Goal: Task Accomplishment & Management: Manage account settings

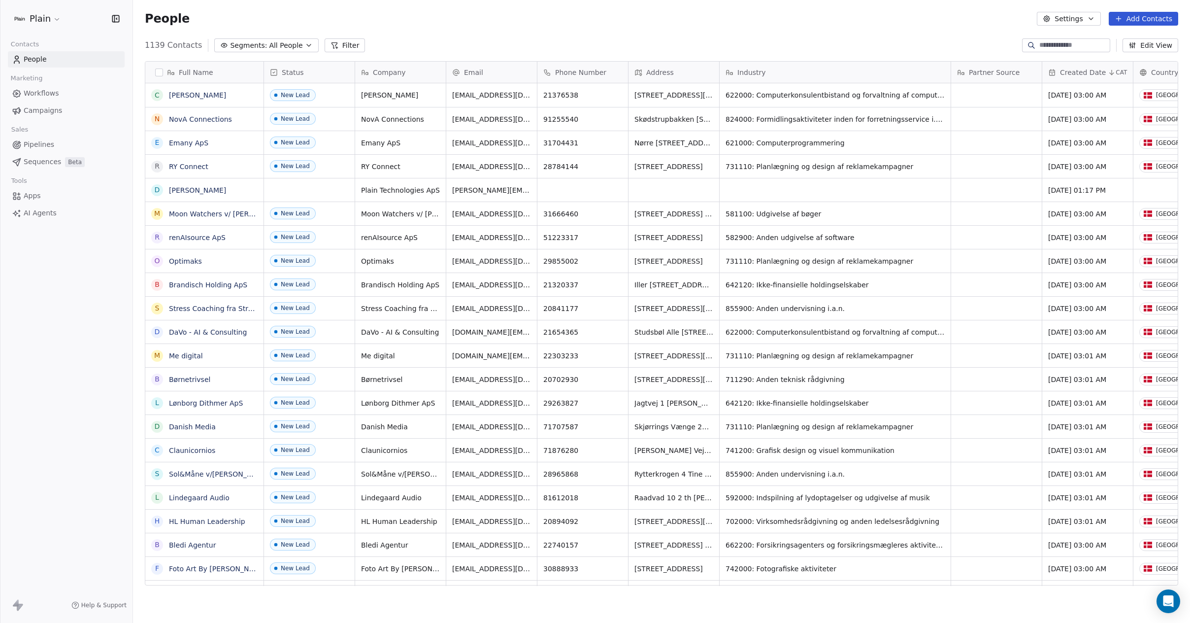
scroll to position [8, 8]
click at [36, 93] on span "Workflows" at bounding box center [41, 93] width 35 height 10
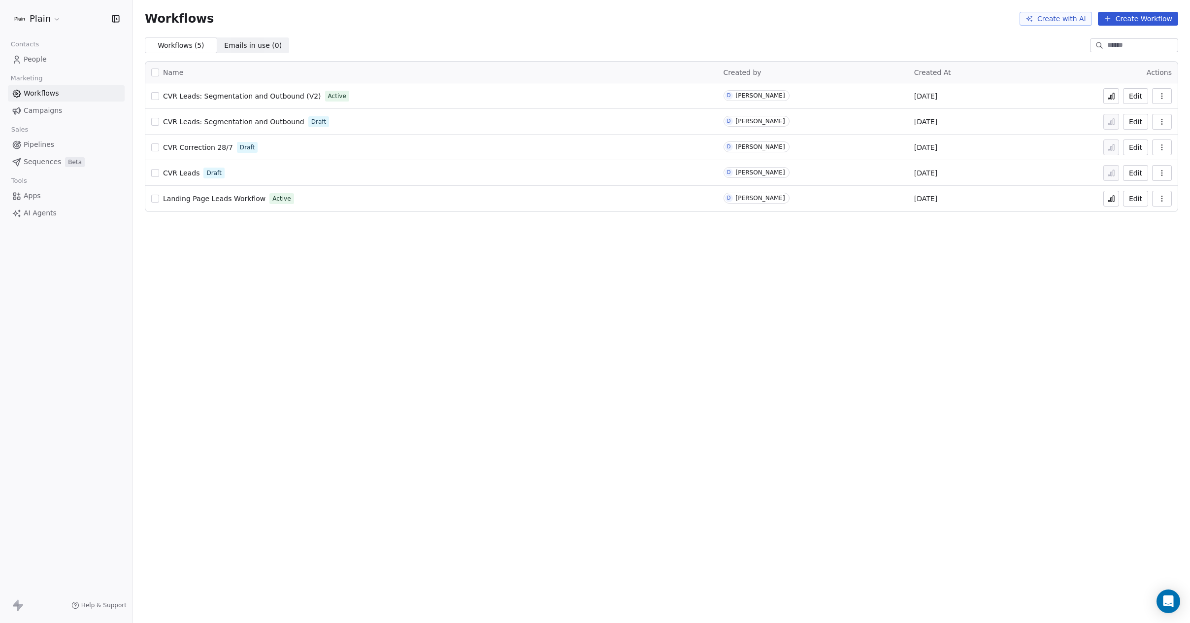
click at [33, 57] on span "People" at bounding box center [35, 59] width 23 height 10
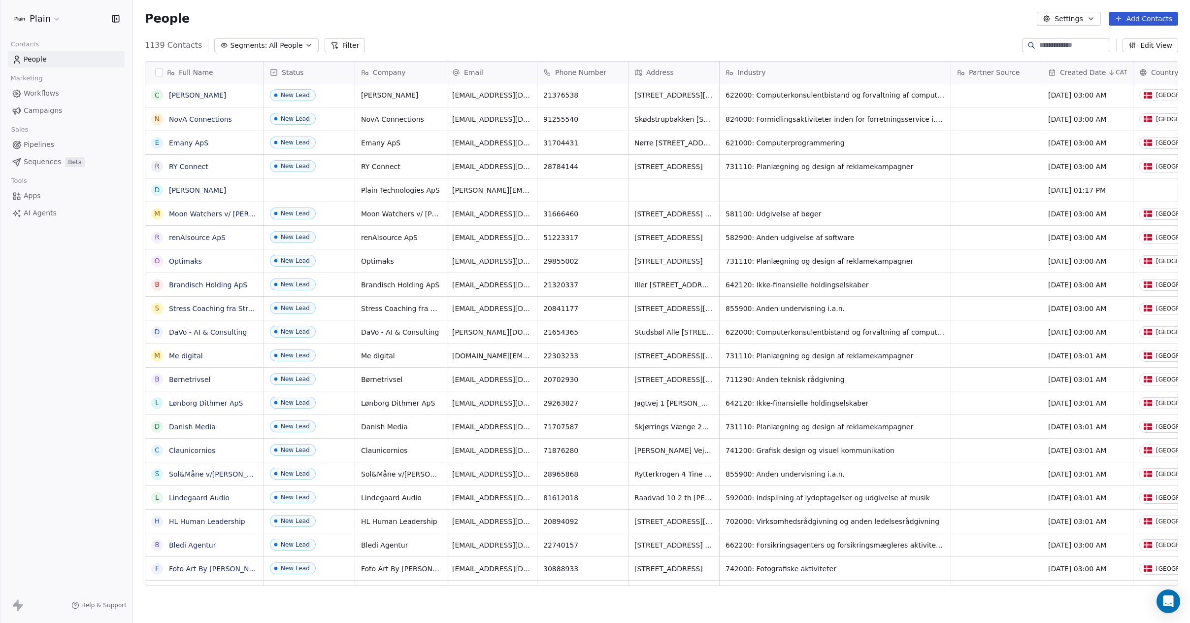
scroll to position [541, 1050]
click at [30, 14] on html "Plain Contacts People Marketing Workflows Campaigns Sales Pipelines Sequences B…" at bounding box center [595, 311] width 1190 height 623
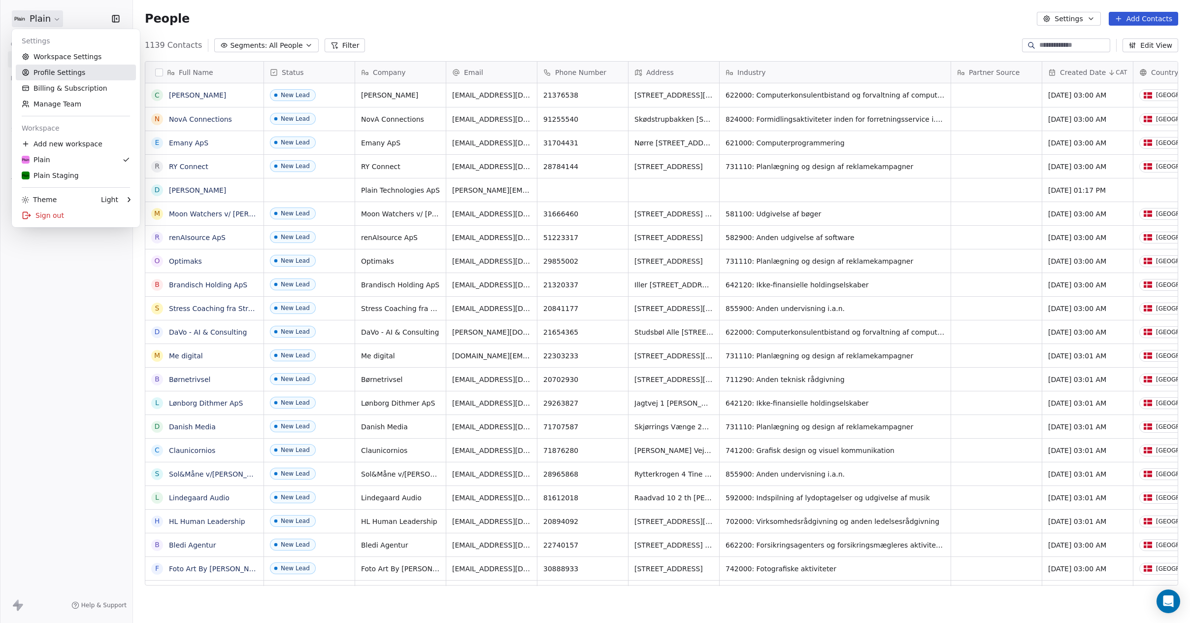
click at [52, 105] on link "Manage Team" at bounding box center [76, 104] width 120 height 16
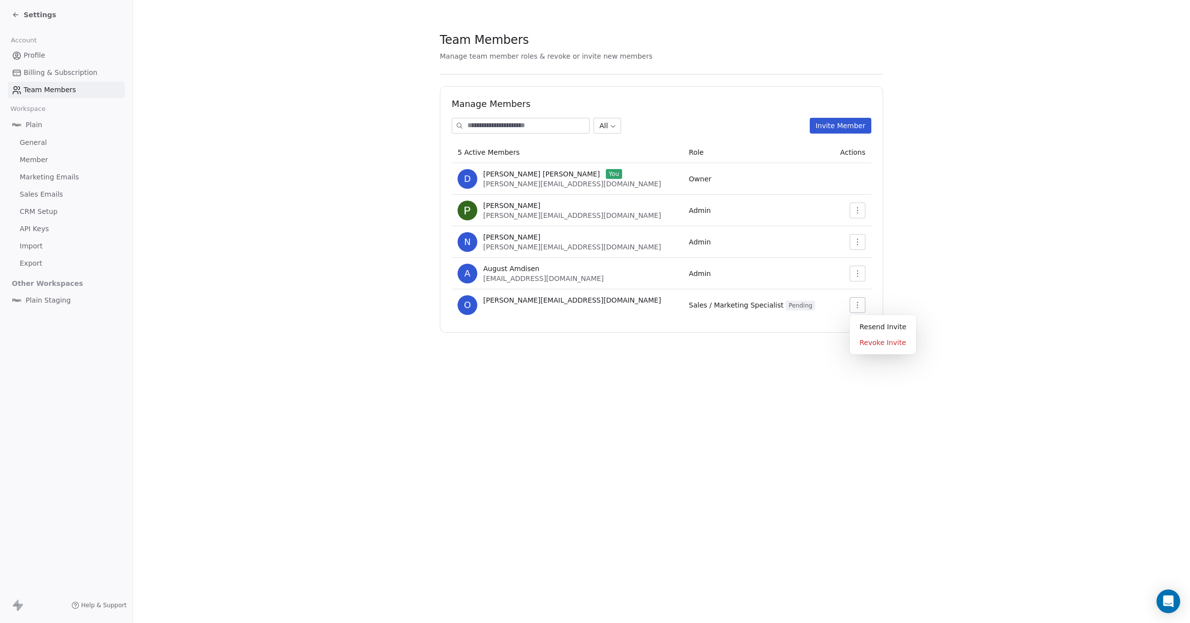
click at [863, 306] on button "button" at bounding box center [858, 305] width 16 height 16
click at [877, 328] on div "Resend Invite" at bounding box center [883, 327] width 59 height 16
click at [391, 132] on section "Team Members Manage team member roles & revoke or invite new members Manage Mem…" at bounding box center [661, 182] width 1057 height 364
click at [232, 84] on section "Team Members Manage team member roles & revoke or invite new members Manage Mem…" at bounding box center [661, 182] width 1057 height 364
click at [779, 309] on td "Sales / Marketing Specialist Pending" at bounding box center [757, 305] width 149 height 32
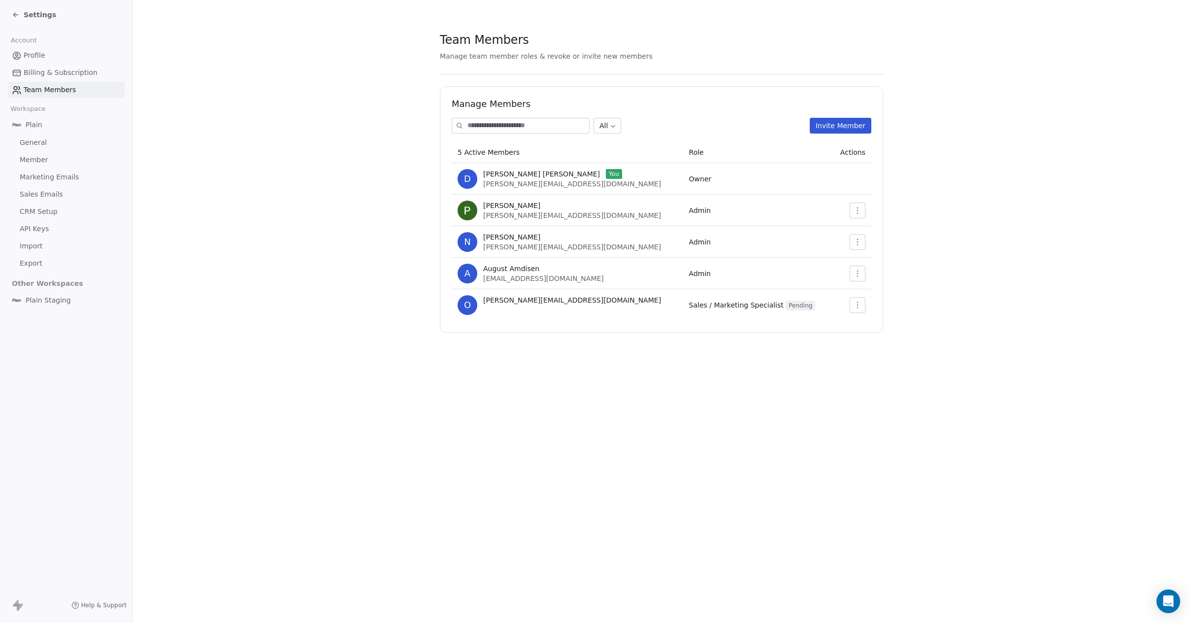
click at [786, 306] on span "Pending" at bounding box center [801, 305] width 30 height 10
click at [868, 304] on td at bounding box center [851, 305] width 40 height 32
click at [864, 304] on button "button" at bounding box center [858, 305] width 16 height 16
click at [788, 361] on section "Team Members Manage team member roles & revoke or invite new members Manage Mem…" at bounding box center [661, 182] width 1057 height 364
click at [46, 85] on span "Team Members" at bounding box center [50, 90] width 52 height 10
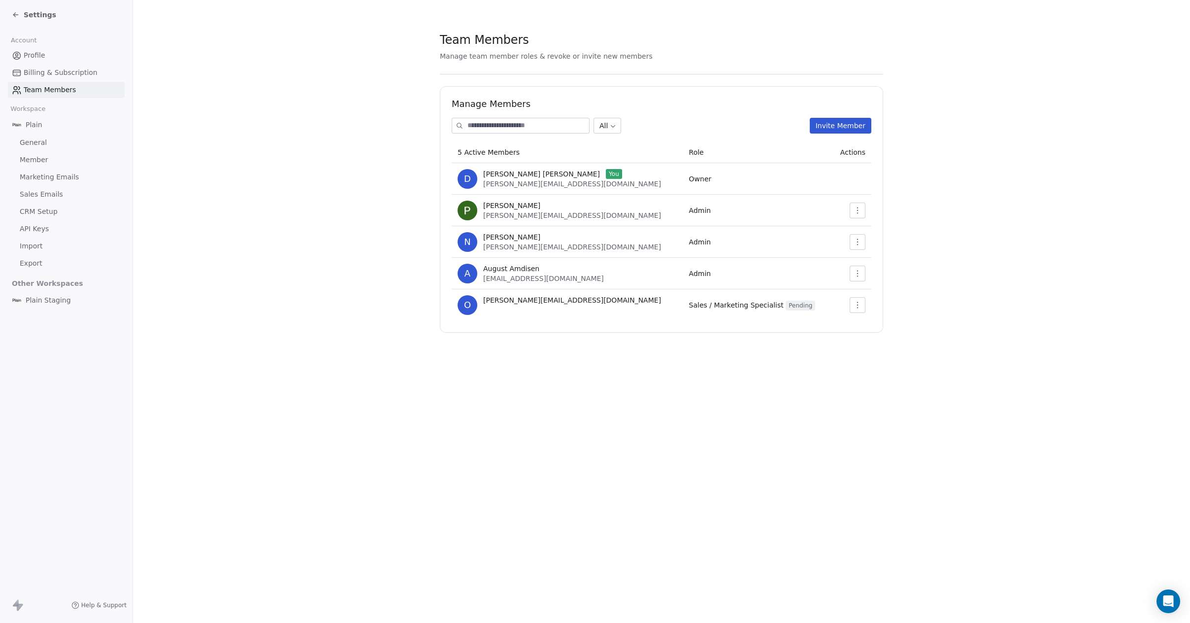
click at [44, 73] on span "Billing & Subscription" at bounding box center [61, 72] width 74 height 10
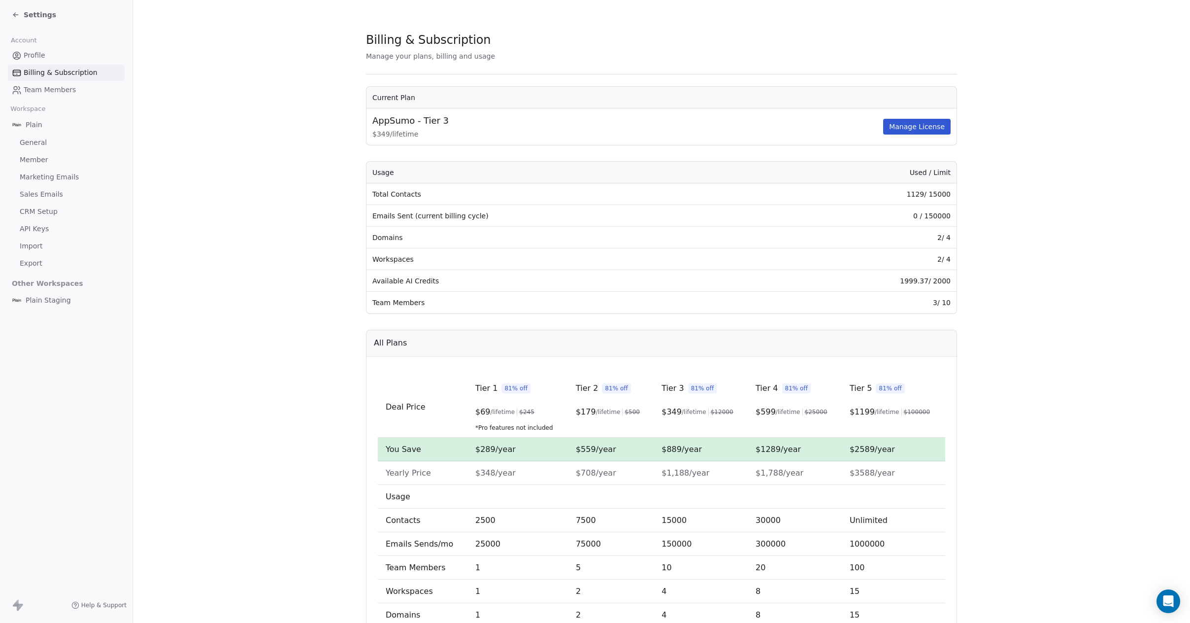
click at [43, 87] on span "Team Members" at bounding box center [50, 90] width 52 height 10
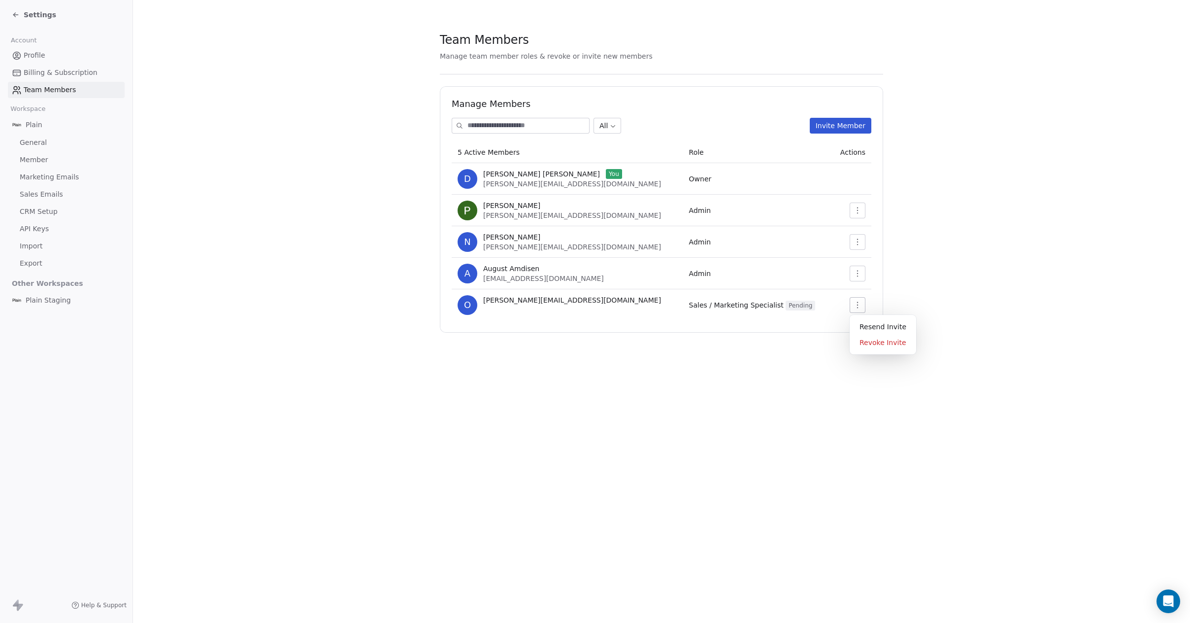
click at [862, 308] on button "button" at bounding box center [858, 305] width 16 height 16
click at [476, 302] on span "o" at bounding box center [468, 305] width 20 height 20
drag, startPoint x: 579, startPoint y: 300, endPoint x: 479, endPoint y: 303, distance: 100.0
click at [479, 303] on div "o oliver@plain.insurance" at bounding box center [568, 305] width 220 height 20
copy span "oliver@plain.insurance"
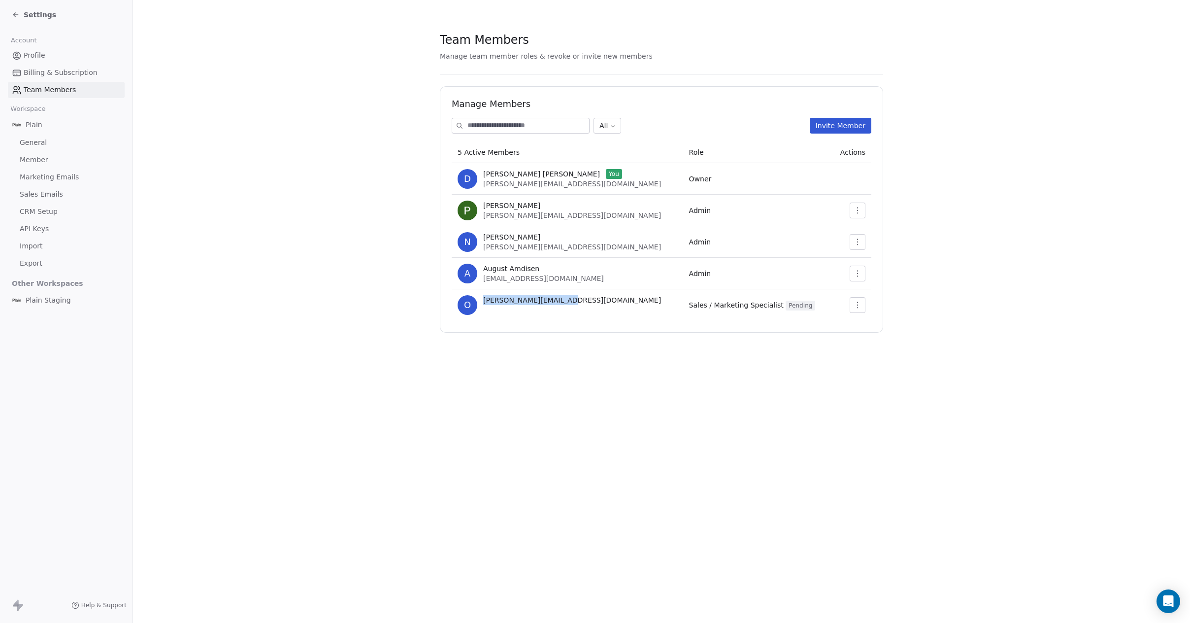
click at [862, 304] on button "button" at bounding box center [858, 305] width 16 height 16
click at [882, 341] on div "Revoke Invite" at bounding box center [883, 342] width 59 height 16
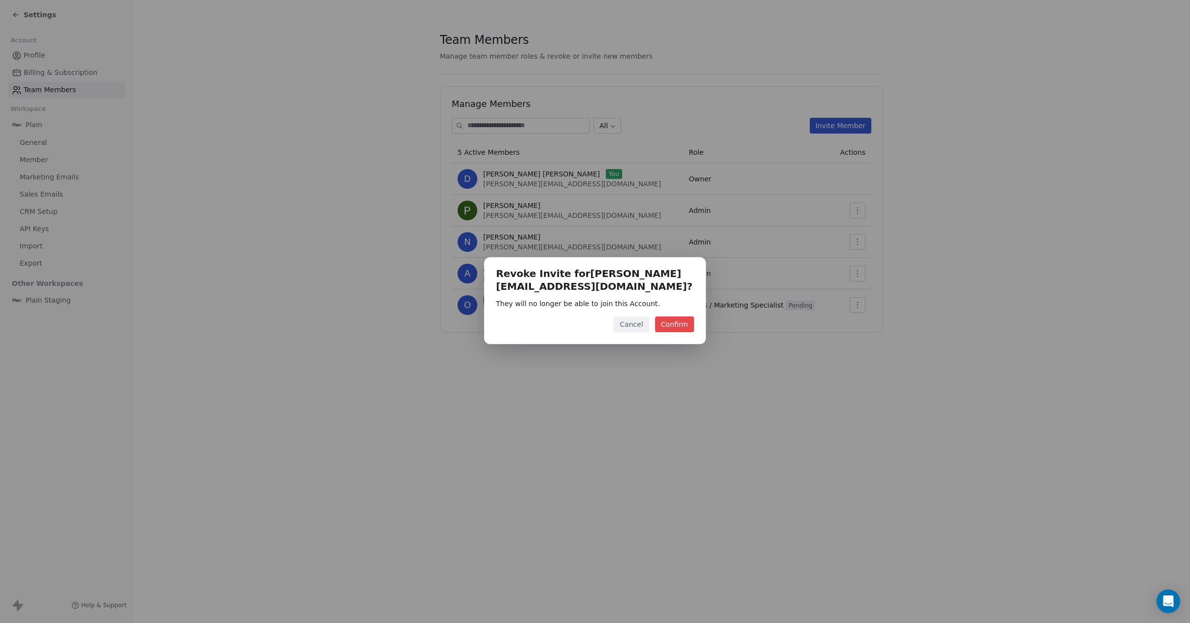
click at [683, 319] on button "Confirm" at bounding box center [674, 324] width 39 height 16
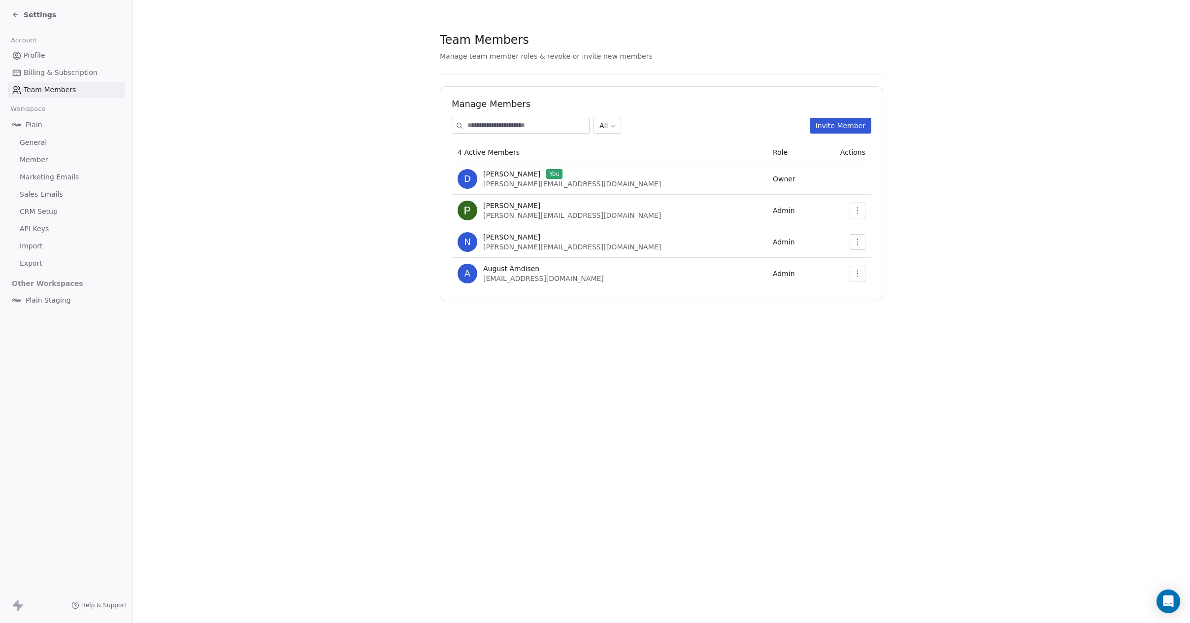
click at [841, 122] on button "Invite Member" at bounding box center [841, 126] width 62 height 16
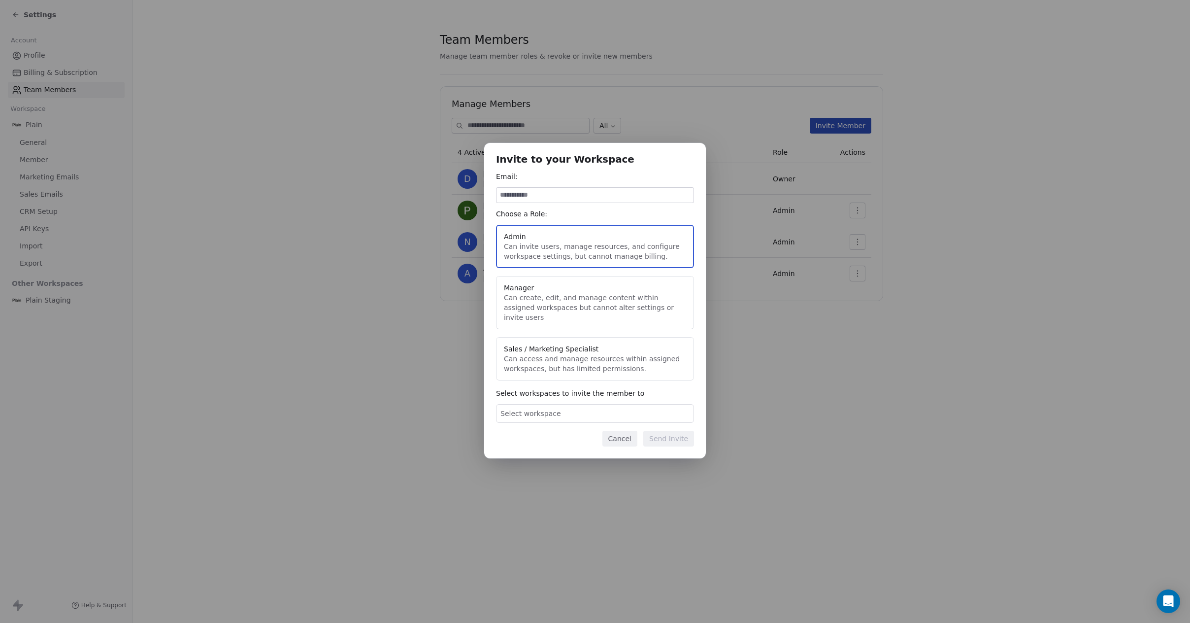
click at [540, 313] on button "Manager Can create, edit, and manage content within assigned workspaces but can…" at bounding box center [595, 302] width 198 height 53
click at [543, 348] on button "Sales / Marketing Specialist Can access and manage resources within assigned wo…" at bounding box center [595, 358] width 198 height 43
click at [540, 197] on input at bounding box center [594, 195] width 197 height 15
paste input "**********"
type input "**********"
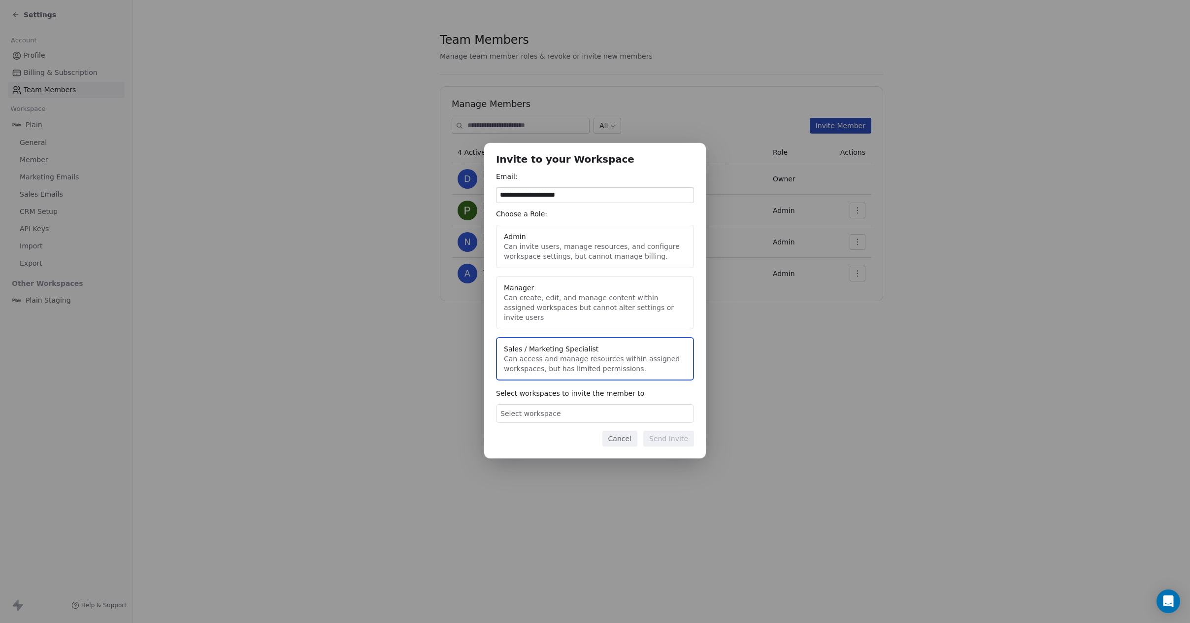
click at [546, 408] on span "Select workspace" at bounding box center [530, 413] width 61 height 10
click at [508, 453] on button "Suggestions" at bounding box center [510, 453] width 8 height 8
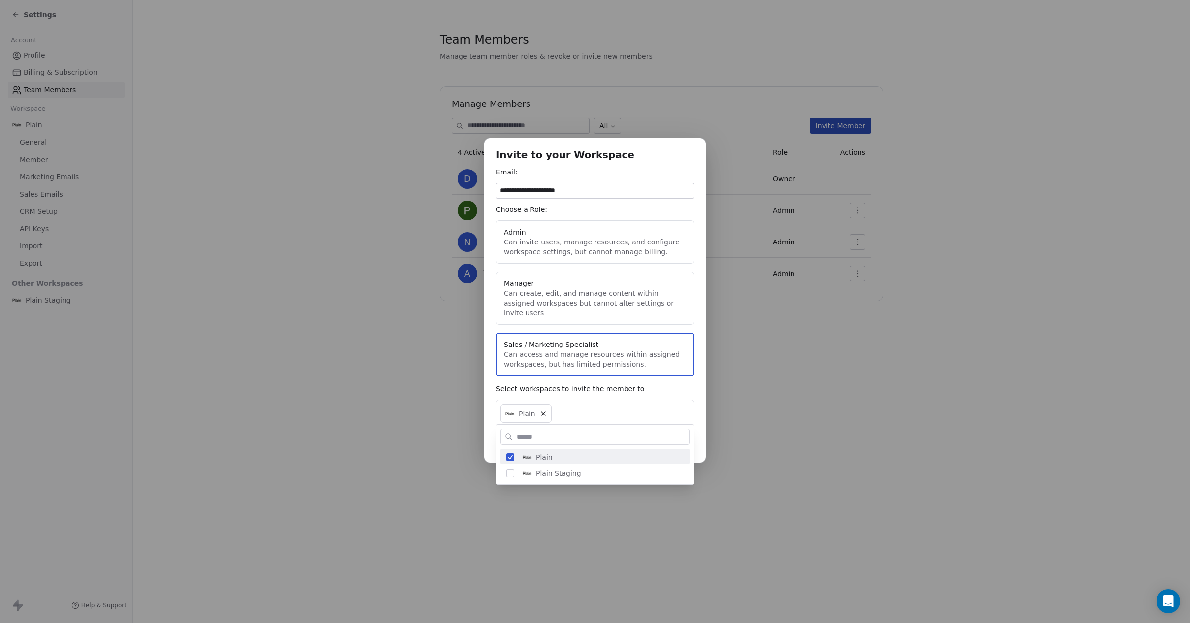
click at [529, 389] on div "**********" at bounding box center [595, 311] width 1190 height 377
click at [665, 439] on button "Send Invite" at bounding box center [668, 443] width 51 height 16
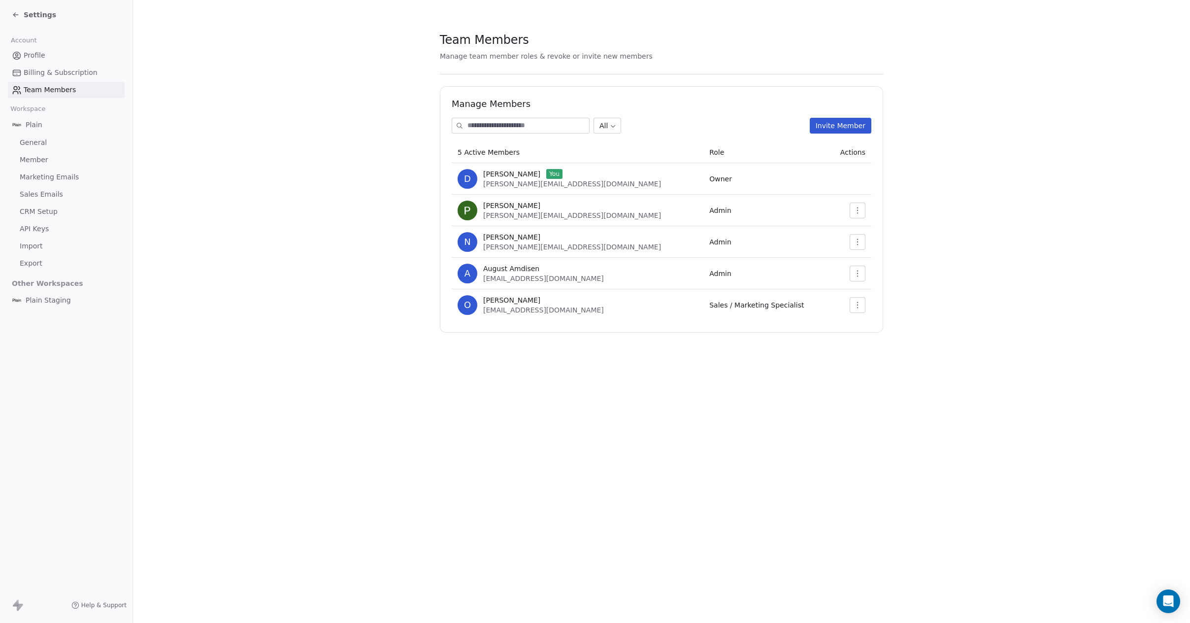
click at [258, 129] on section "Team Members Manage team member roles & revoke or invite new members Manage Mem…" at bounding box center [661, 182] width 1057 height 364
click at [13, 13] on icon at bounding box center [16, 15] width 8 height 8
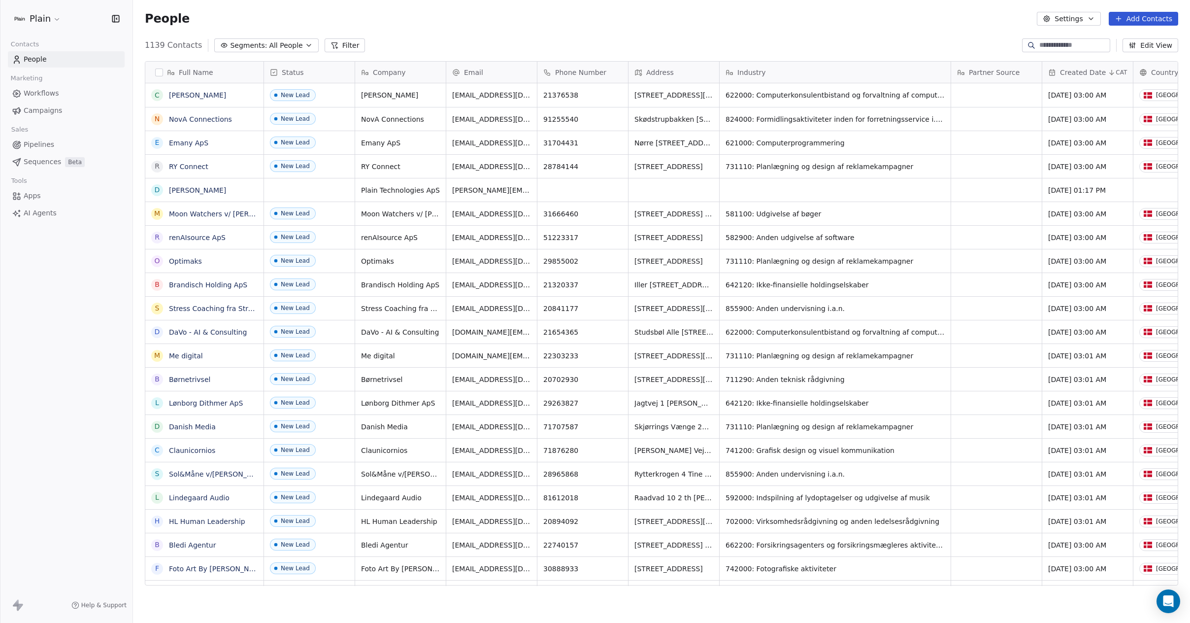
scroll to position [541, 1050]
click at [52, 19] on html "Plain Contacts People Marketing Workflows Campaigns Sales Pipelines Sequences B…" at bounding box center [595, 311] width 1190 height 623
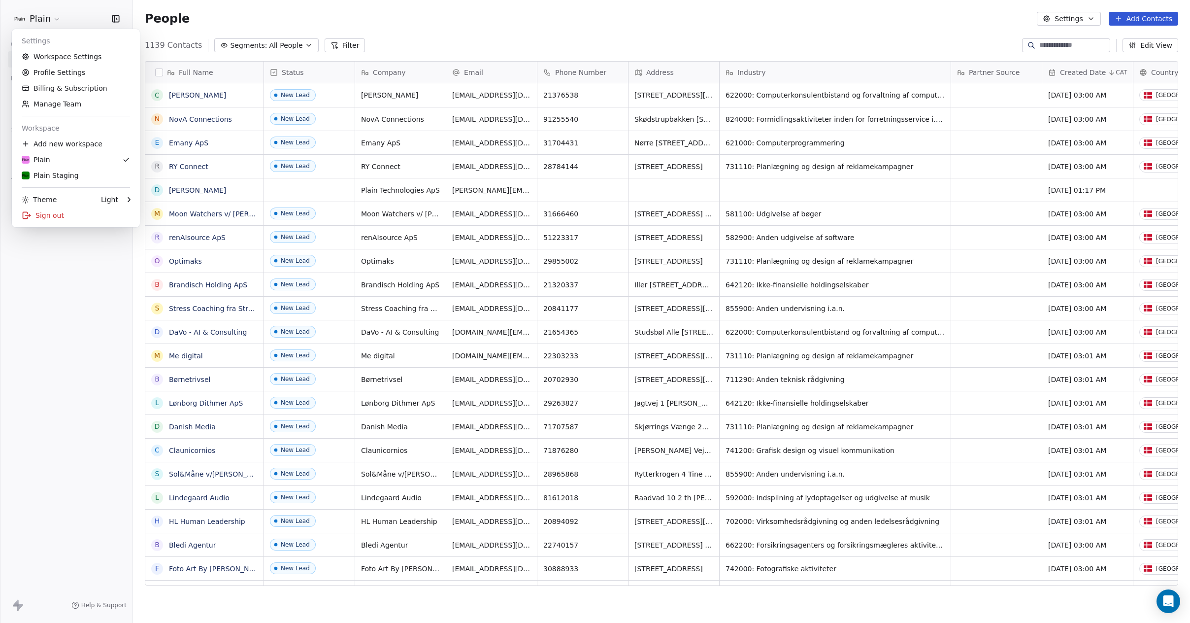
click at [53, 18] on html "Plain Contacts People Marketing Workflows Campaigns Sales Pipelines Sequences B…" at bounding box center [595, 311] width 1190 height 623
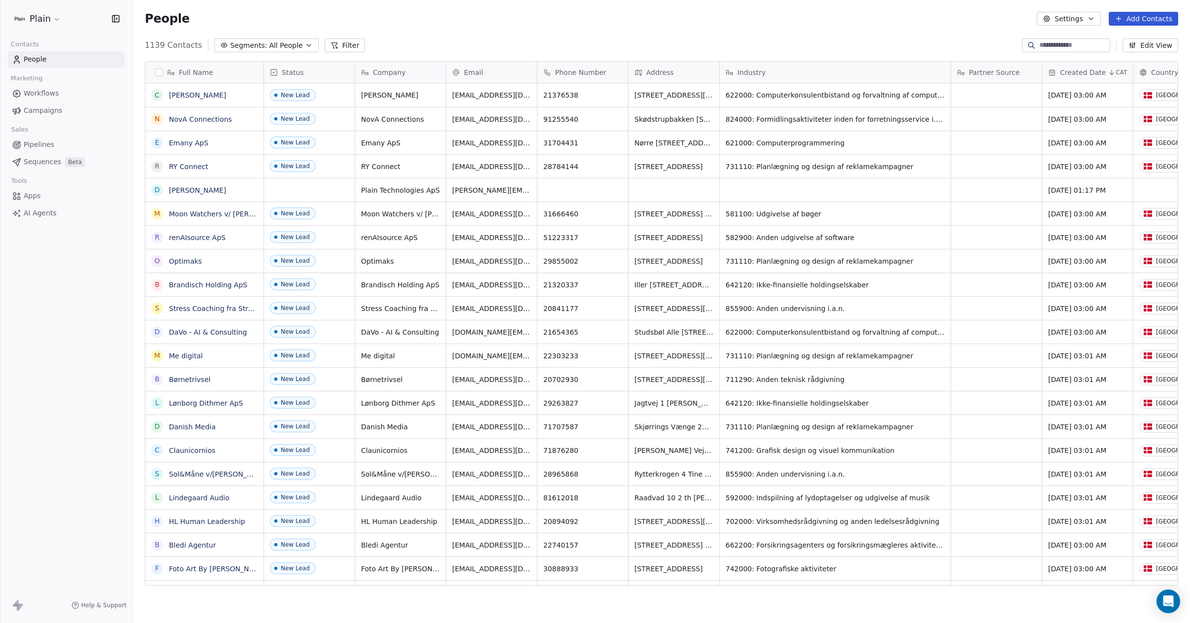
click at [66, 19] on div "Plain" at bounding box center [66, 19] width 109 height 14
click at [42, 18] on html "Plain Contacts People Marketing Workflows Campaigns Sales Pipelines Sequences B…" at bounding box center [595, 311] width 1190 height 623
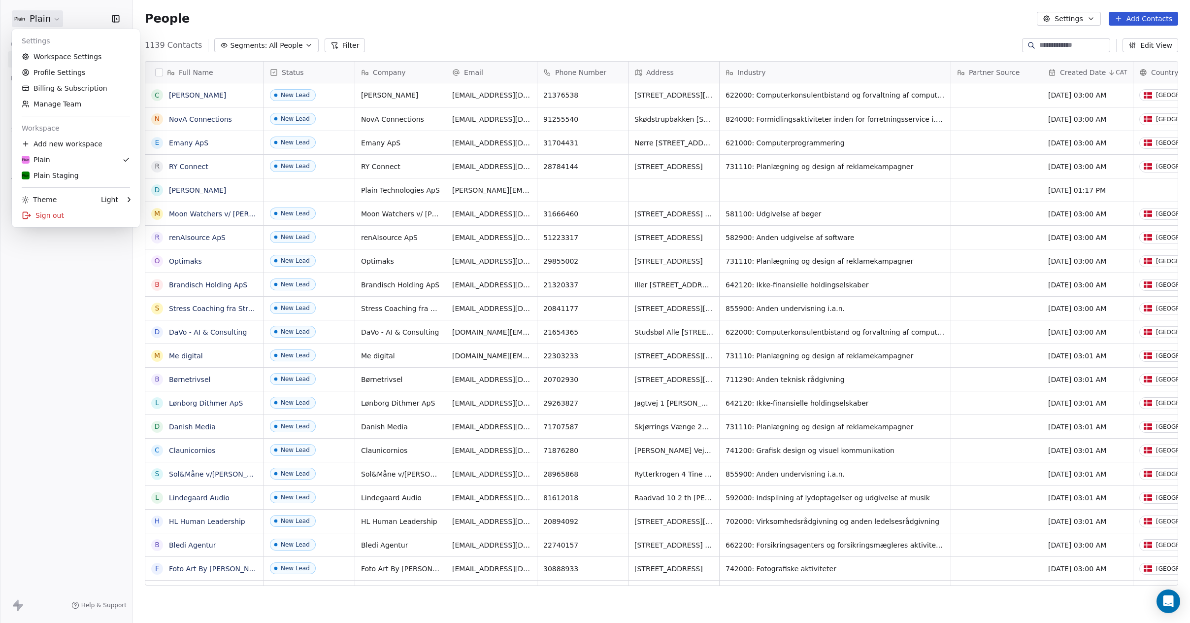
click at [43, 17] on html "Plain Contacts People Marketing Workflows Campaigns Sales Pipelines Sequences B…" at bounding box center [595, 311] width 1190 height 623
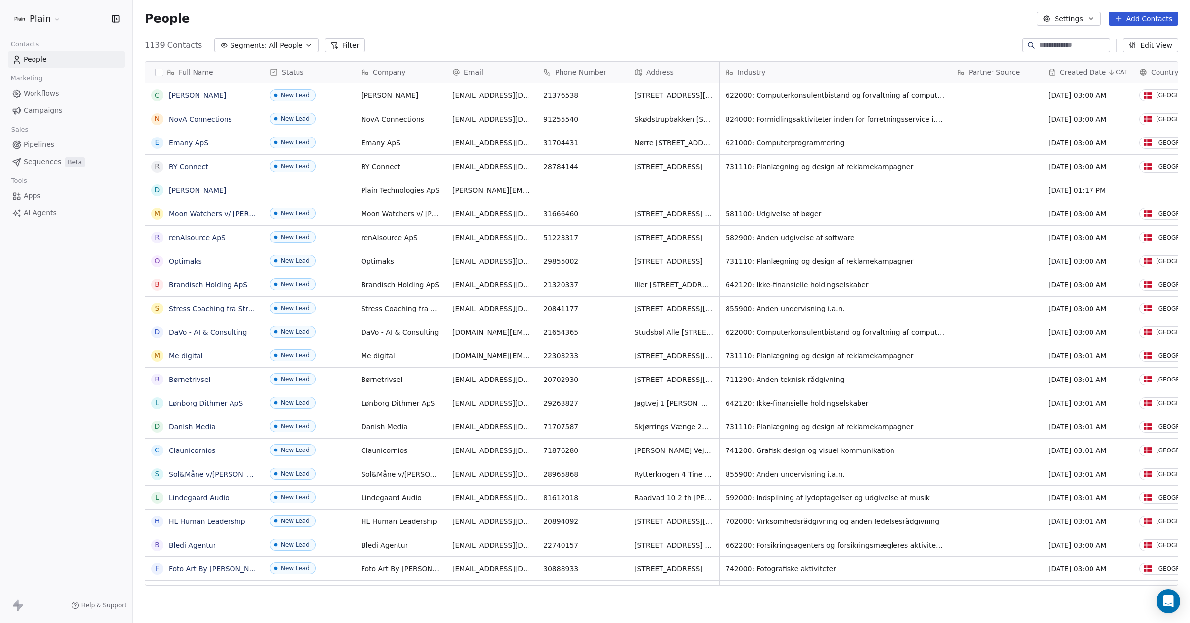
click at [69, 307] on div "Plain Contacts People Marketing Workflows Campaigns Sales Pipelines Sequences B…" at bounding box center [66, 311] width 132 height 623
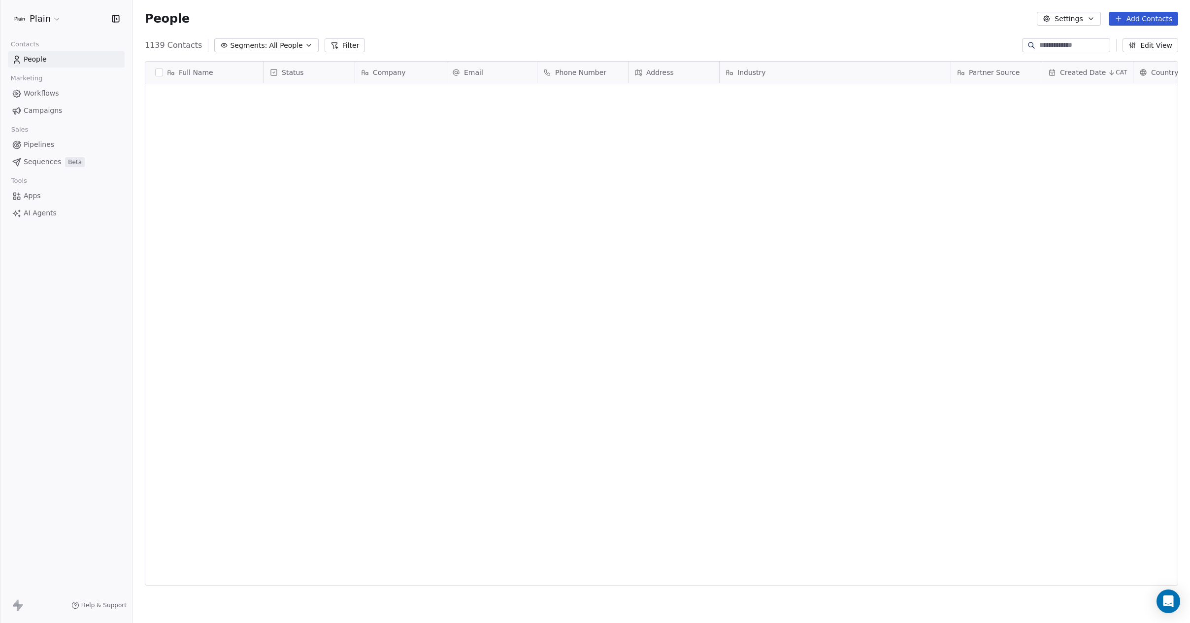
scroll to position [0, 0]
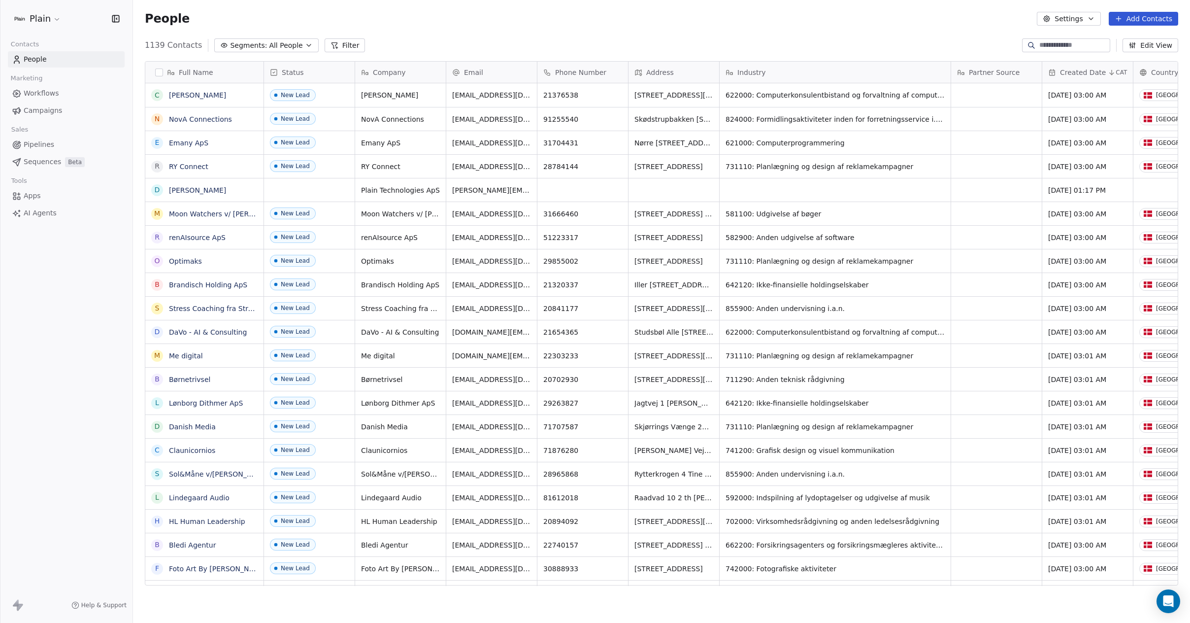
click at [337, 46] on button "Filter" at bounding box center [345, 45] width 41 height 14
click at [31, 39] on span "Add Filter" at bounding box center [40, 41] width 33 height 10
click at [76, 159] on html "Plain Contacts People Marketing Workflows Campaigns Sales Pipelines Sequences B…" at bounding box center [595, 311] width 1190 height 623
click at [37, 36] on span "Add Filter" at bounding box center [40, 41] width 33 height 10
click at [288, 4] on html "Plain Contacts People Marketing Workflows Campaigns Sales Pipelines Sequences B…" at bounding box center [595, 311] width 1190 height 623
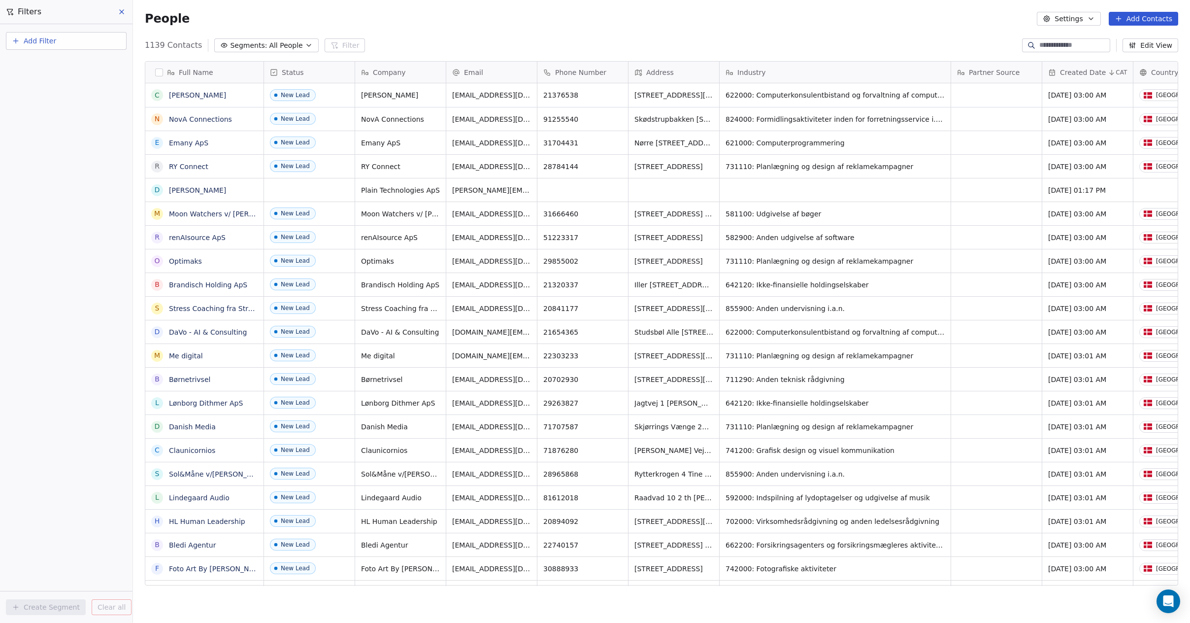
click at [281, 42] on span "All People" at bounding box center [285, 45] width 33 height 10
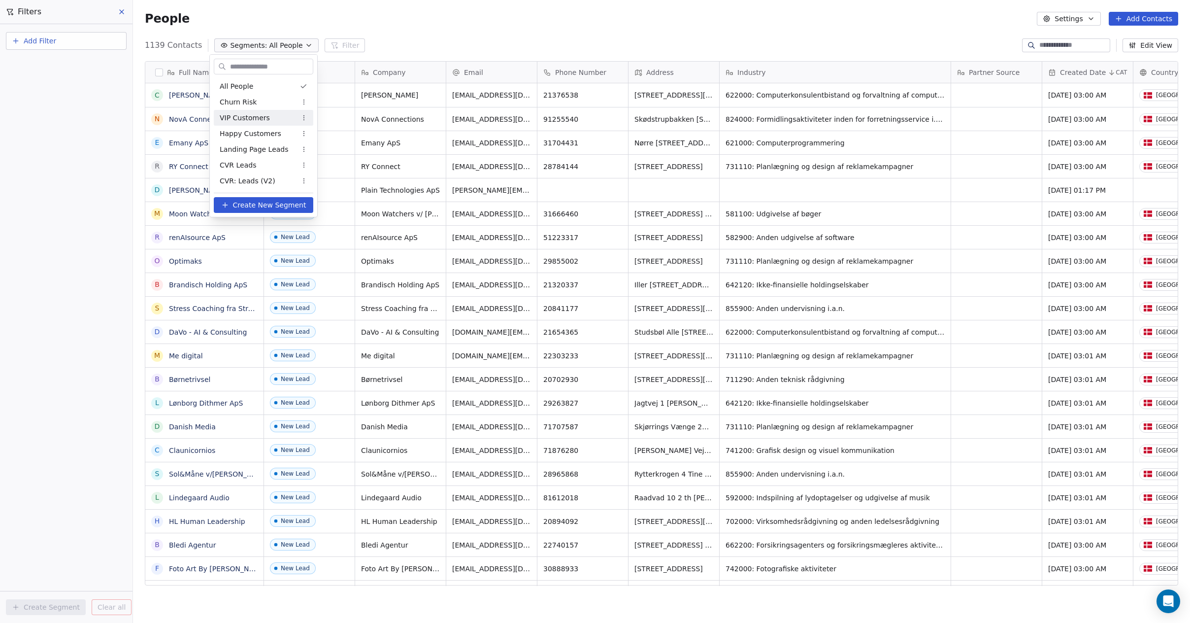
click at [258, 121] on span "VIP Customers" at bounding box center [245, 118] width 50 height 10
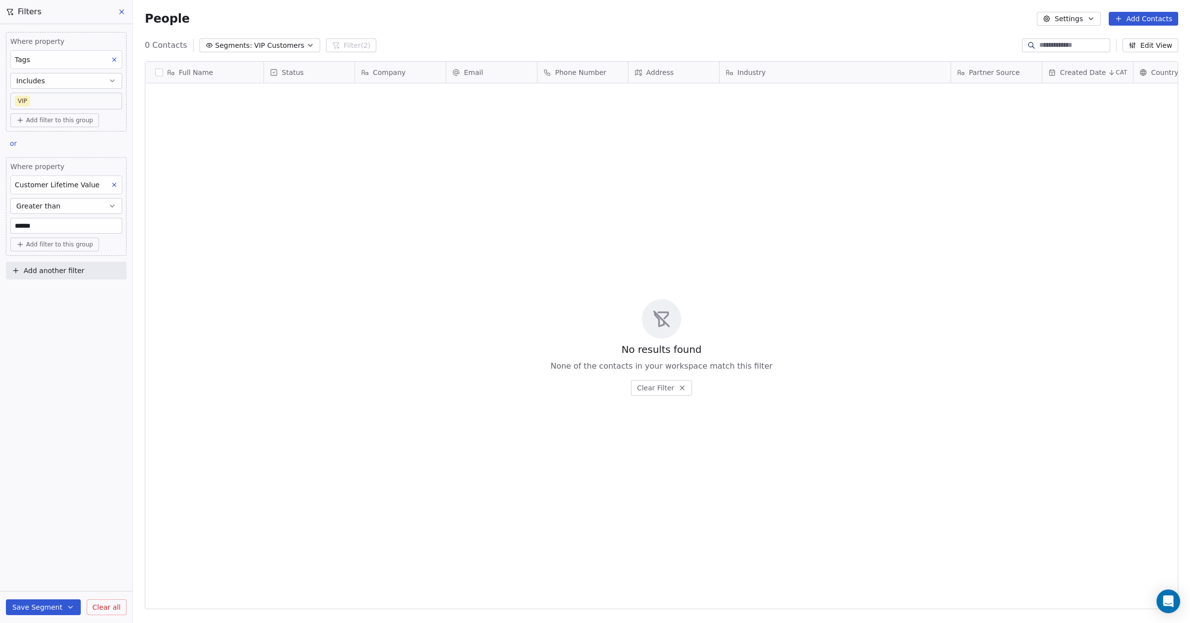
scroll to position [541, 1050]
click at [296, 45] on span "VIP Customers" at bounding box center [279, 45] width 50 height 10
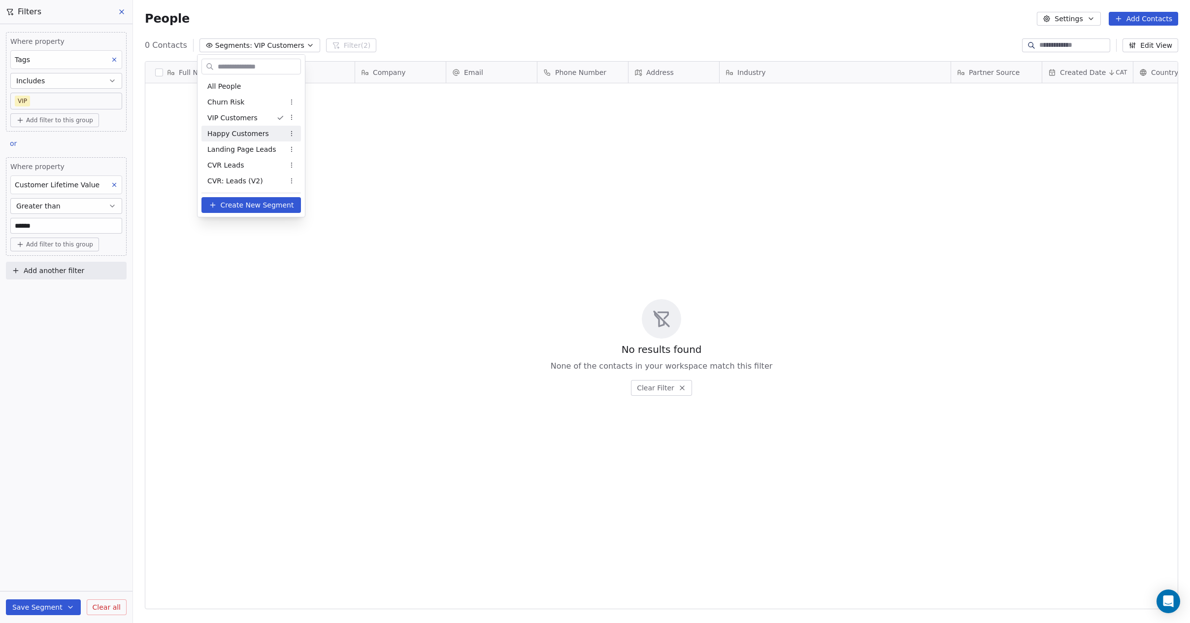
click at [102, 605] on html "Plain Contacts People Marketing Workflows Campaigns Sales Pipelines Sequences B…" at bounding box center [595, 311] width 1190 height 623
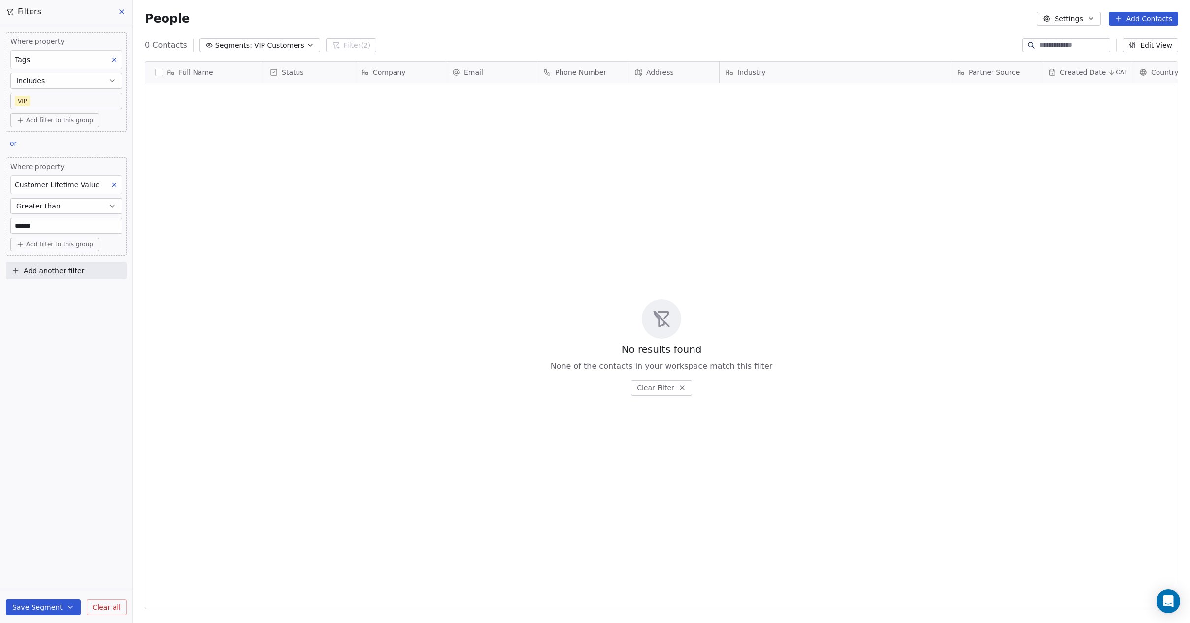
click at [103, 608] on span "Clear all" at bounding box center [107, 607] width 28 height 10
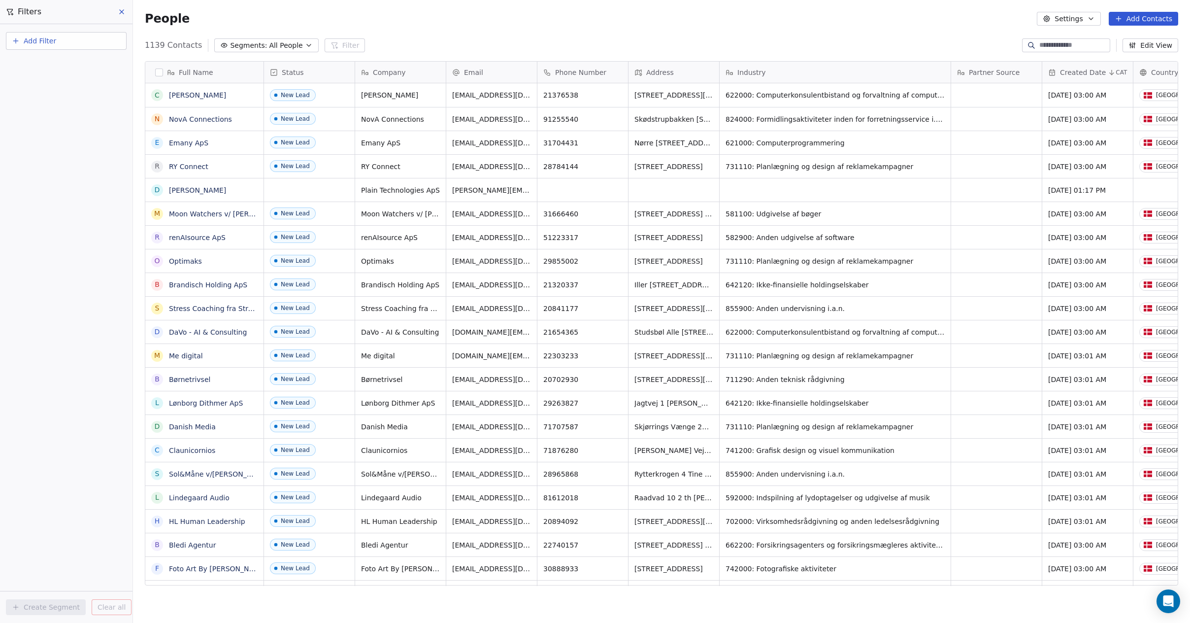
click at [326, 26] on div "People Settings Add Contacts" at bounding box center [661, 18] width 1057 height 37
click at [122, 8] on icon at bounding box center [122, 12] width 8 height 8
click at [333, 45] on button "Filter" at bounding box center [345, 45] width 41 height 14
click at [42, 40] on span "Add Filter" at bounding box center [40, 41] width 33 height 10
click at [37, 66] on span "Contact properties" at bounding box center [48, 64] width 64 height 10
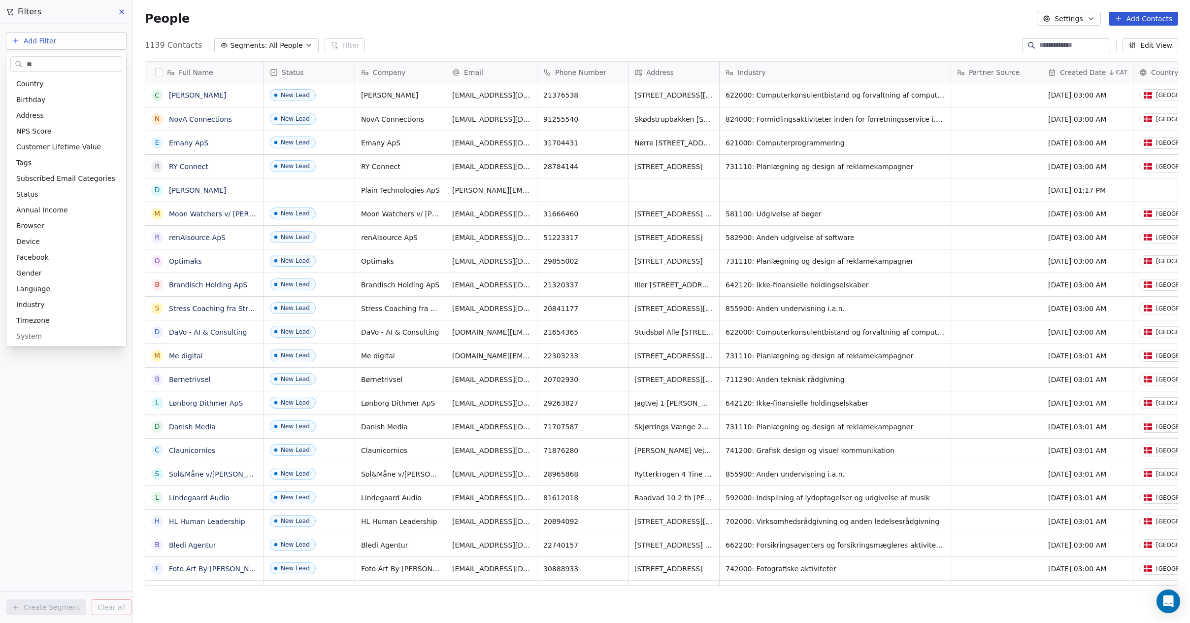
scroll to position [0, 0]
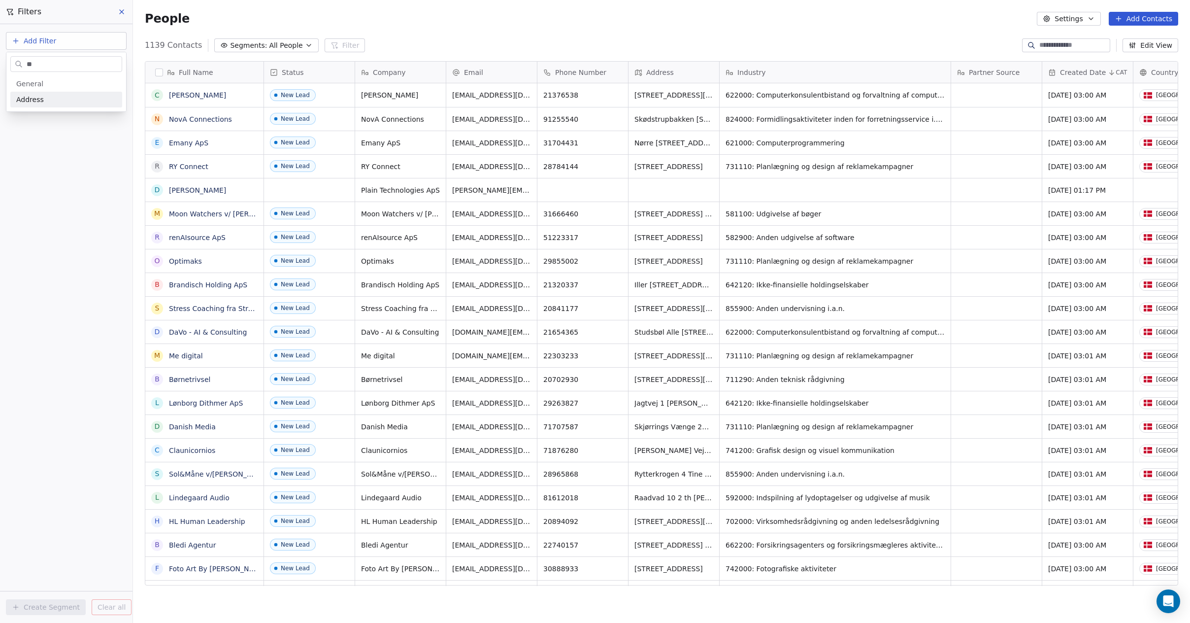
type input "**"
click at [32, 101] on span "Address" at bounding box center [30, 100] width 28 height 10
click at [49, 150] on div "Is" at bounding box center [66, 147] width 103 height 16
click at [42, 79] on span "Country Is" at bounding box center [33, 81] width 35 height 10
click at [47, 117] on body "Plain Contacts People Marketing Workflows Campaigns Sales Pipelines Sequences B…" at bounding box center [595, 311] width 1190 height 623
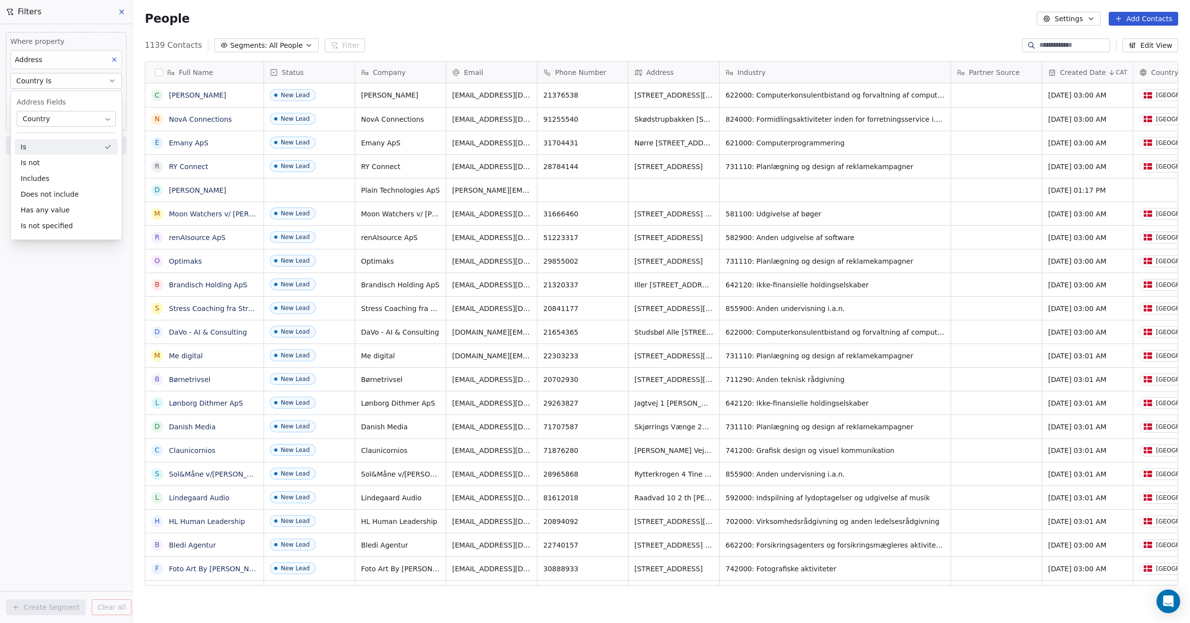
click at [677, 93] on html "Plain Contacts People Marketing Workflows Campaigns Sales Pipelines Sequences B…" at bounding box center [595, 311] width 1190 height 623
click at [51, 38] on span "Add Filter" at bounding box center [40, 41] width 33 height 10
click at [53, 67] on span "Contact properties" at bounding box center [48, 64] width 64 height 10
type input "***"
click at [55, 98] on div "Address" at bounding box center [66, 100] width 100 height 10
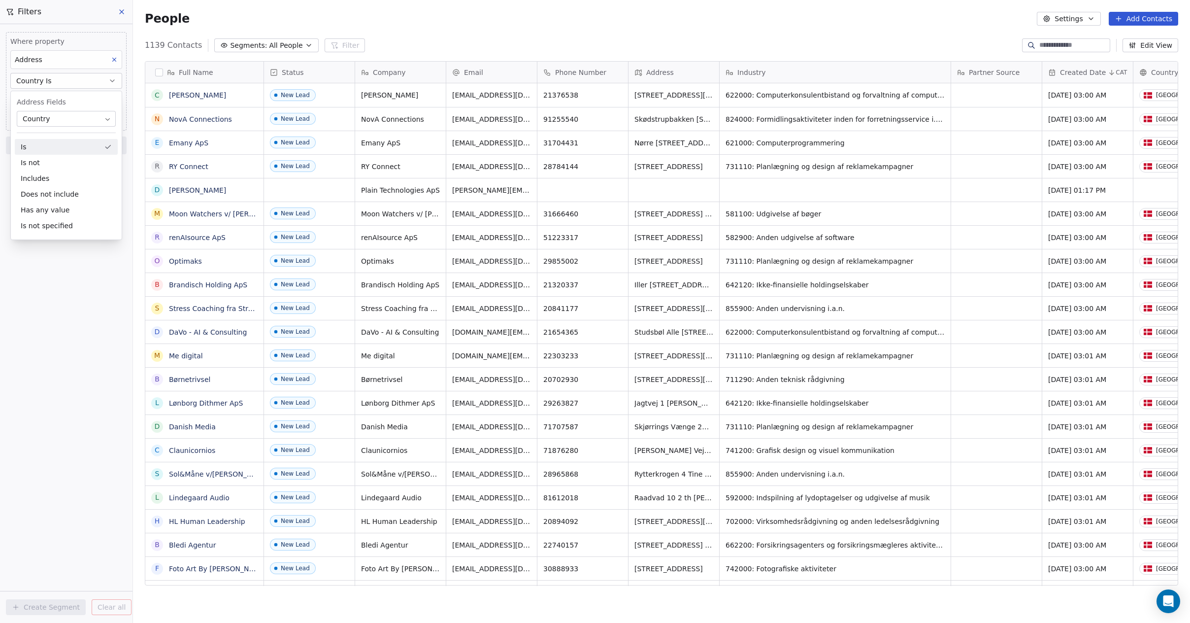
click at [46, 119] on body "Plain Contacts People Marketing Workflows Campaigns Sales Pipelines Sequences B…" at bounding box center [595, 311] width 1190 height 623
click at [56, 81] on button "Line1 Is" at bounding box center [66, 81] width 112 height 16
click at [53, 55] on div "Address" at bounding box center [66, 59] width 112 height 19
type input "****"
click at [47, 121] on div "Industry" at bounding box center [66, 119] width 91 height 10
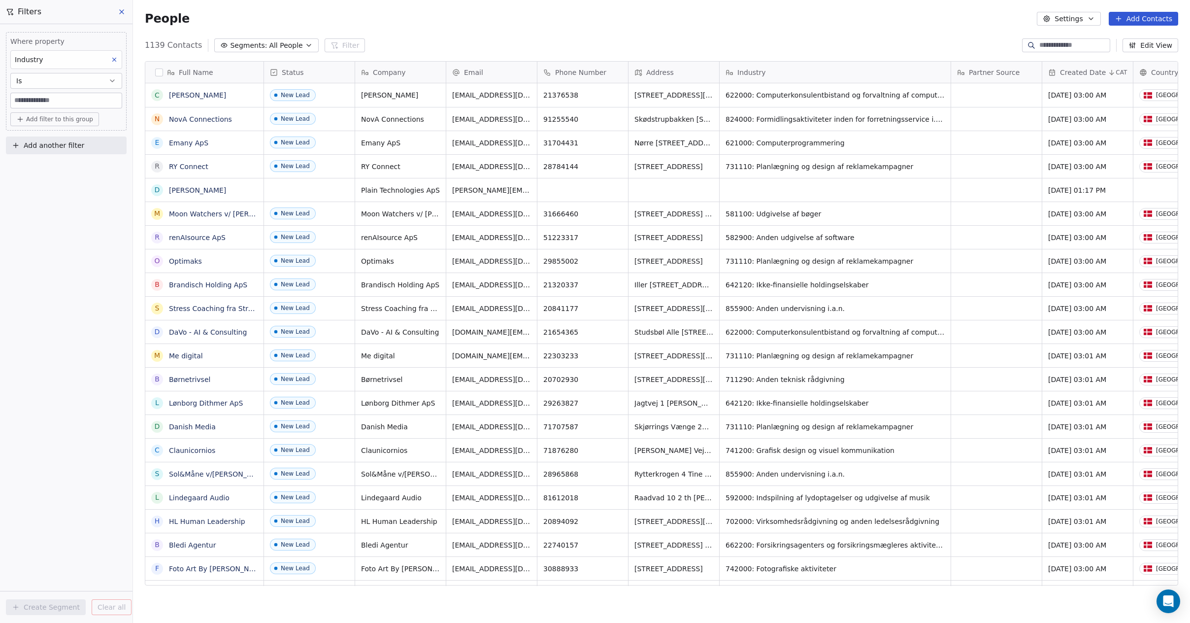
click at [47, 75] on button "Is" at bounding box center [66, 81] width 112 height 16
click at [44, 105] on div "Is" at bounding box center [66, 105] width 103 height 16
click at [91, 94] on input at bounding box center [66, 100] width 111 height 15
type input "******"
click at [76, 231] on div "Where property Industry Is ****** Add filter to this group Add another filter C…" at bounding box center [66, 323] width 132 height 598
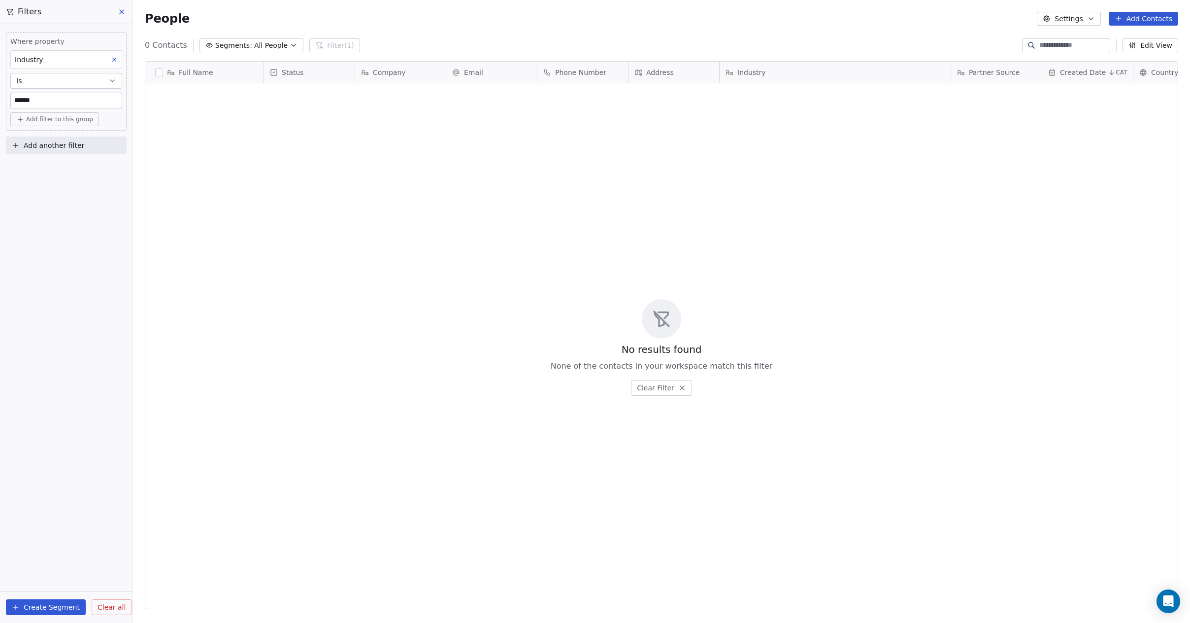
scroll to position [541, 1050]
click at [29, 84] on button "Is" at bounding box center [66, 81] width 112 height 16
click at [50, 138] on div "Contains" at bounding box center [66, 137] width 103 height 16
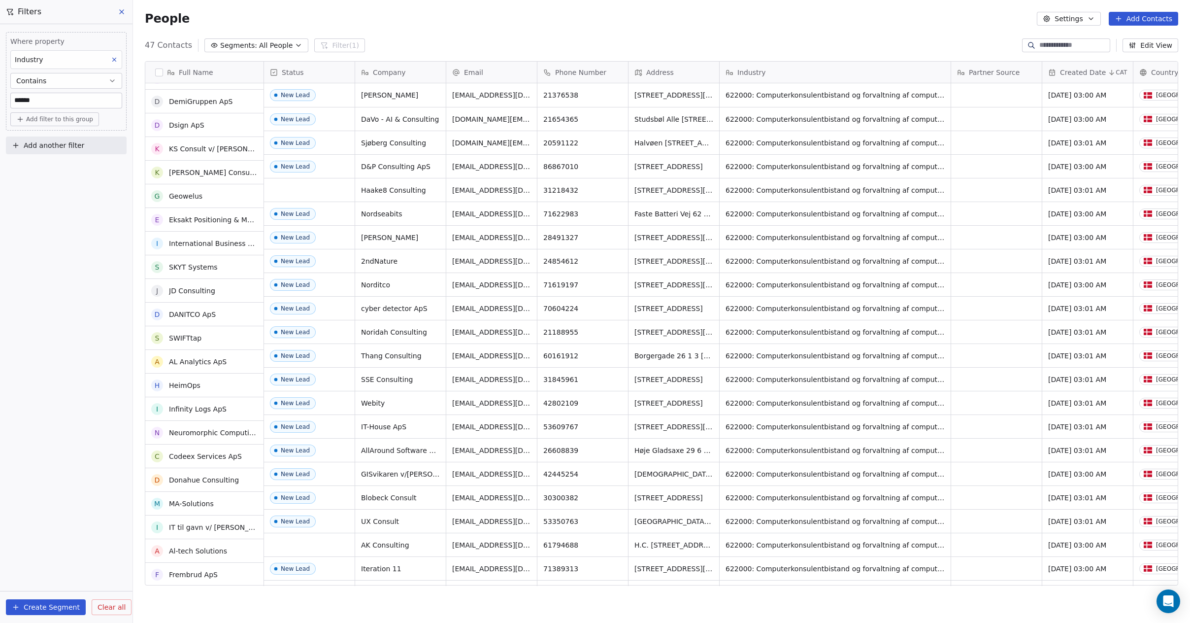
scroll to position [0, 0]
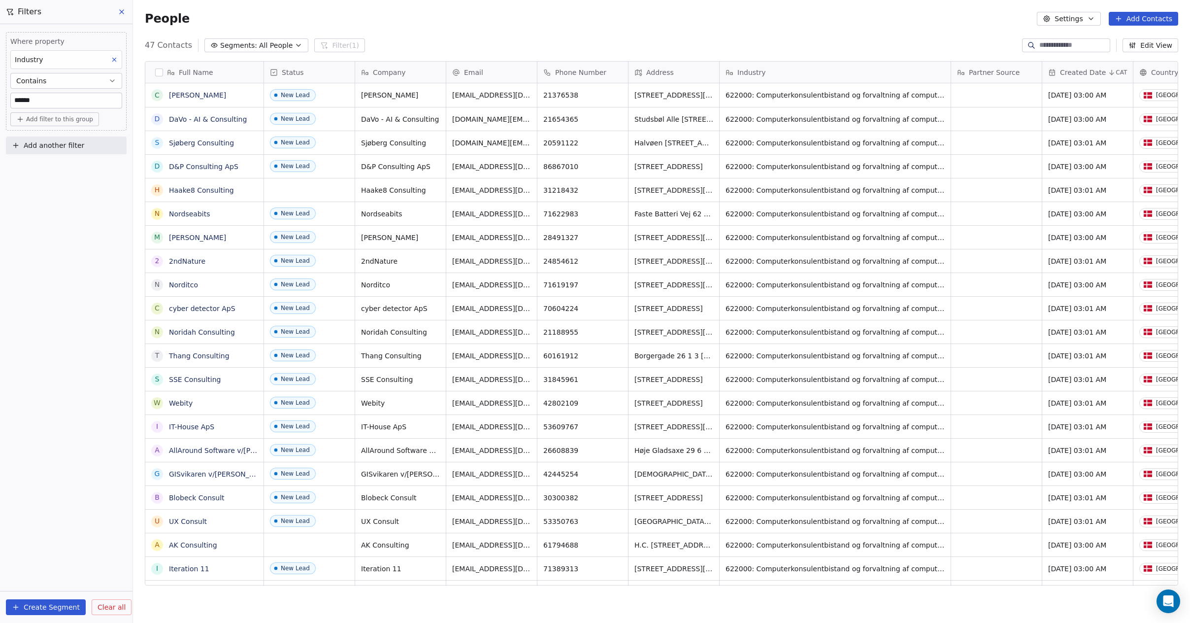
click at [121, 15] on icon at bounding box center [122, 12] width 8 height 8
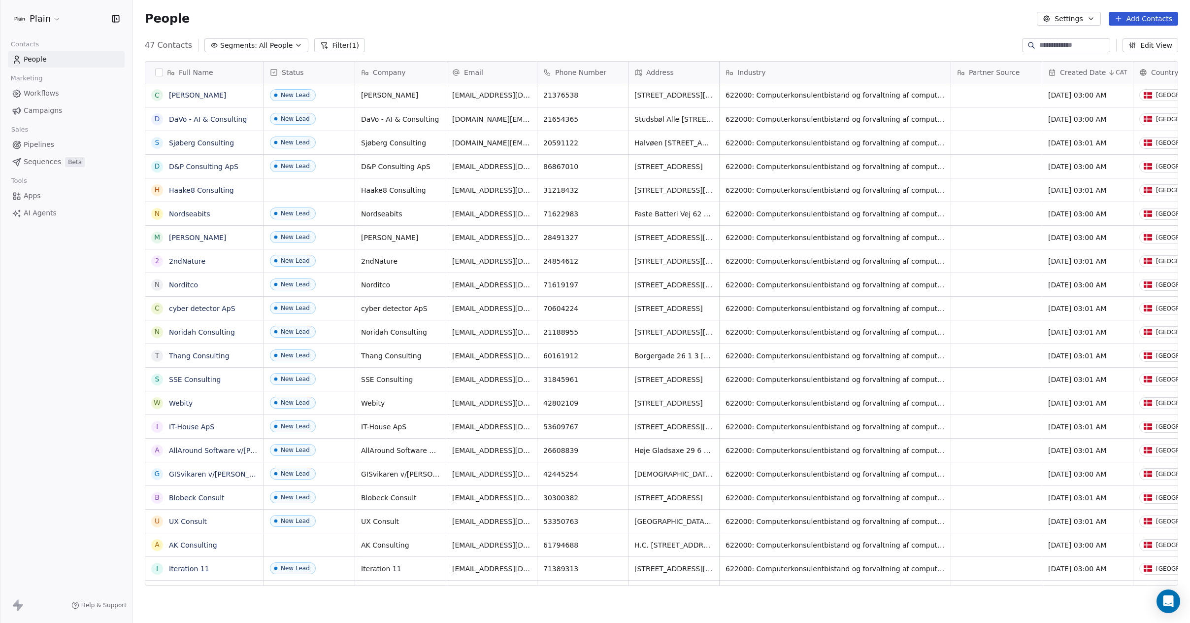
click at [320, 47] on icon at bounding box center [324, 45] width 8 height 8
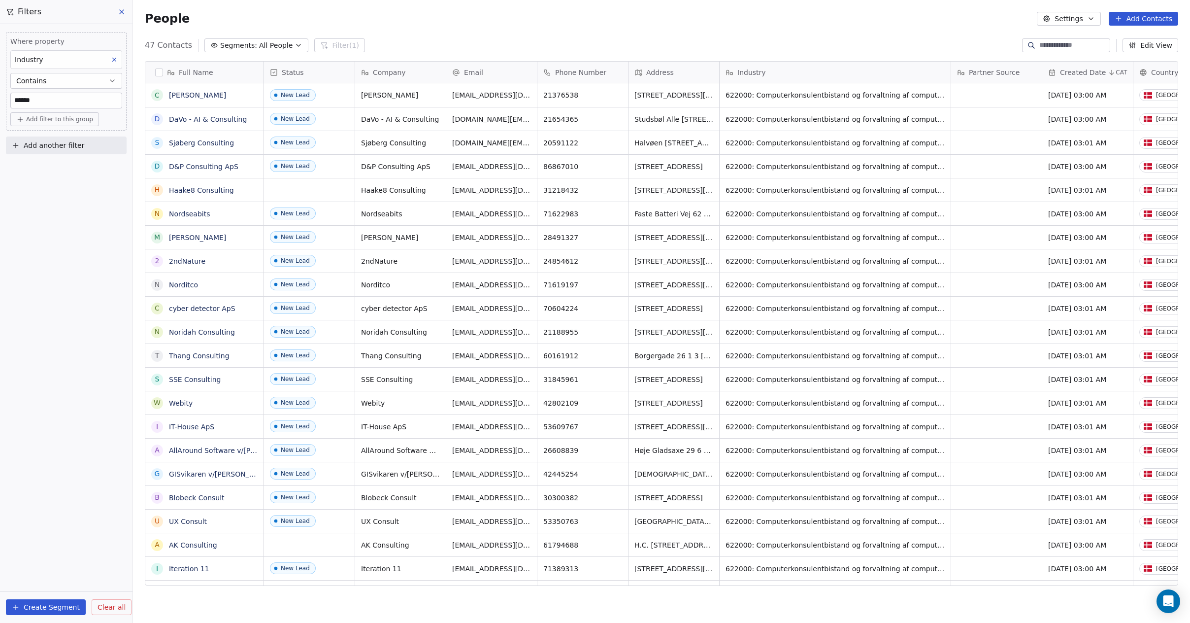
click at [108, 608] on span "Clear all" at bounding box center [112, 607] width 28 height 10
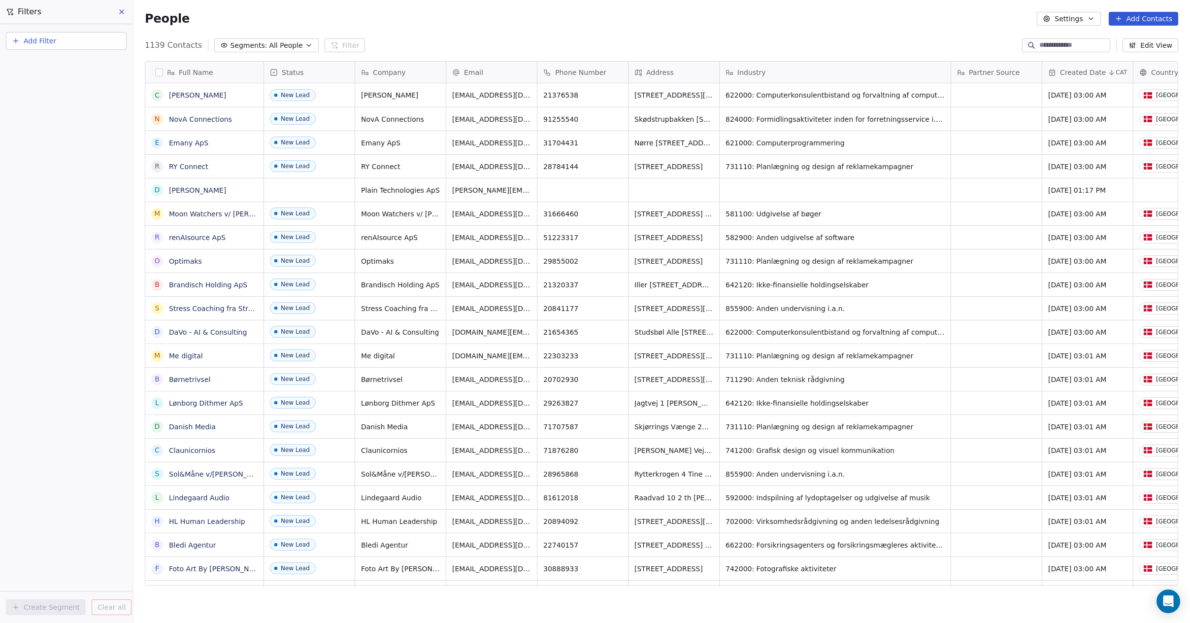
click at [115, 11] on button at bounding box center [122, 12] width 15 height 14
click at [261, 46] on button "Segments: All People" at bounding box center [266, 45] width 104 height 14
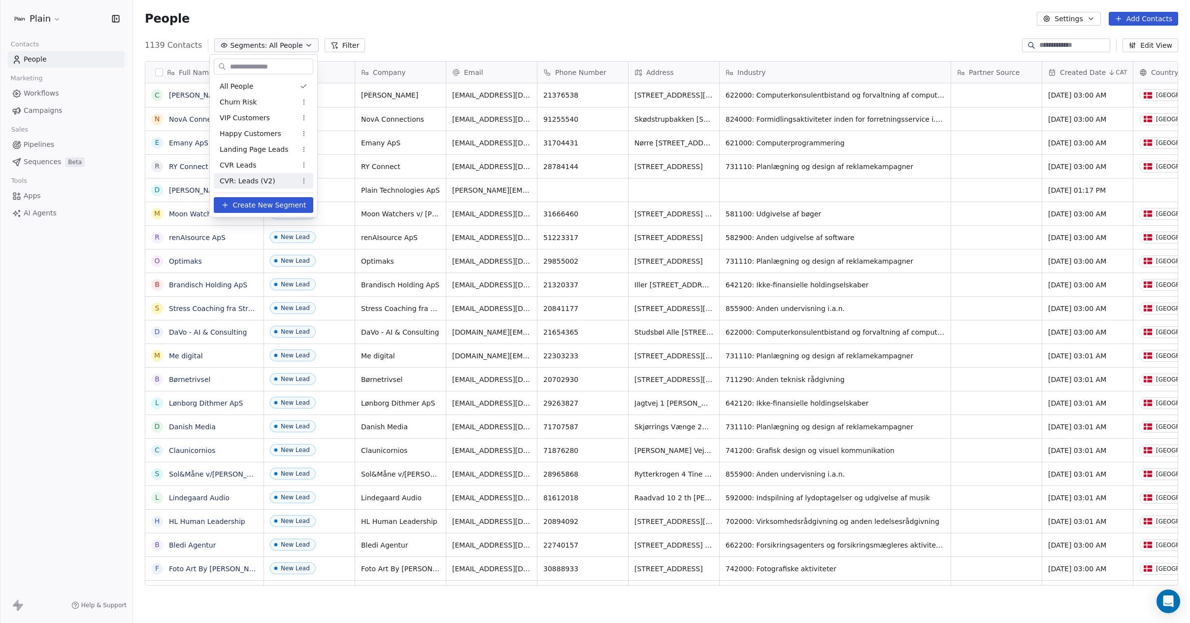
click at [241, 182] on span "CVR: Leads (V2)" at bounding box center [248, 181] width 56 height 10
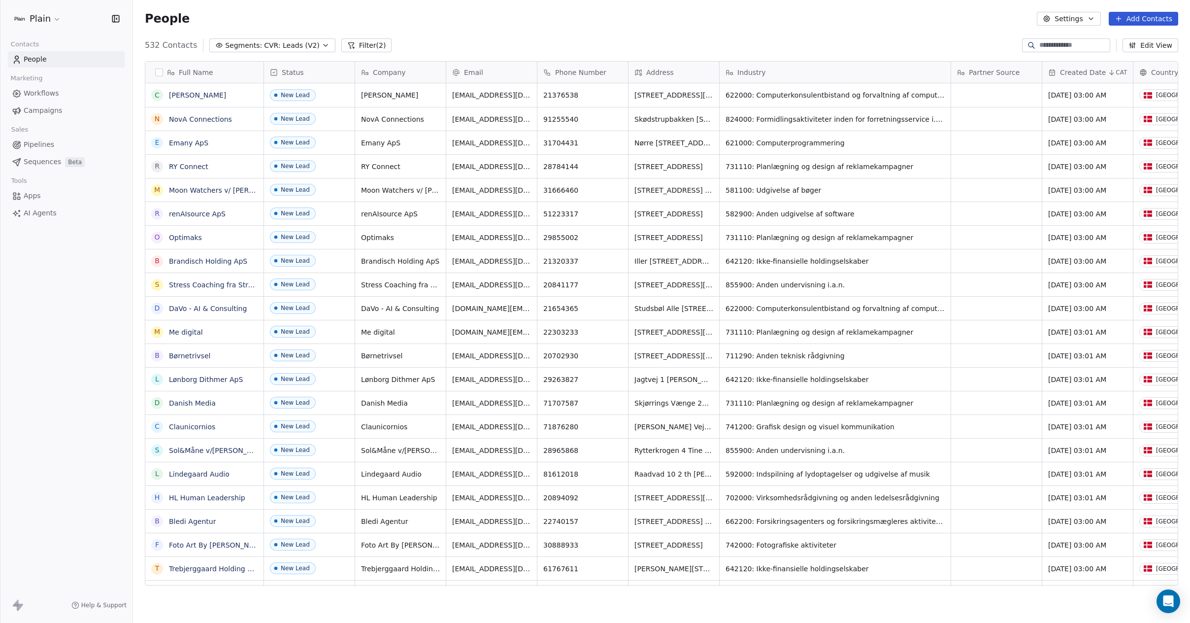
scroll to position [541, 1050]
click at [270, 42] on span "CVR: Leads (V2)" at bounding box center [292, 45] width 56 height 10
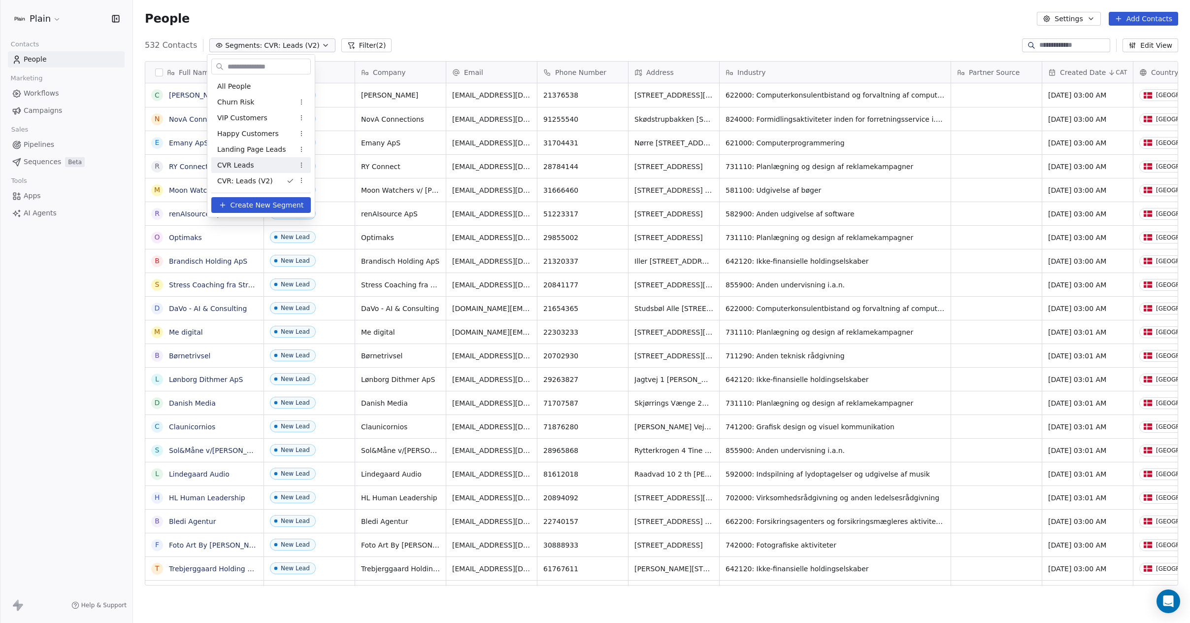
click at [256, 164] on div "CVR Leads" at bounding box center [260, 165] width 99 height 16
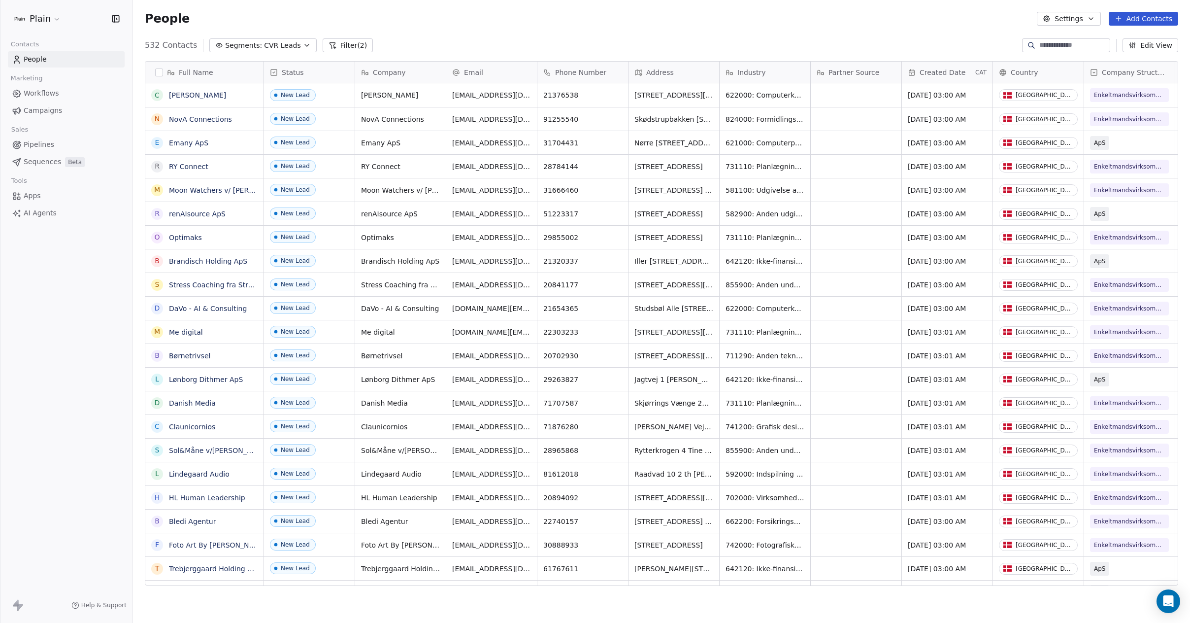
click at [240, 45] on span "Segments:" at bounding box center [243, 45] width 37 height 10
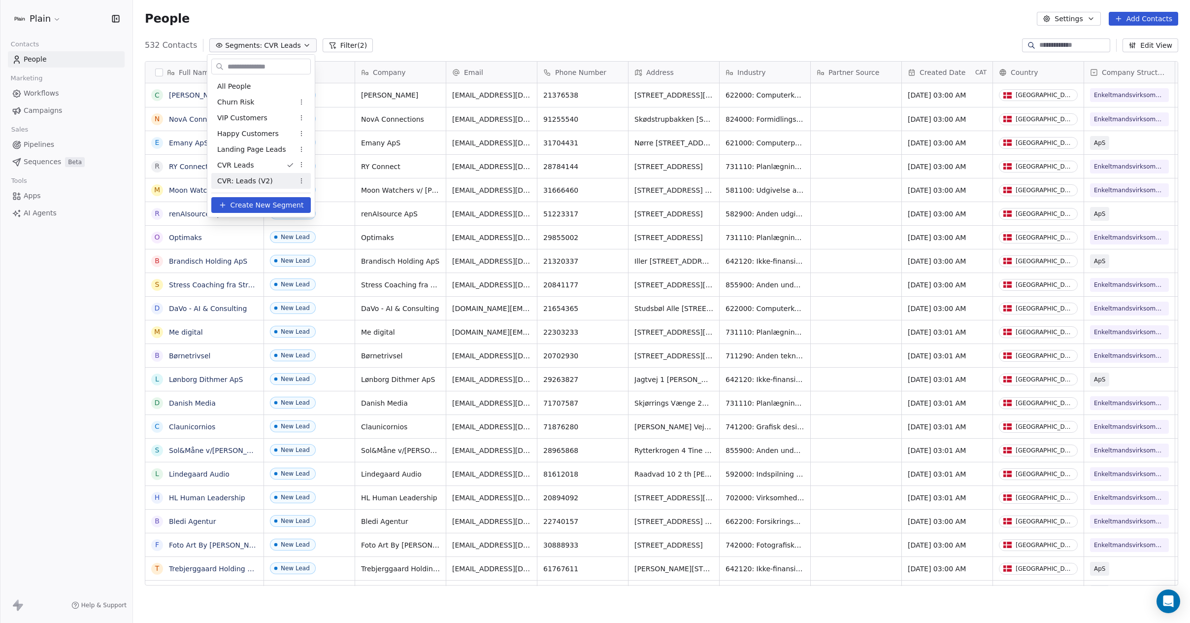
click at [250, 181] on span "CVR: Leads (V2)" at bounding box center [245, 181] width 56 height 10
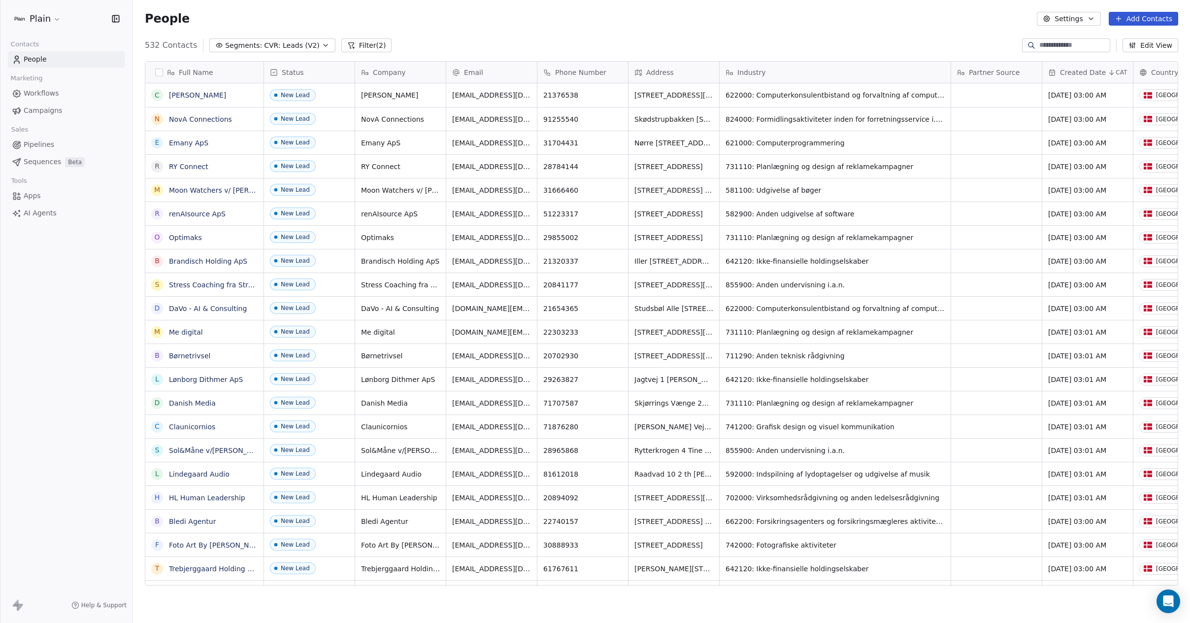
click at [38, 93] on span "Workflows" at bounding box center [41, 93] width 35 height 10
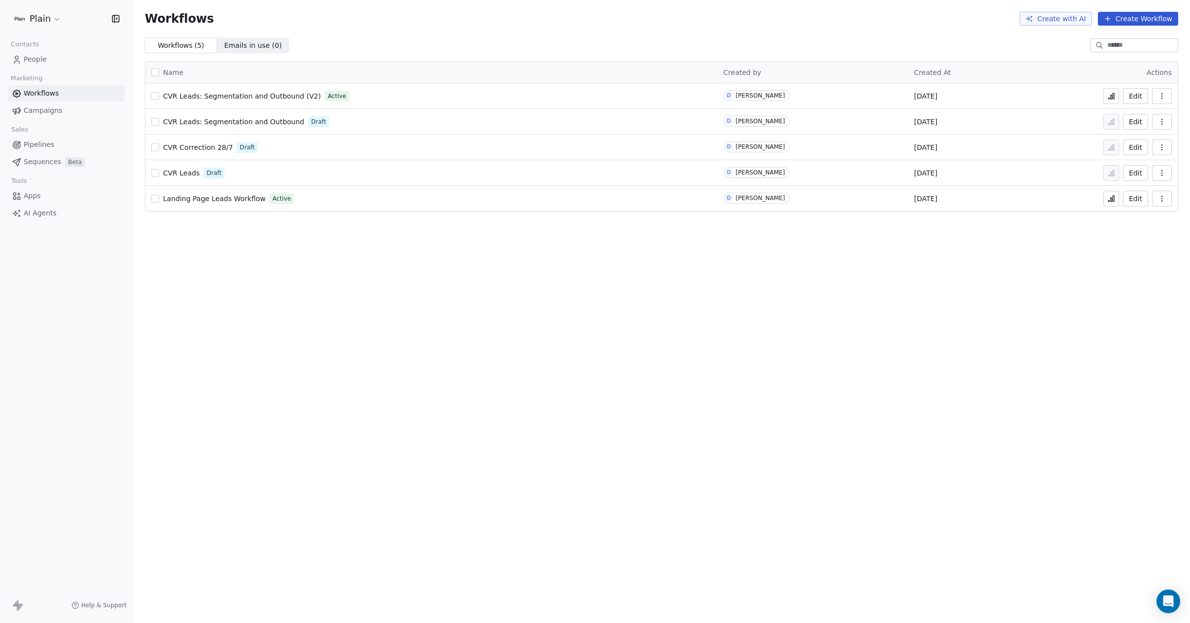
click at [346, 377] on div "Workflows Create with AI Create Workflow Workflows ( 5 ) Workflows ( 5 ) Emails…" at bounding box center [661, 311] width 1057 height 623
click at [346, 370] on div "Workflows Create with AI Create Workflow Workflows ( 5 ) Workflows ( 5 ) Emails…" at bounding box center [661, 311] width 1057 height 623
click at [344, 369] on div "Workflows Create with AI Create Workflow Workflows ( 5 ) Workflows ( 5 ) Emails…" at bounding box center [661, 311] width 1057 height 623
click at [341, 369] on div "Workflows Create with AI Create Workflow Workflows ( 5 ) Workflows ( 5 ) Emails…" at bounding box center [661, 311] width 1057 height 623
click at [273, 96] on span "CVR Leads: Segmentation and Outbound (V2)" at bounding box center [242, 96] width 158 height 8
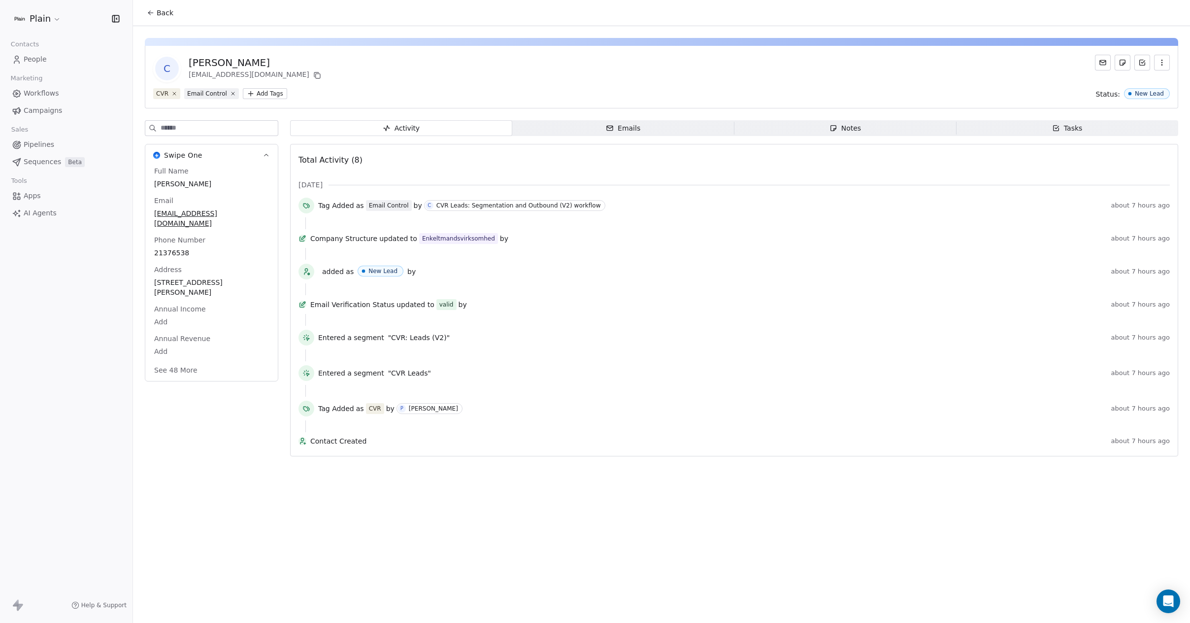
click at [32, 62] on span "People" at bounding box center [35, 59] width 23 height 10
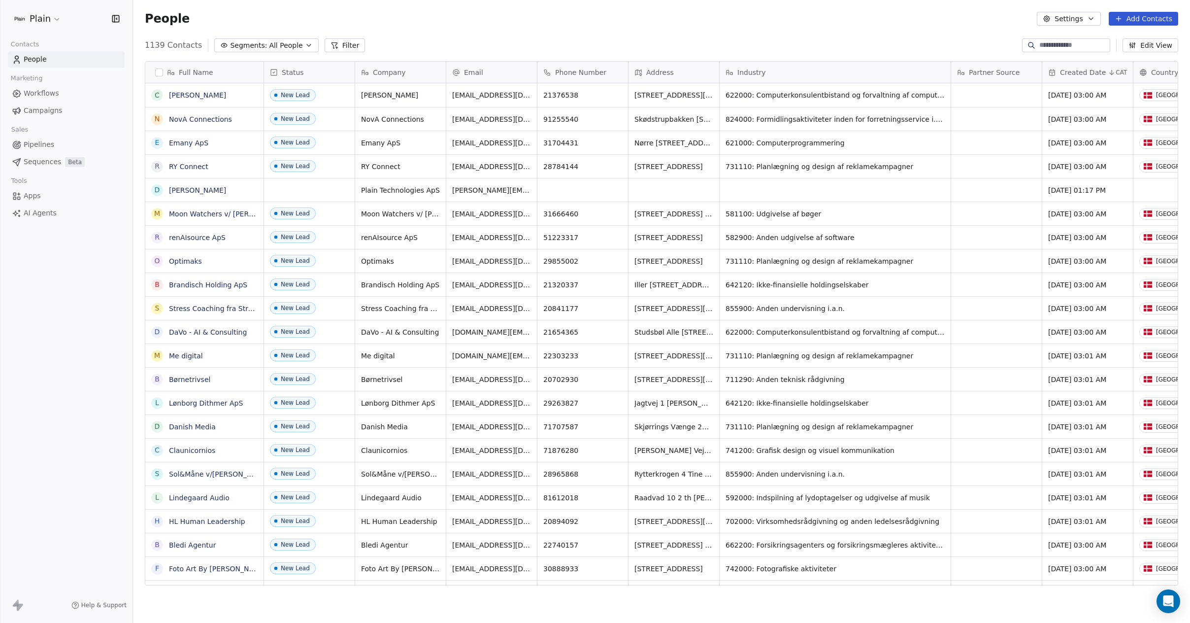
scroll to position [541, 1050]
click at [290, 46] on span "All People" at bounding box center [285, 45] width 33 height 10
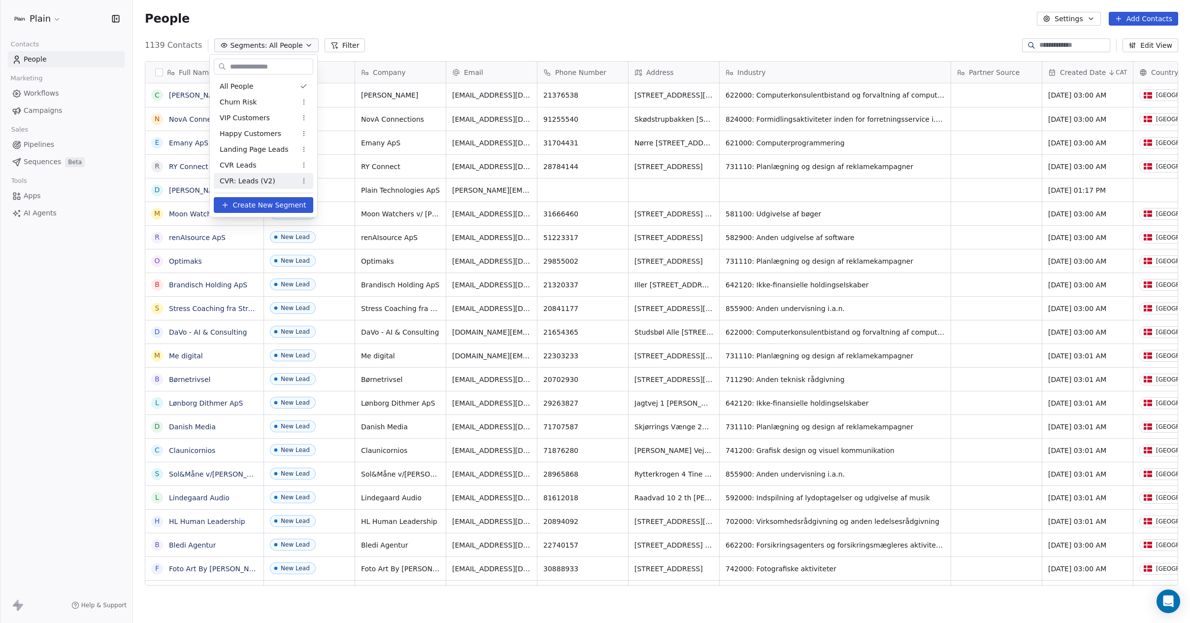
click at [229, 179] on span "CVR: Leads (V2)" at bounding box center [248, 181] width 56 height 10
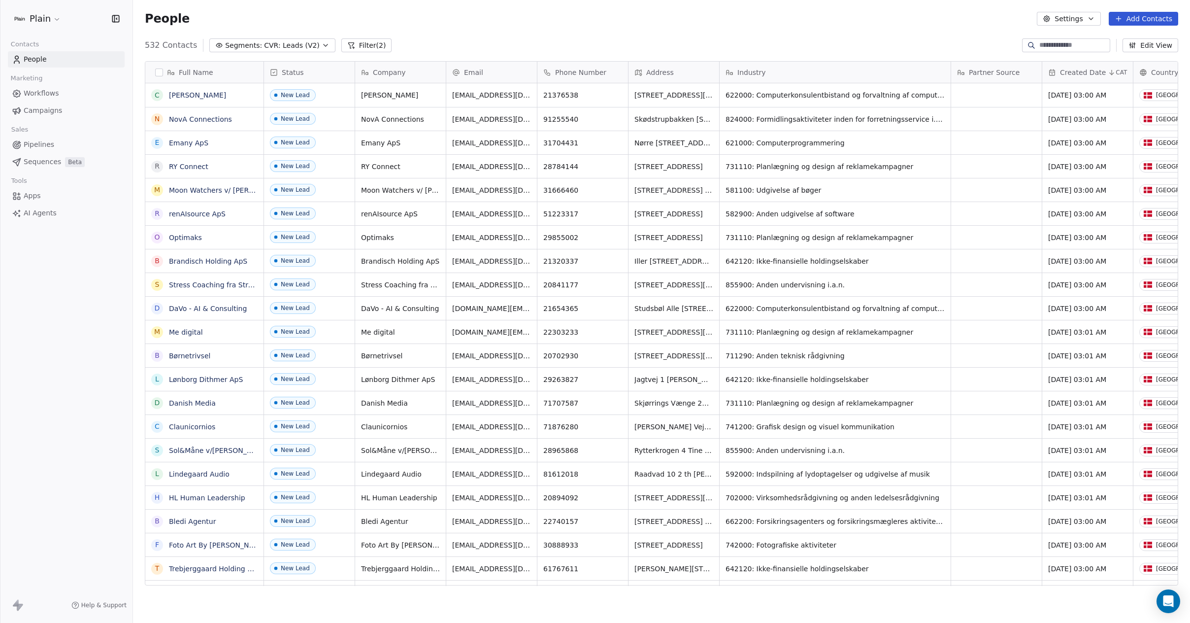
click at [296, 43] on span "CVR: Leads (V2)" at bounding box center [292, 45] width 56 height 10
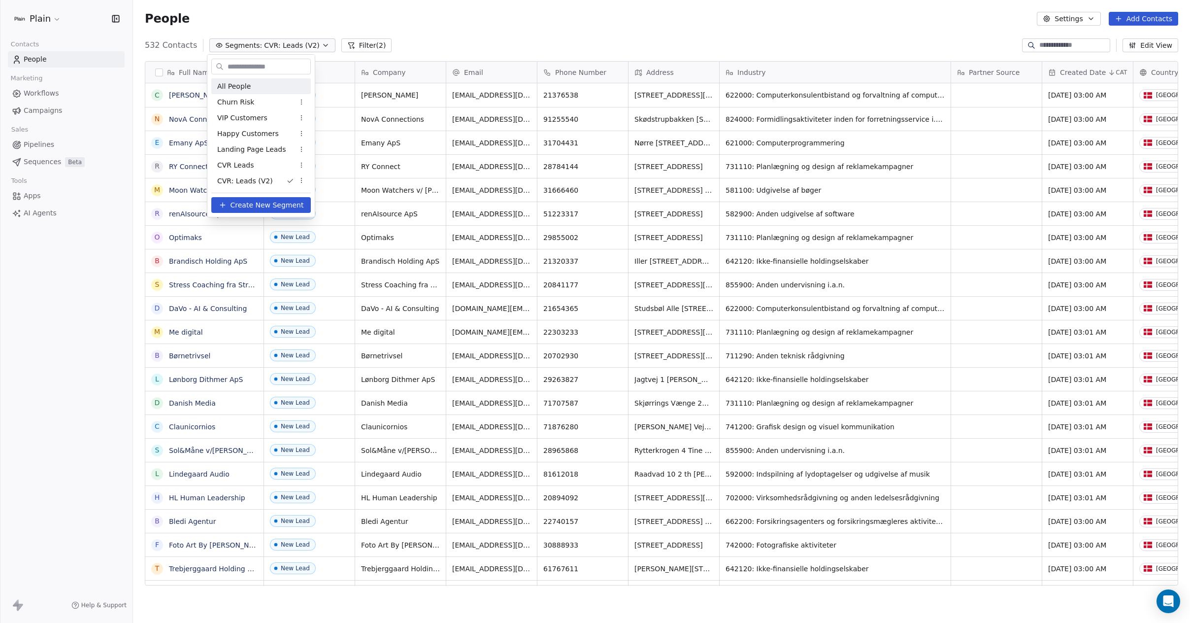
click at [261, 90] on div "All People" at bounding box center [260, 86] width 99 height 16
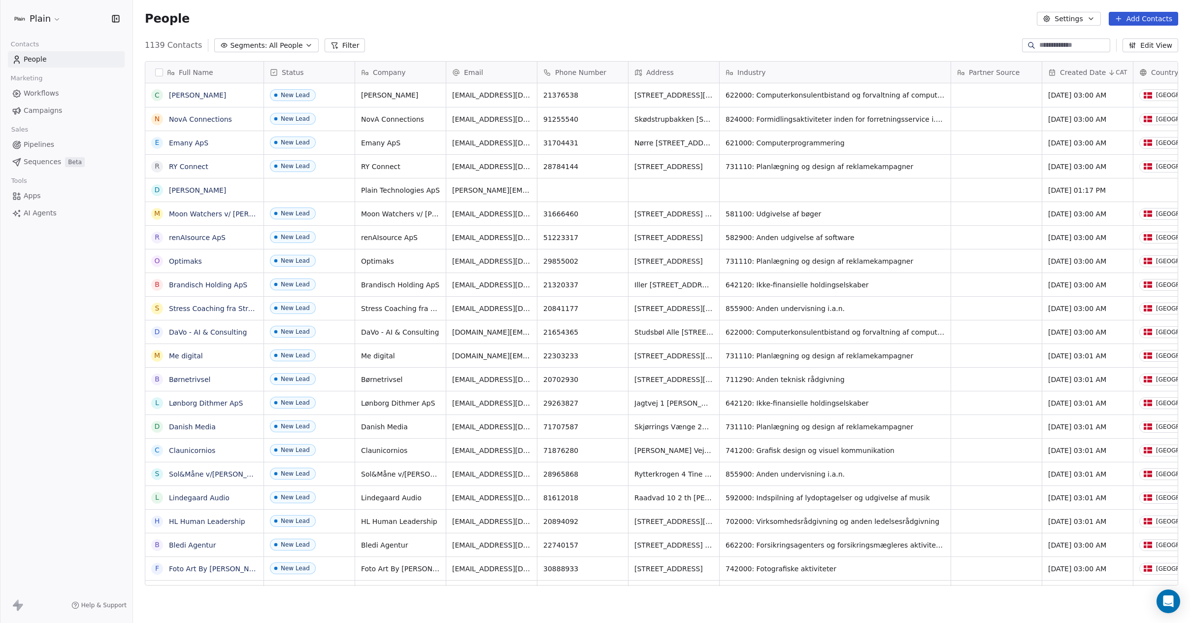
click at [276, 42] on span "All People" at bounding box center [285, 45] width 33 height 10
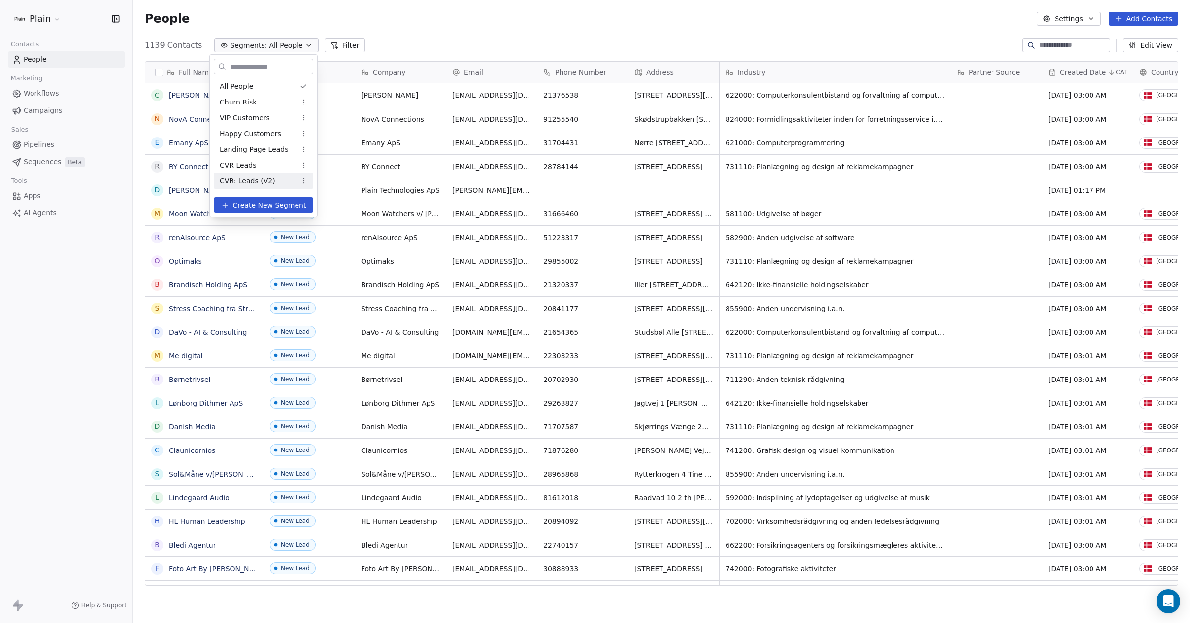
click at [251, 183] on span "CVR: Leads (V2)" at bounding box center [248, 181] width 56 height 10
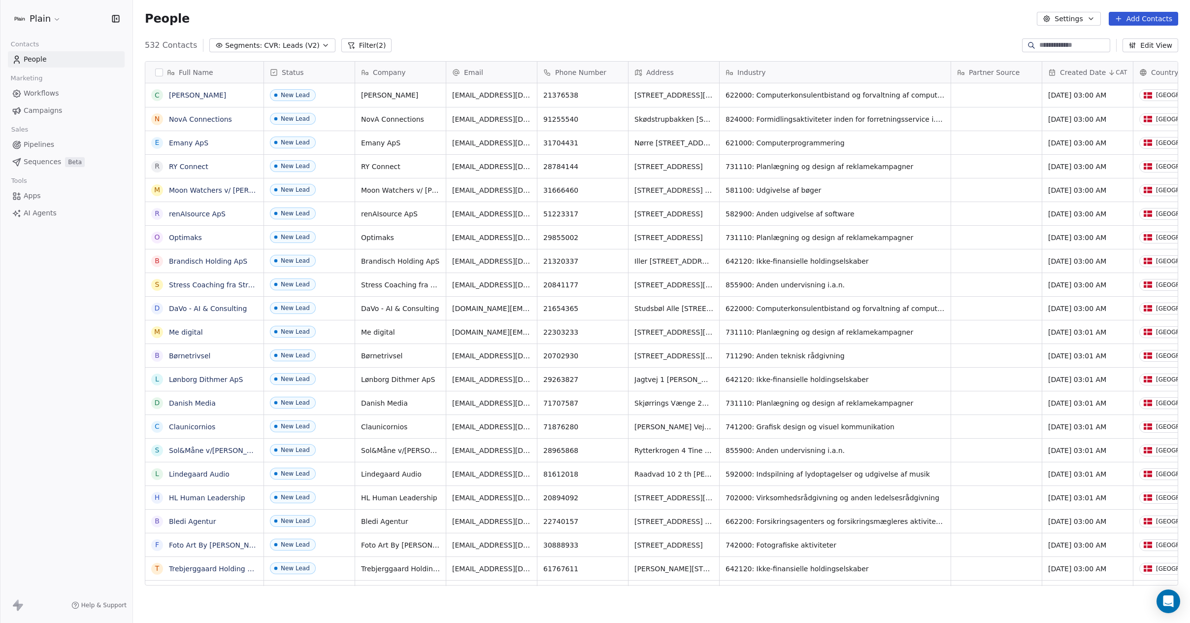
click at [358, 48] on button "Filter (2)" at bounding box center [366, 45] width 51 height 14
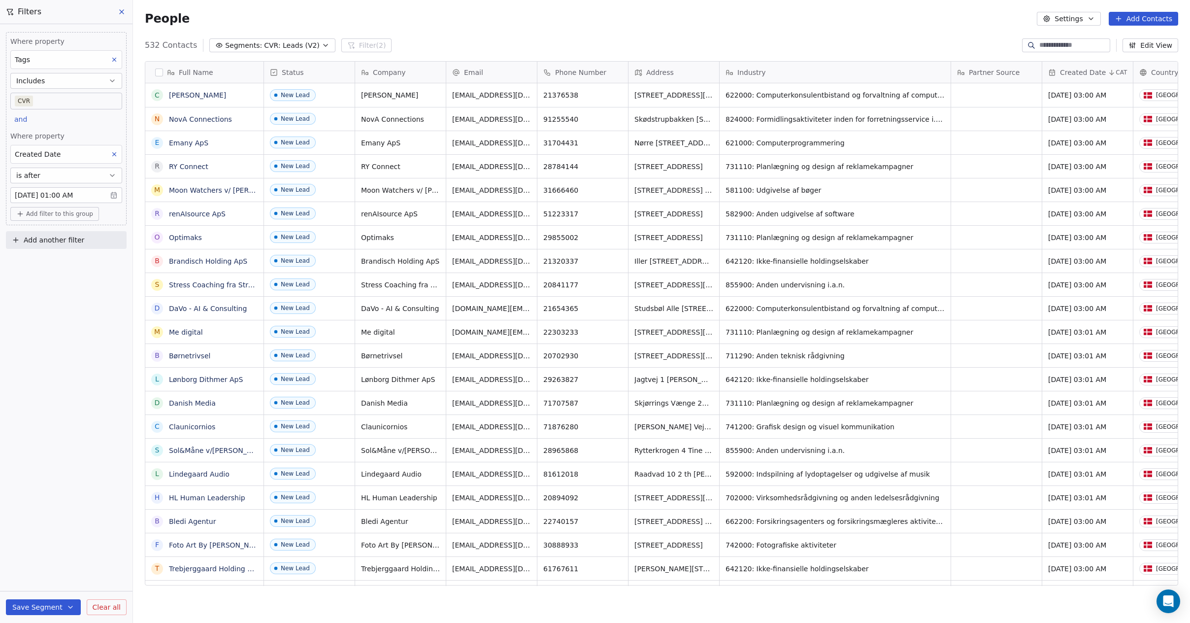
click at [116, 10] on button at bounding box center [122, 12] width 15 height 14
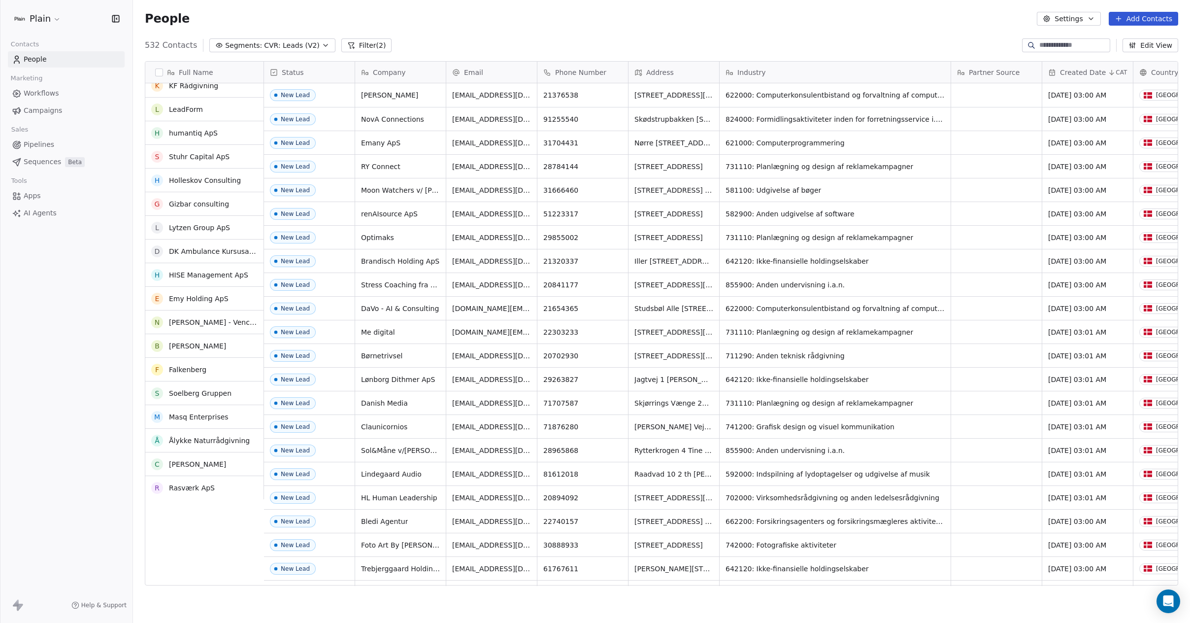
scroll to position [0, 0]
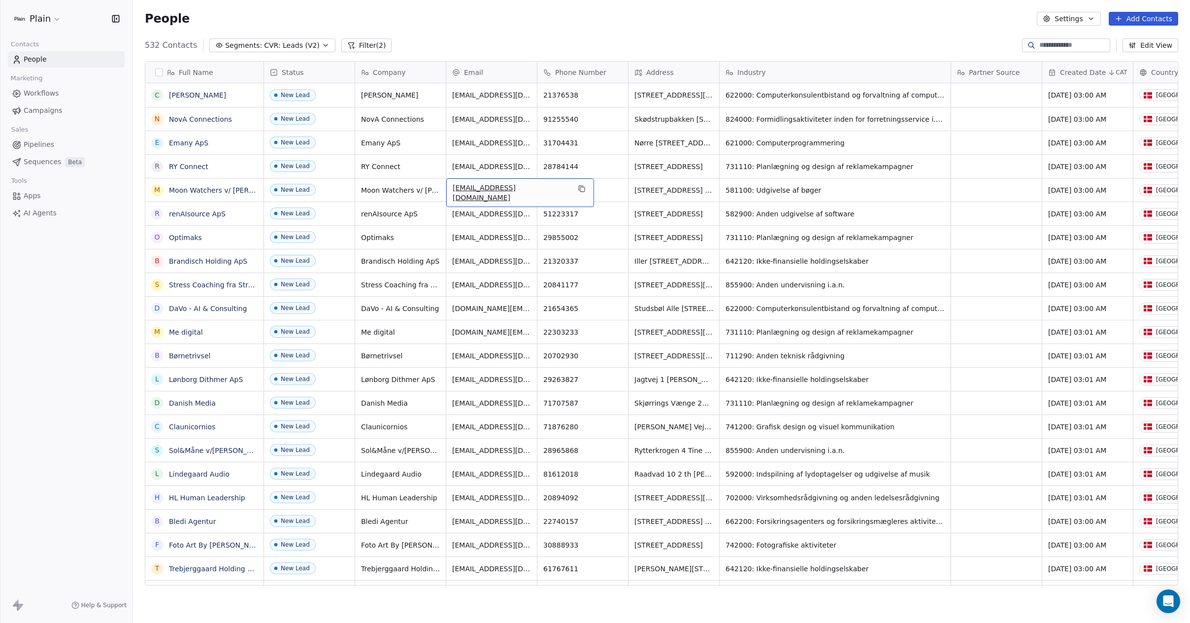
drag, startPoint x: 453, startPoint y: 191, endPoint x: 526, endPoint y: 193, distance: 73.9
drag, startPoint x: 452, startPoint y: 213, endPoint x: 482, endPoint y: 213, distance: 29.6
click at [482, 213] on span "[EMAIL_ADDRESS][DOMAIN_NAME]" at bounding box center [511, 216] width 117 height 20
drag, startPoint x: 496, startPoint y: 215, endPoint x: 507, endPoint y: 215, distance: 10.3
click at [507, 215] on span "[EMAIL_ADDRESS][DOMAIN_NAME]" at bounding box center [511, 216] width 117 height 20
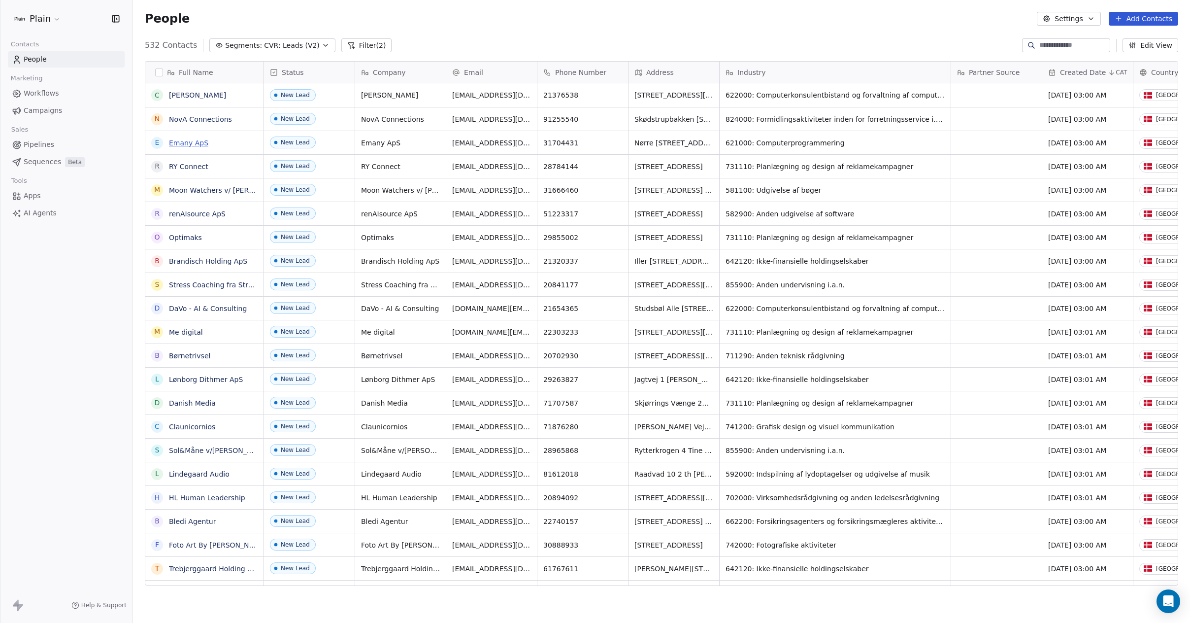
click at [181, 142] on link "Emany ApS" at bounding box center [188, 143] width 39 height 8
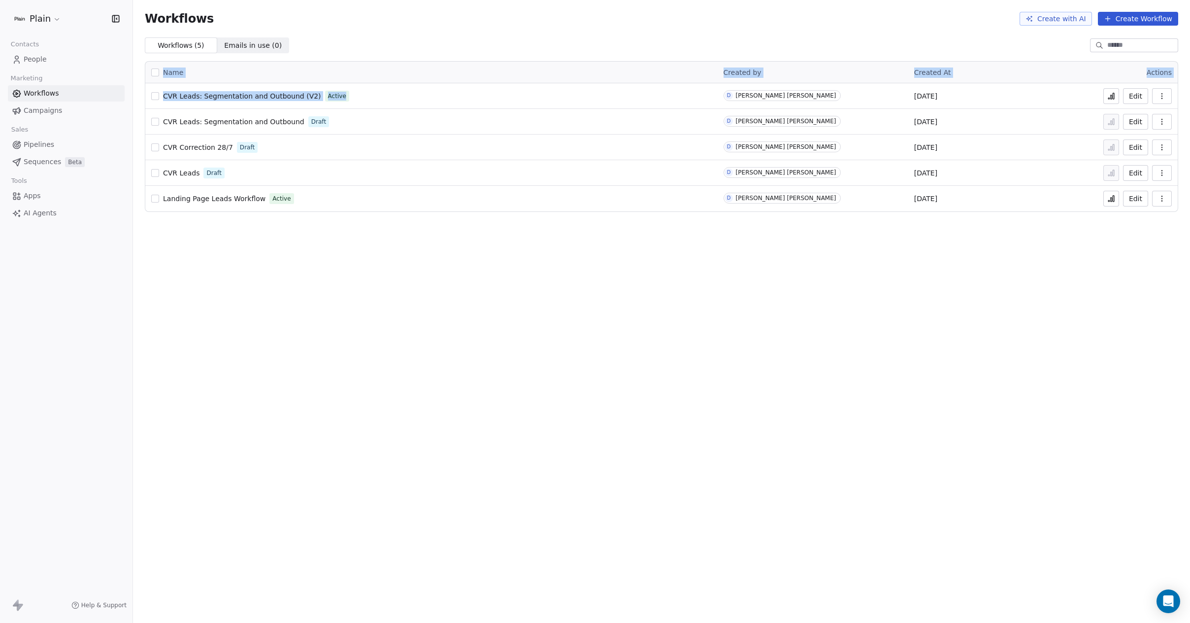
drag, startPoint x: 143, startPoint y: 94, endPoint x: 381, endPoint y: 93, distance: 238.4
click at [381, 93] on div "Name Created by Created At Actions CVR Leads: Segmentation and Outbound (V2) Ac…" at bounding box center [661, 136] width 1057 height 166
click at [367, 31] on div "Workflows Create with AI Create Workflow" at bounding box center [661, 18] width 1057 height 37
click at [32, 145] on span "Pipelines" at bounding box center [39, 144] width 31 height 10
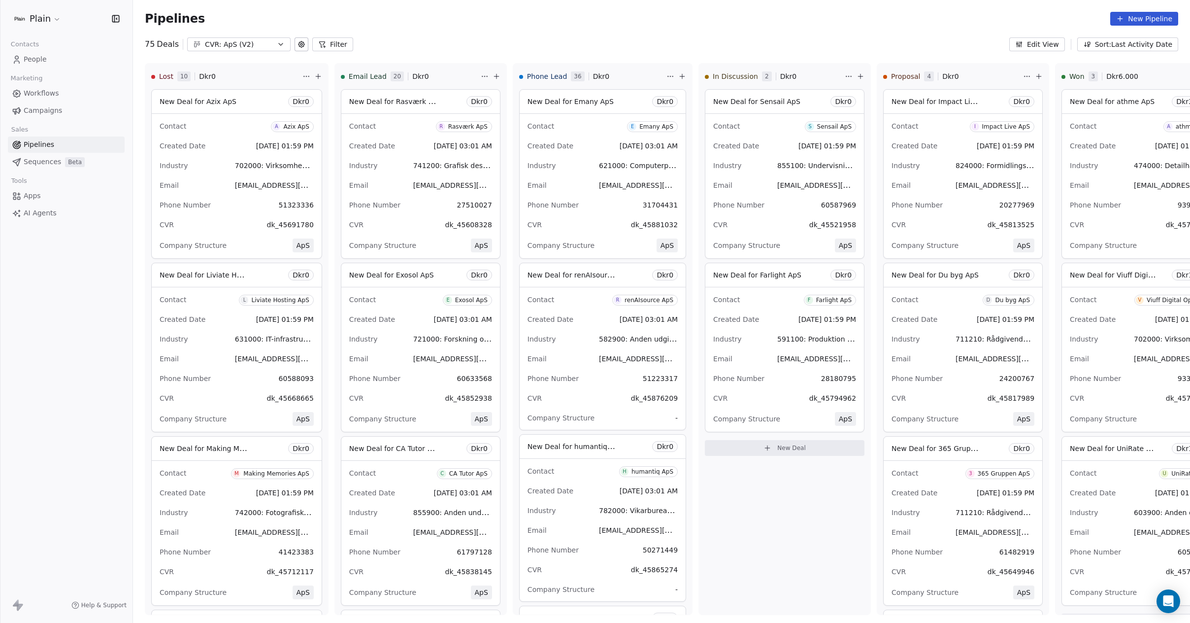
click at [222, 43] on div "CVR: ApS (V2)" at bounding box center [239, 44] width 68 height 10
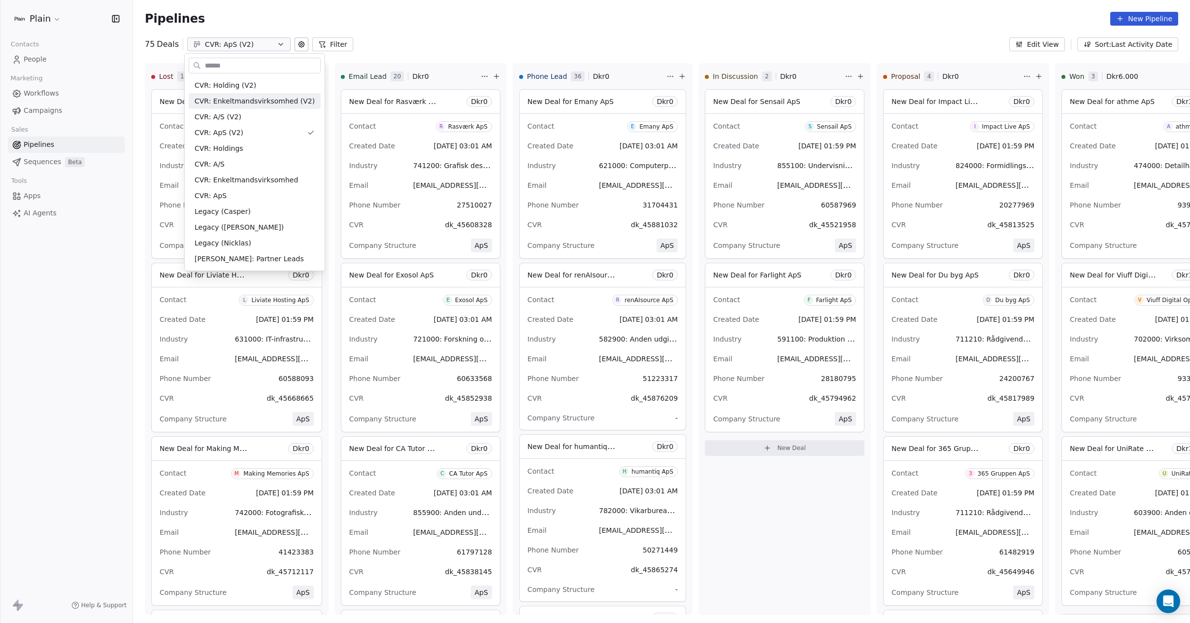
click at [252, 44] on html "Plain Contacts People Marketing Workflows Campaigns Sales Pipelines Sequences B…" at bounding box center [595, 311] width 1190 height 623
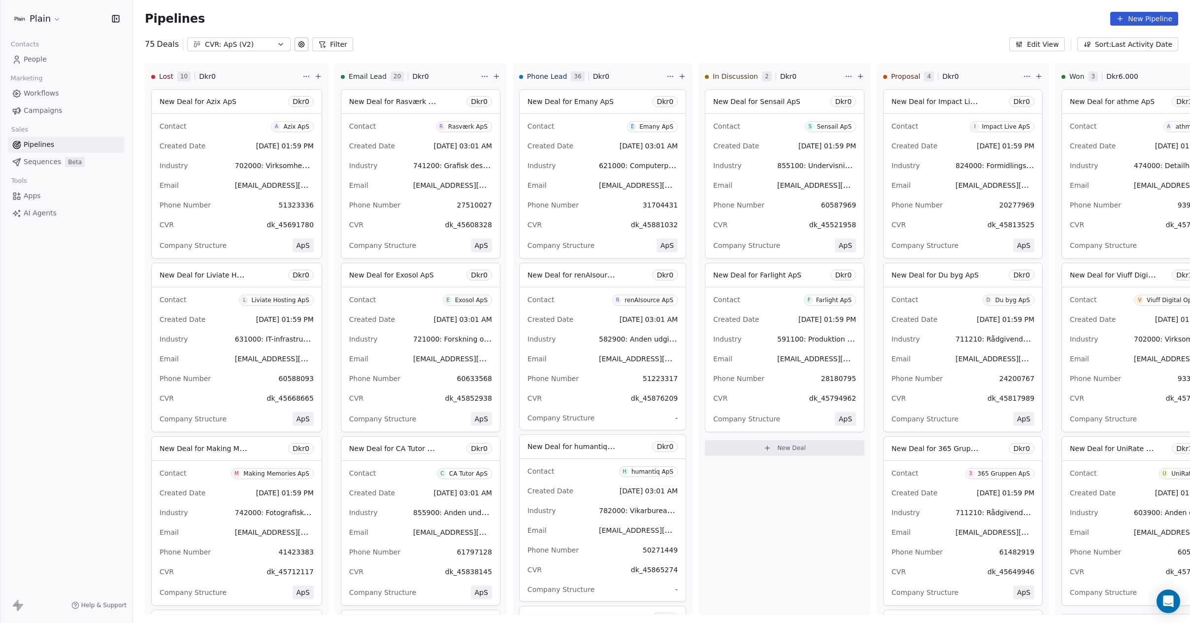
click at [253, 42] on div "CVR: ApS (V2)" at bounding box center [239, 44] width 68 height 10
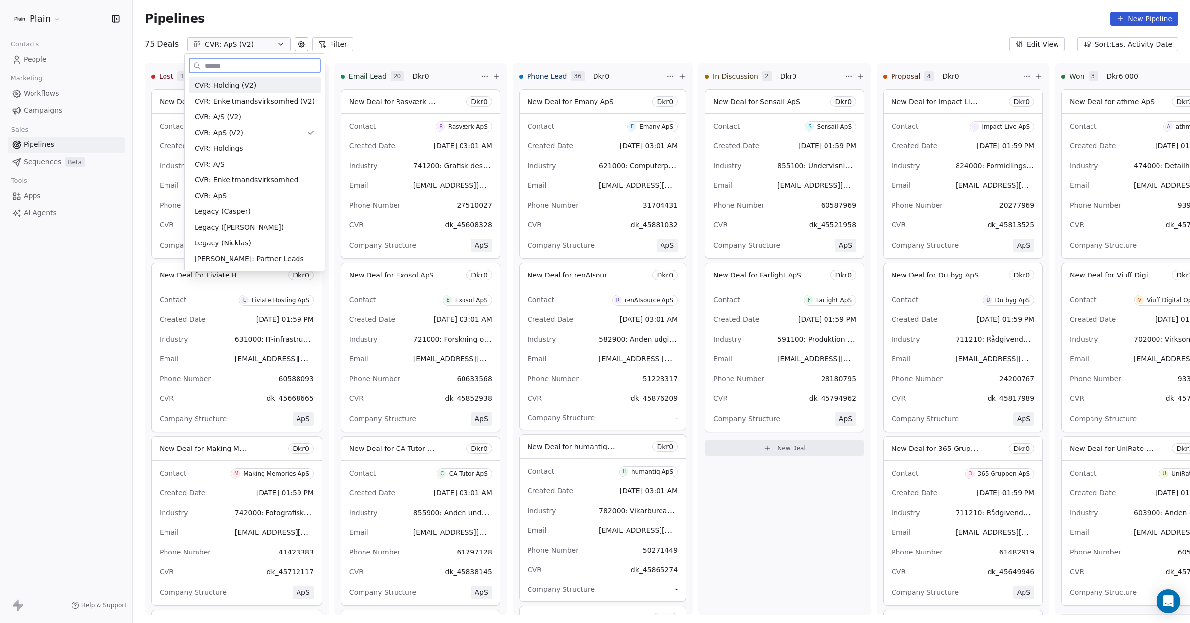
click at [245, 84] on span "CVR: Holding (V2)" at bounding box center [226, 85] width 62 height 10
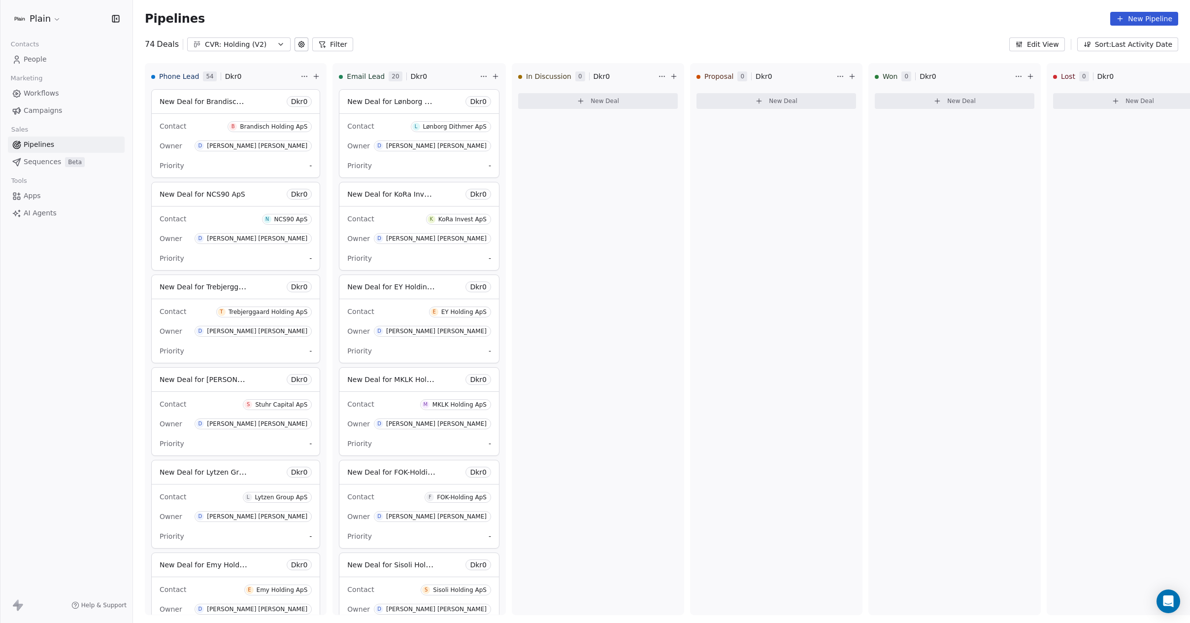
click at [244, 48] on div "CVR: Holding (V2)" at bounding box center [239, 44] width 68 height 10
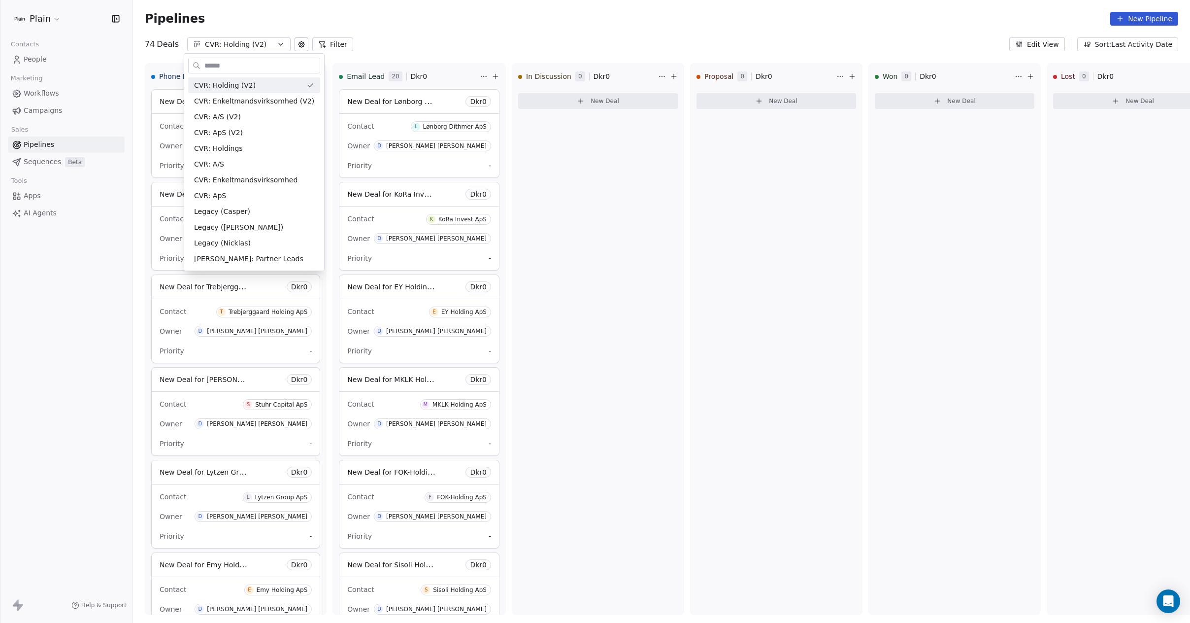
click at [443, 18] on html "Plain Contacts People Marketing Workflows Campaigns Sales Pipelines Sequences B…" at bounding box center [595, 311] width 1190 height 623
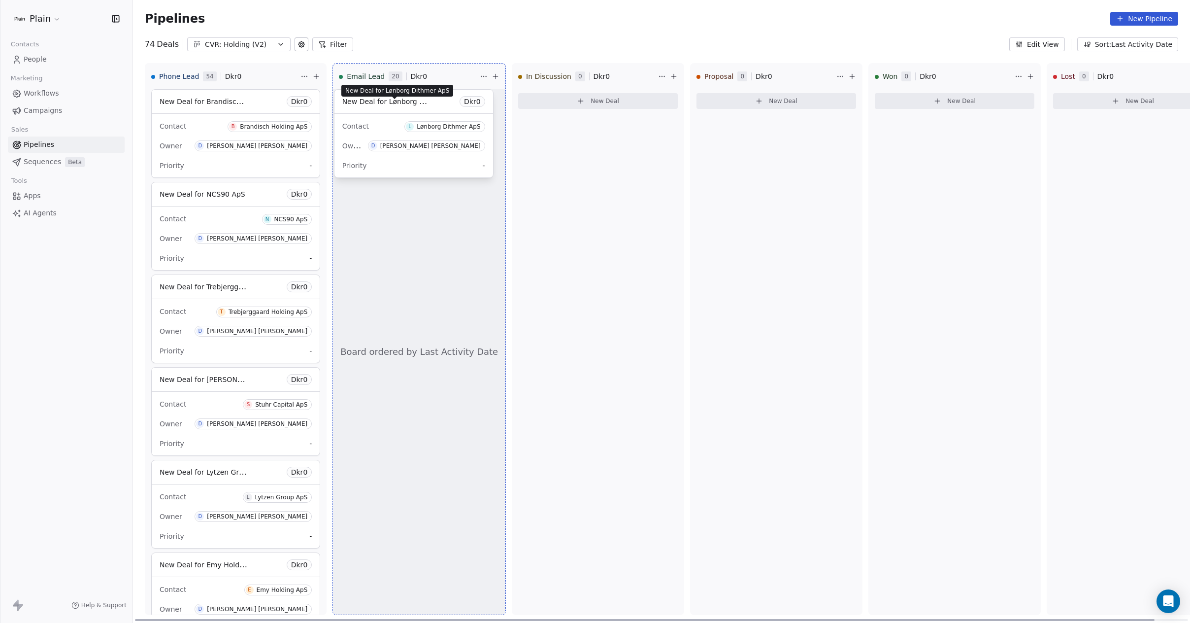
drag, startPoint x: 369, startPoint y: 105, endPoint x: 375, endPoint y: 110, distance: 8.0
click at [376, 110] on div "Phone Lead 54 Dkr 0 New Deal for Brandisch Holding ApS Dkr 0 Contact B Brandisc…" at bounding box center [661, 342] width 1057 height 559
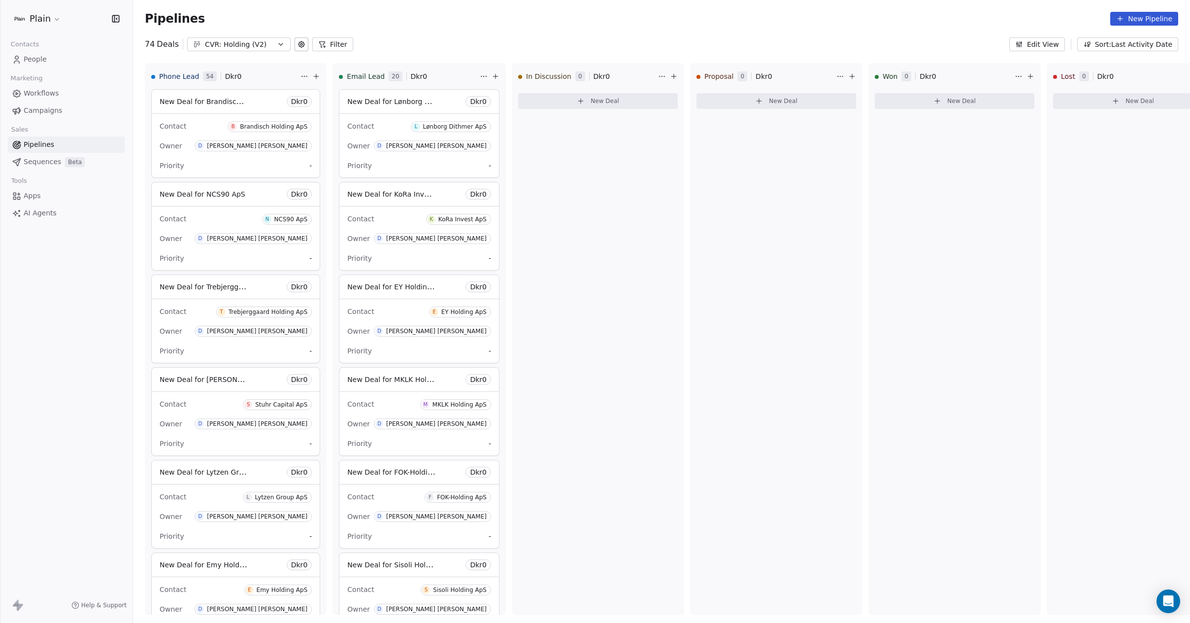
click at [240, 45] on div "CVR: Holding (V2)" at bounding box center [239, 44] width 68 height 10
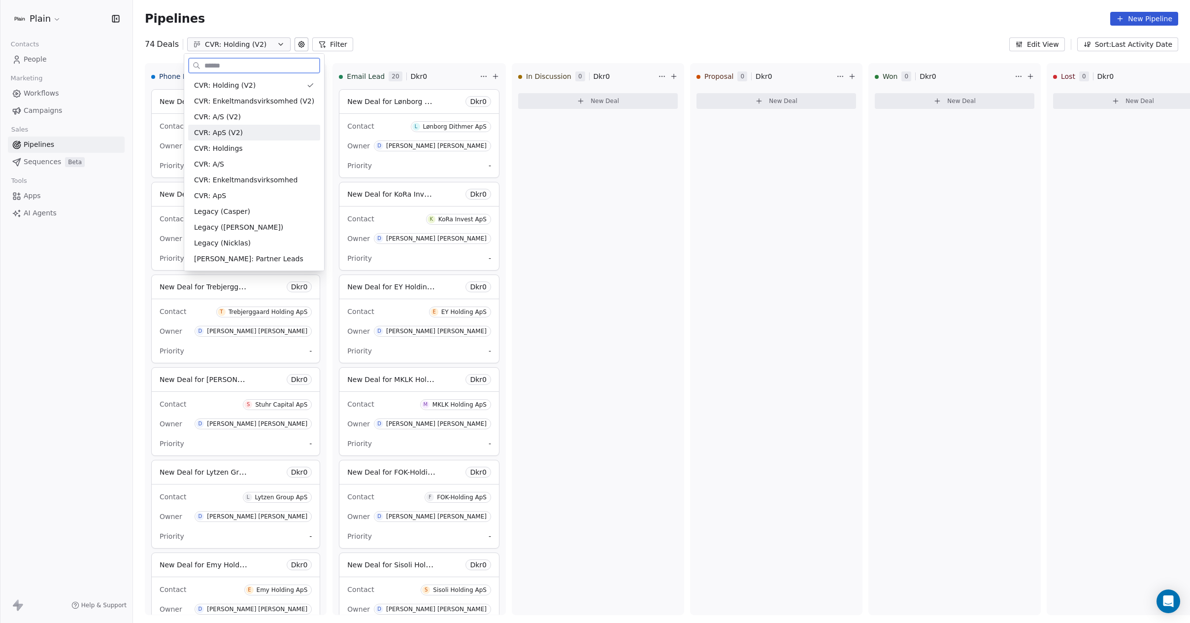
click at [223, 133] on span "CVR: ApS (V2)" at bounding box center [218, 133] width 49 height 10
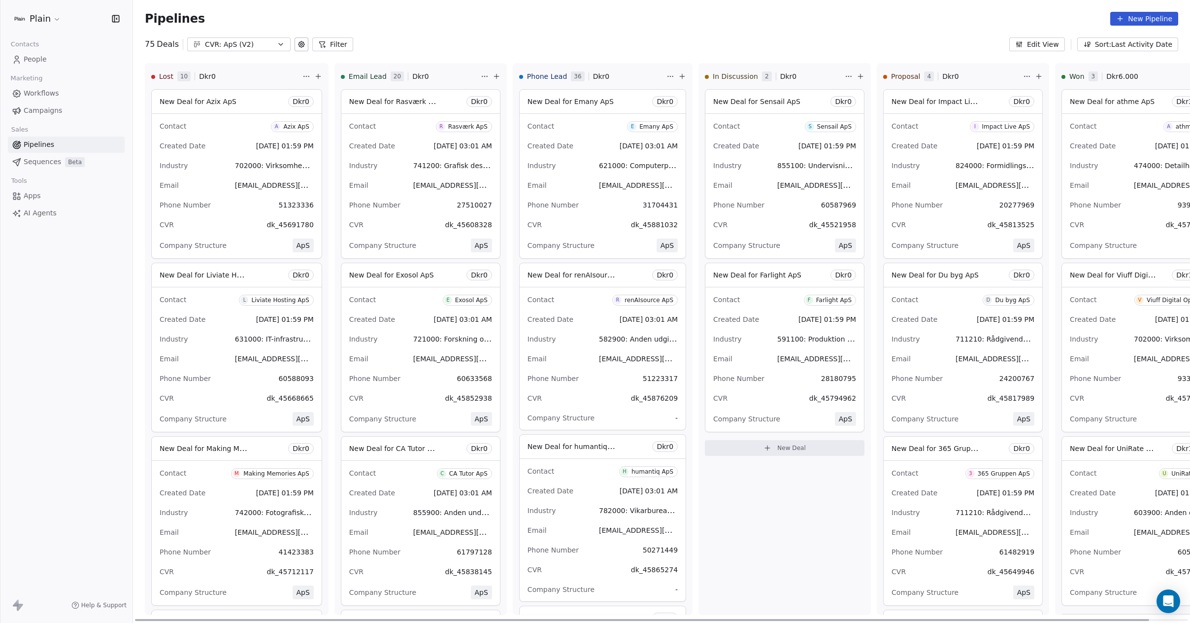
click at [204, 120] on div "Contact A Azix ApS" at bounding box center [237, 126] width 154 height 16
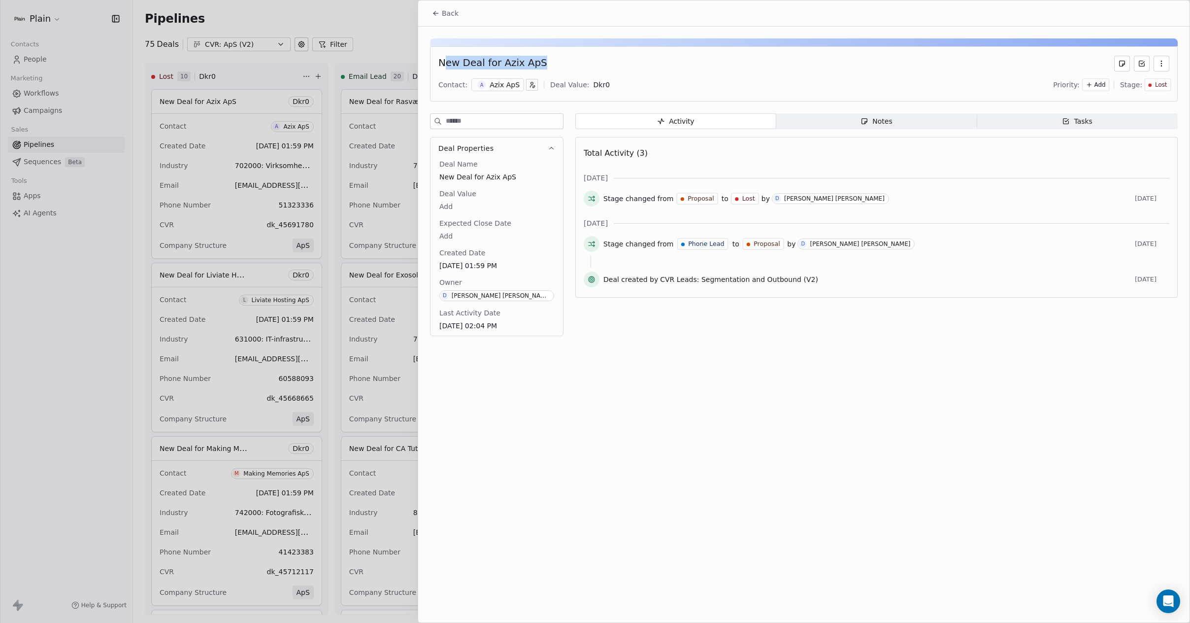
drag, startPoint x: 442, startPoint y: 61, endPoint x: 538, endPoint y: 59, distance: 96.1
click at [538, 59] on div "New Deal for Azix ApS" at bounding box center [492, 64] width 109 height 16
click at [607, 63] on div "New Deal for Azix ApS" at bounding box center [803, 64] width 731 height 16
click at [871, 119] on div "Notes" at bounding box center [876, 121] width 32 height 10
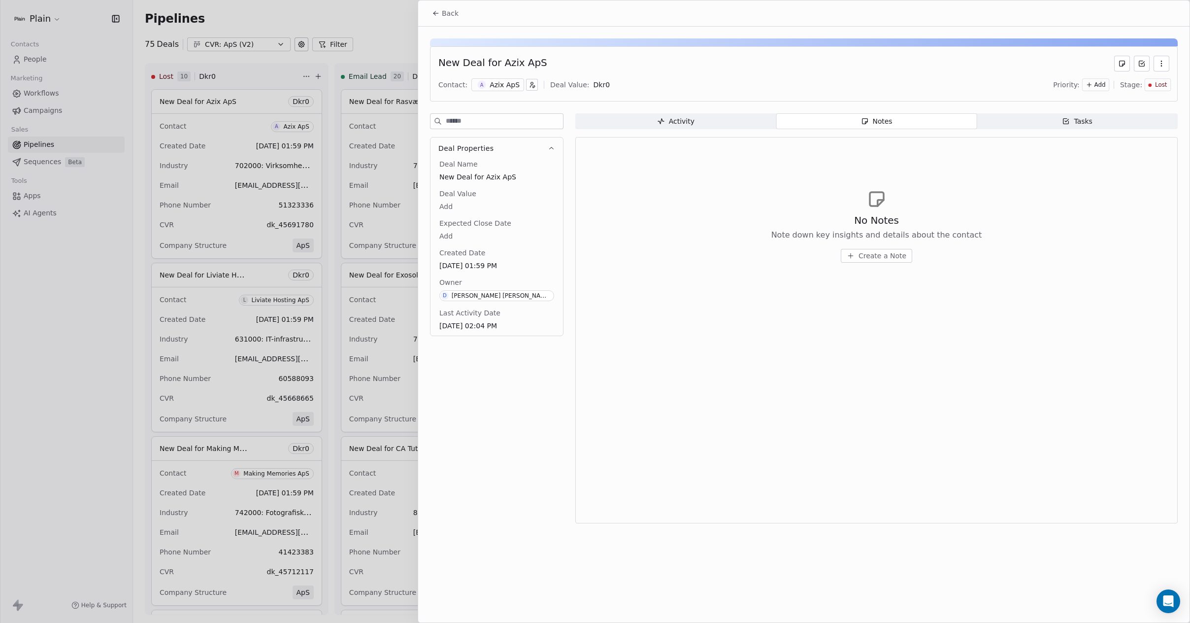
click at [1069, 117] on icon "button" at bounding box center [1066, 121] width 8 height 8
click at [880, 256] on span "Create a Task" at bounding box center [882, 256] width 46 height 10
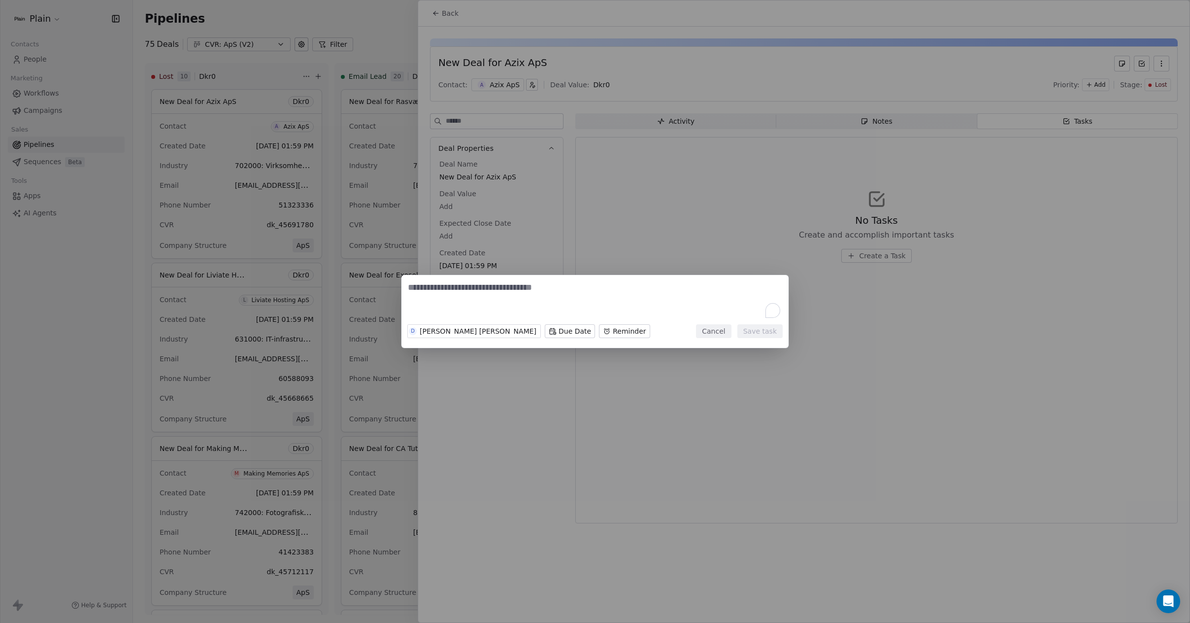
click at [515, 331] on body "Plain Contacts People Marketing Workflows Campaigns Sales Pipelines Sequences B…" at bounding box center [595, 311] width 1190 height 623
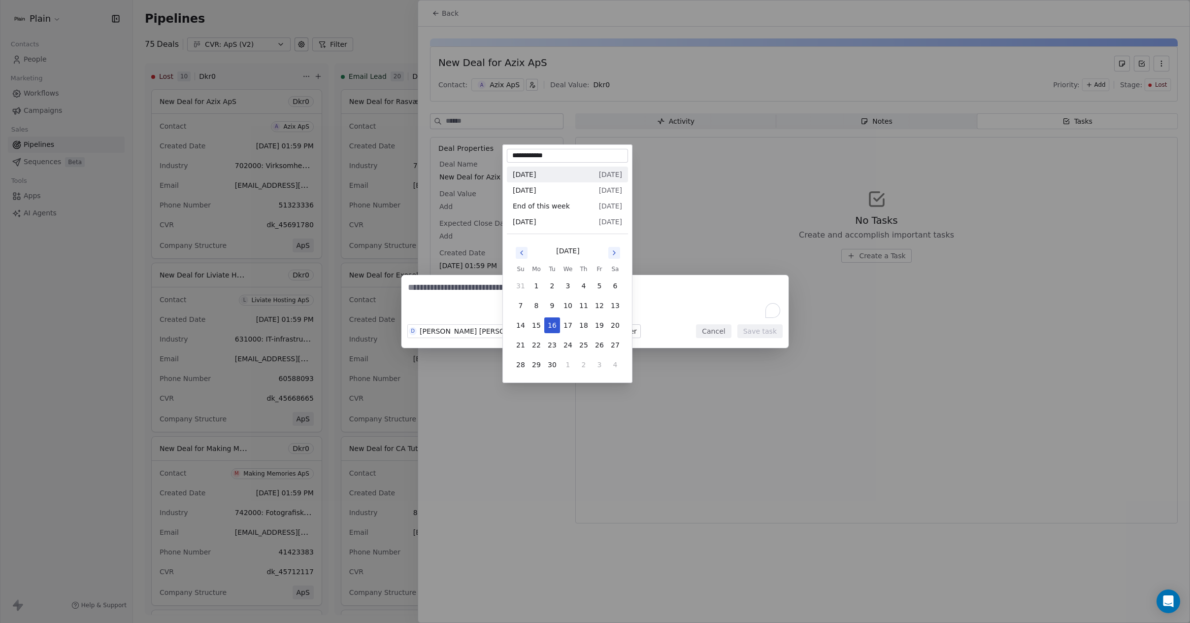
click at [439, 301] on div "D [PERSON_NAME] [PERSON_NAME][DATE] Reminder Cancel Save task" at bounding box center [595, 311] width 1190 height 73
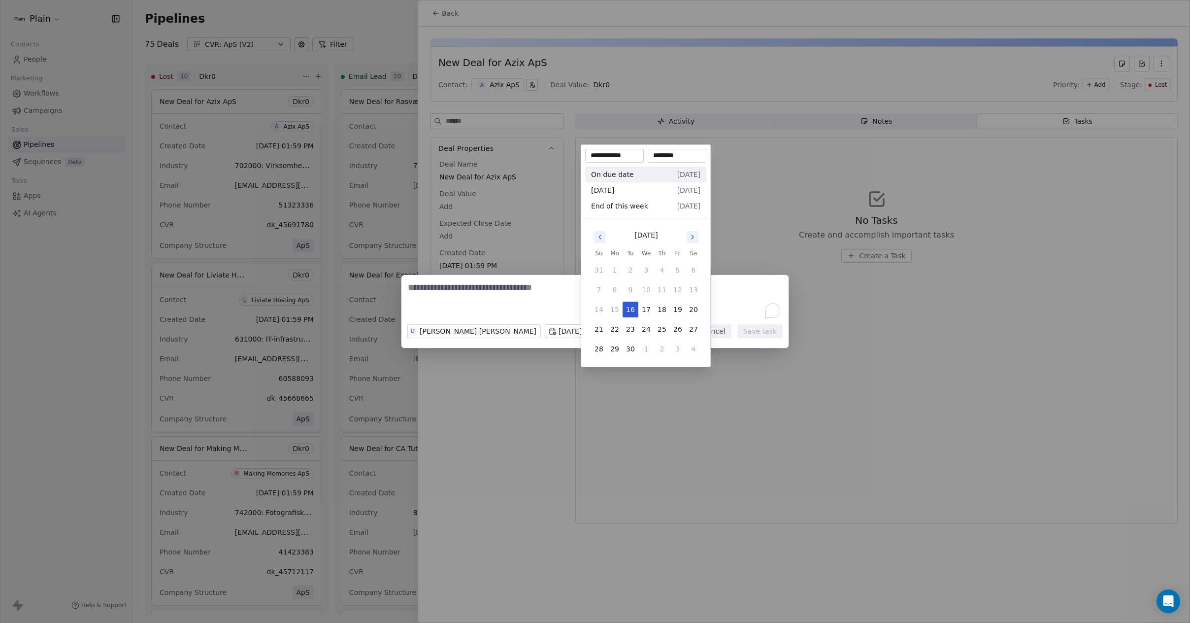
click at [592, 330] on body "Plain Contacts People Marketing Workflows Campaigns Sales Pipelines Sequences B…" at bounding box center [595, 311] width 1190 height 623
click at [504, 299] on div "D [PERSON_NAME] [PERSON_NAME][DATE] Reminder Cancel Save task" at bounding box center [595, 311] width 1190 height 73
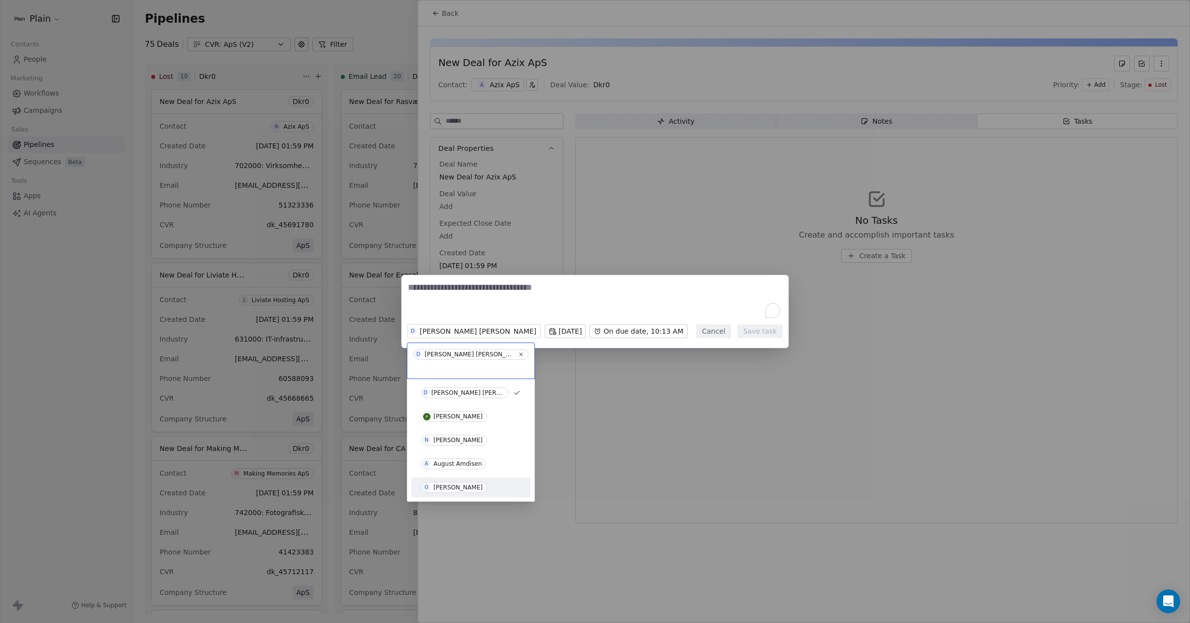
click at [484, 488] on div "[PERSON_NAME]" at bounding box center [470, 487] width 99 height 11
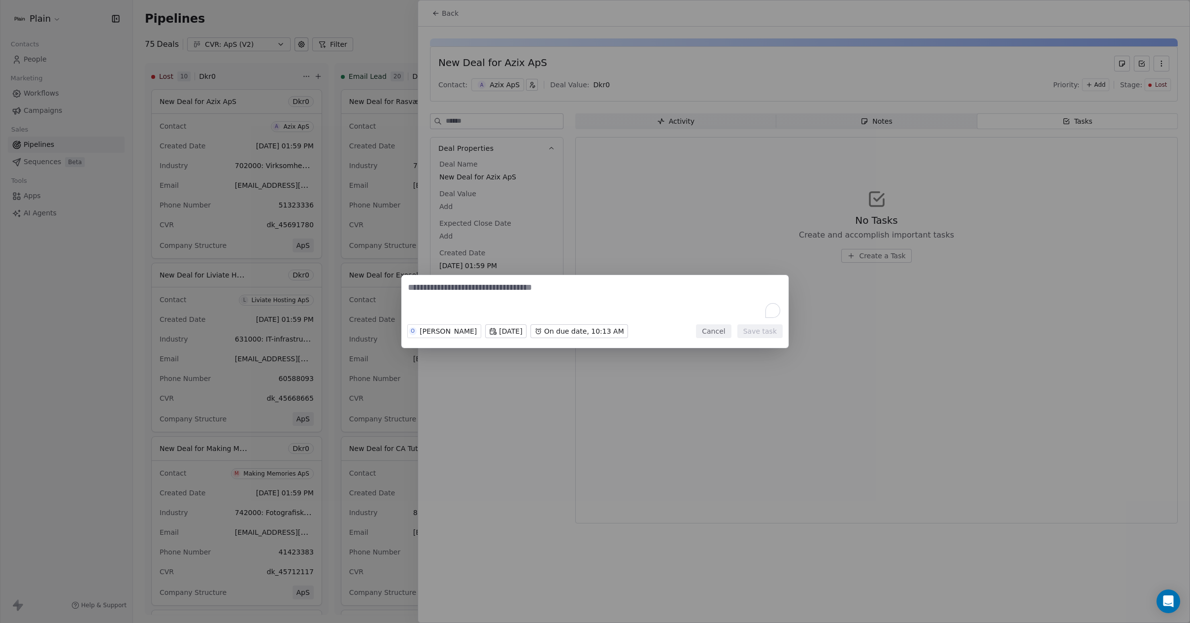
click at [705, 336] on button "Cancel" at bounding box center [713, 331] width 35 height 14
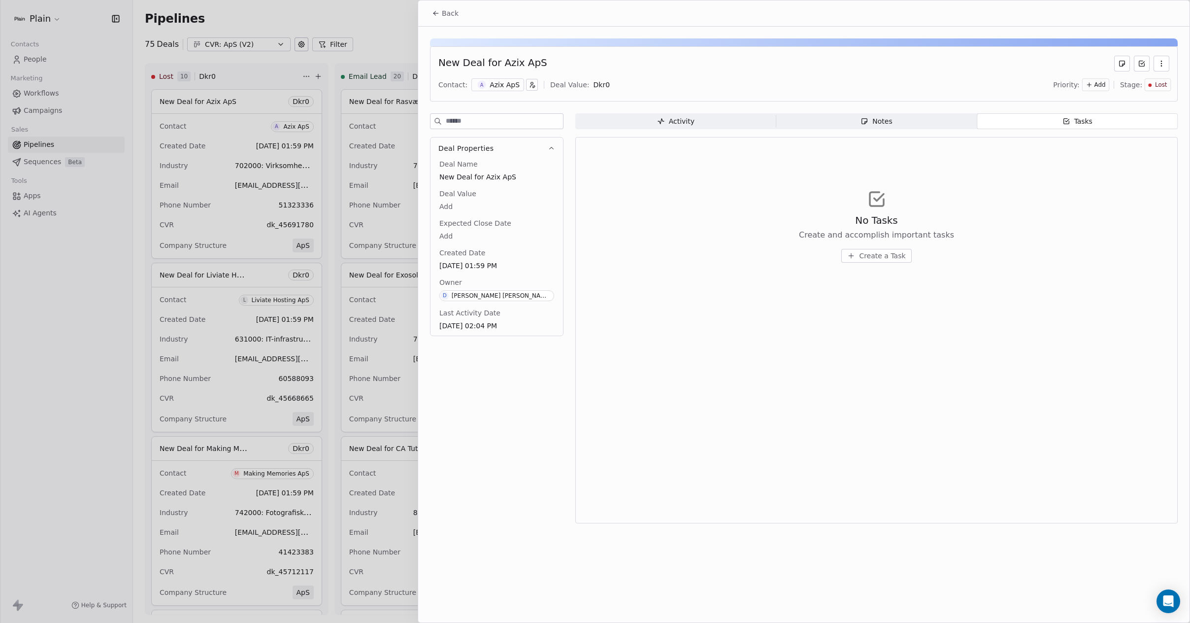
click at [842, 134] on div "Activity Activity Notes Notes Tasks Tasks No Tasks Create and accomplish import…" at bounding box center [876, 321] width 602 height 416
click at [852, 124] on span "Notes Notes" at bounding box center [876, 121] width 201 height 16
click at [1095, 128] on span "Tasks Tasks" at bounding box center [1077, 121] width 201 height 16
click at [855, 253] on icon "button" at bounding box center [851, 256] width 8 height 8
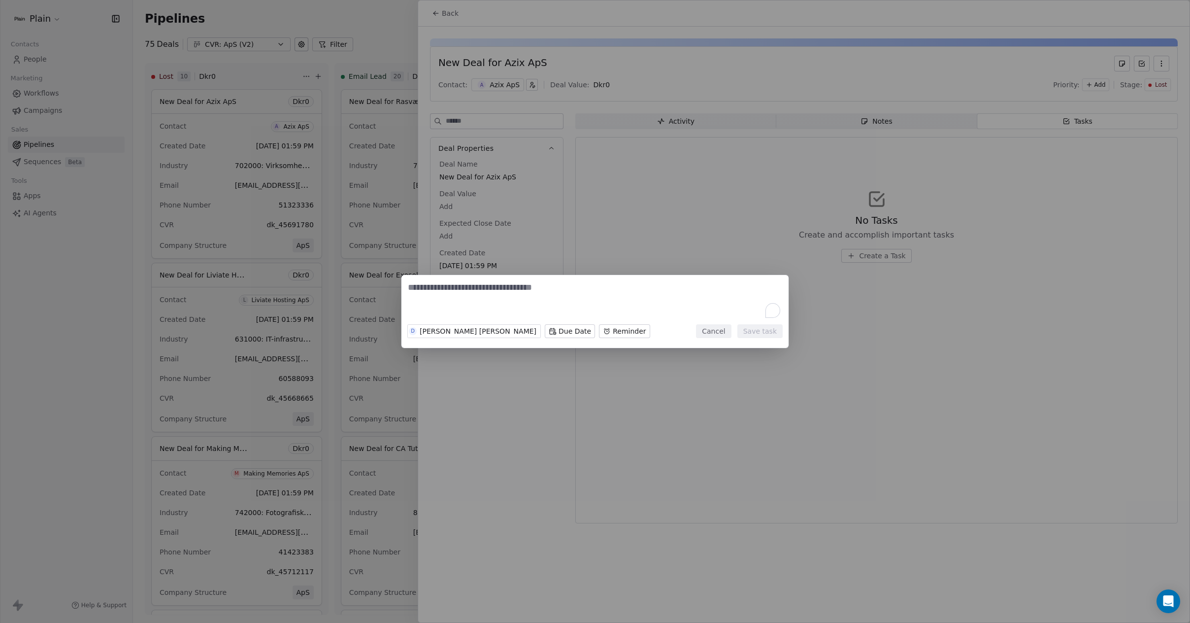
click at [545, 332] on body "Plain Contacts People Marketing Workflows Campaigns Sales Pipelines Sequences B…" at bounding box center [595, 311] width 1190 height 623
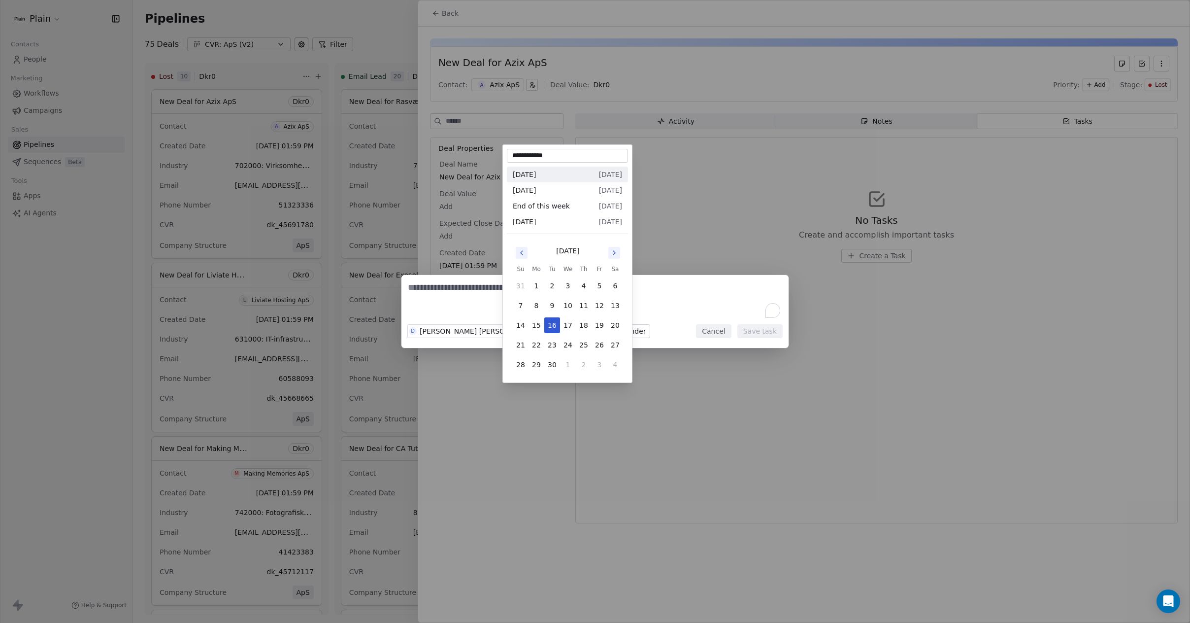
drag, startPoint x: 464, startPoint y: 300, endPoint x: 554, endPoint y: 312, distance: 90.5
click at [465, 300] on div "D [PERSON_NAME] [PERSON_NAME] Due Date Reminder Cancel Save task" at bounding box center [595, 311] width 1190 height 73
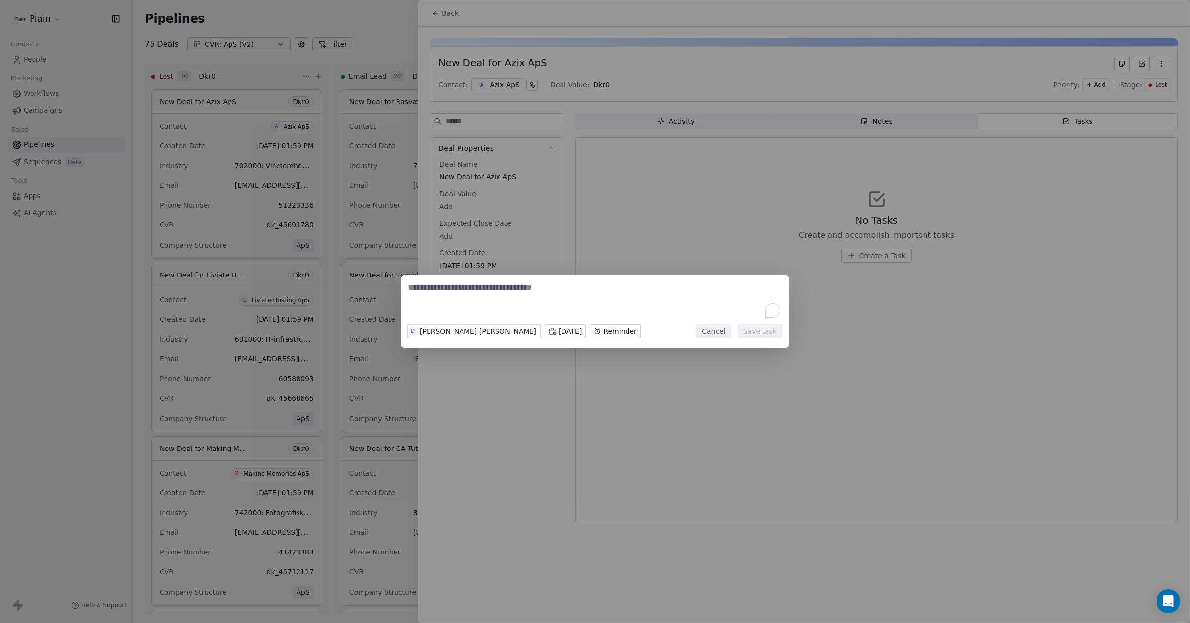
click at [592, 331] on body "Plain Contacts People Marketing Workflows Campaigns Sales Pipelines Sequences B…" at bounding box center [595, 311] width 1190 height 623
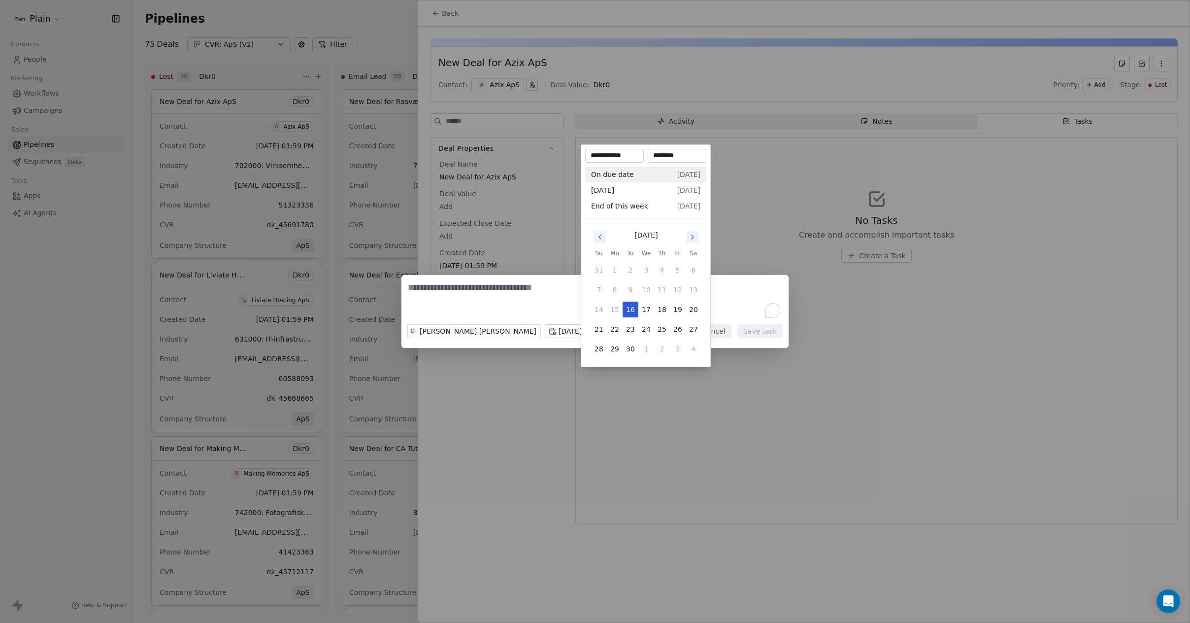
drag, startPoint x: 509, startPoint y: 299, endPoint x: 533, endPoint y: 348, distance: 55.1
click at [509, 299] on div "D [PERSON_NAME] [PERSON_NAME][DATE] Reminder Cancel Save task" at bounding box center [595, 311] width 1190 height 73
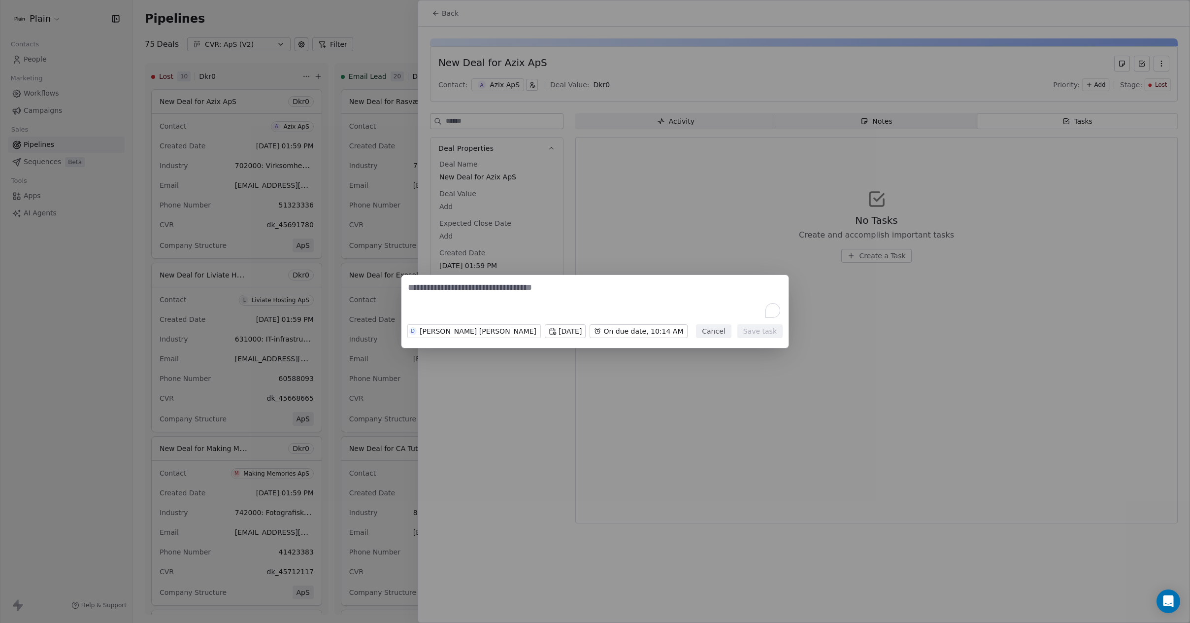
click at [717, 332] on button "Cancel" at bounding box center [713, 331] width 35 height 14
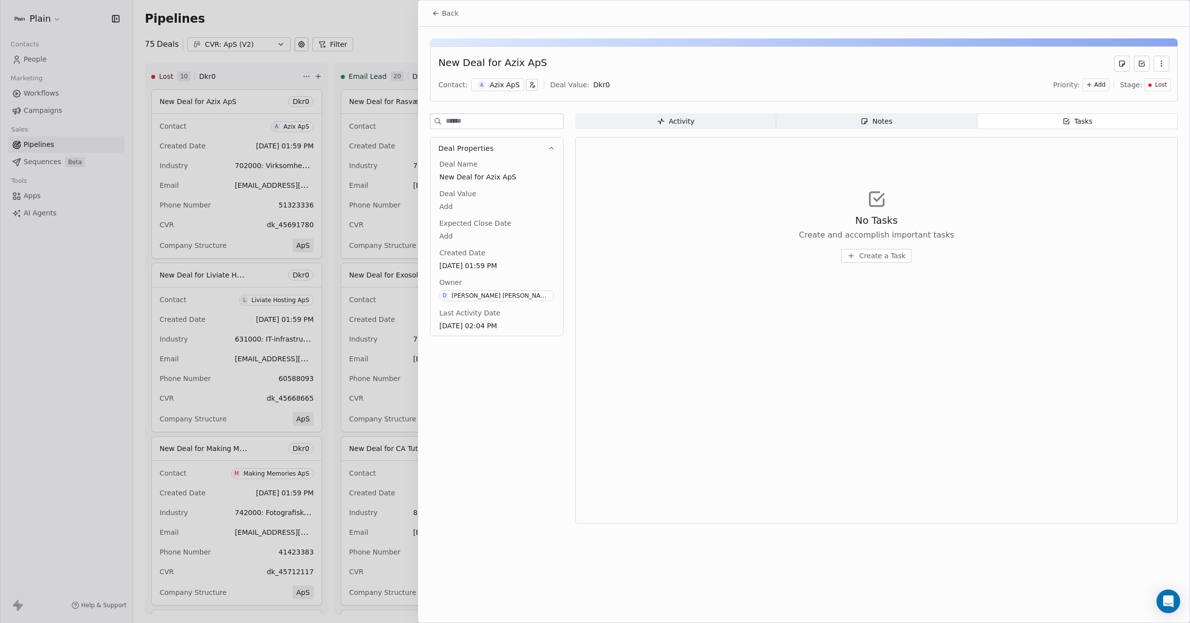
click at [869, 119] on div "Notes" at bounding box center [876, 121] width 32 height 10
click at [879, 255] on span "Create a Note" at bounding box center [882, 256] width 48 height 10
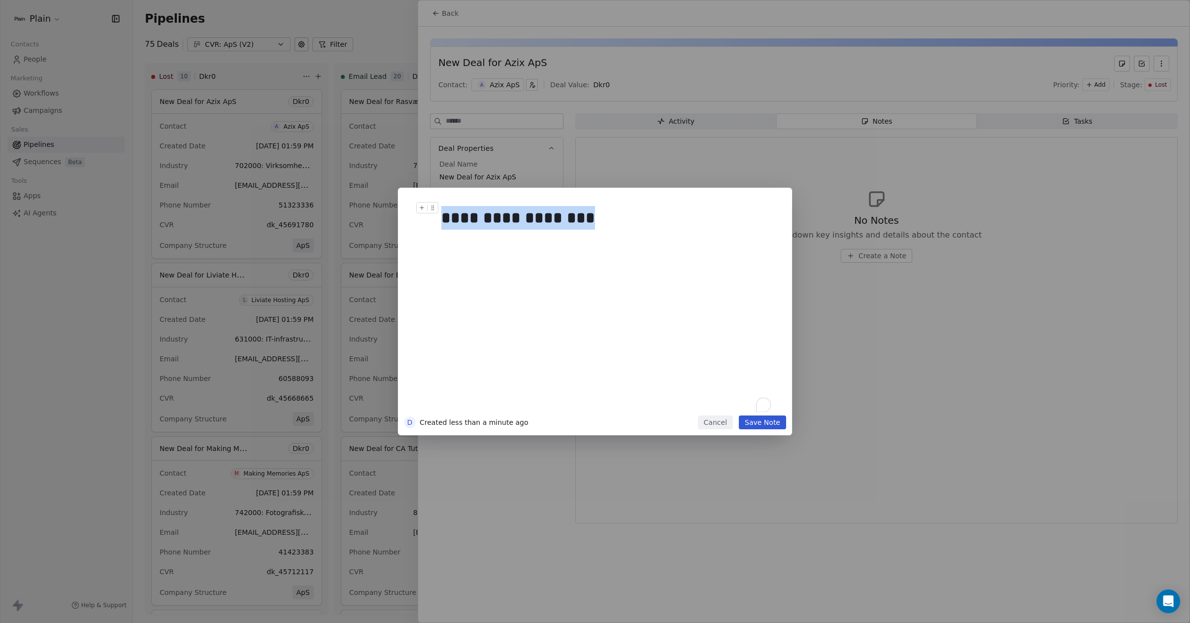
drag, startPoint x: 600, startPoint y: 219, endPoint x: 419, endPoint y: 194, distance: 182.9
click at [419, 194] on div "**********" at bounding box center [595, 305] width 382 height 222
click at [712, 428] on button "Cancel" at bounding box center [715, 422] width 35 height 14
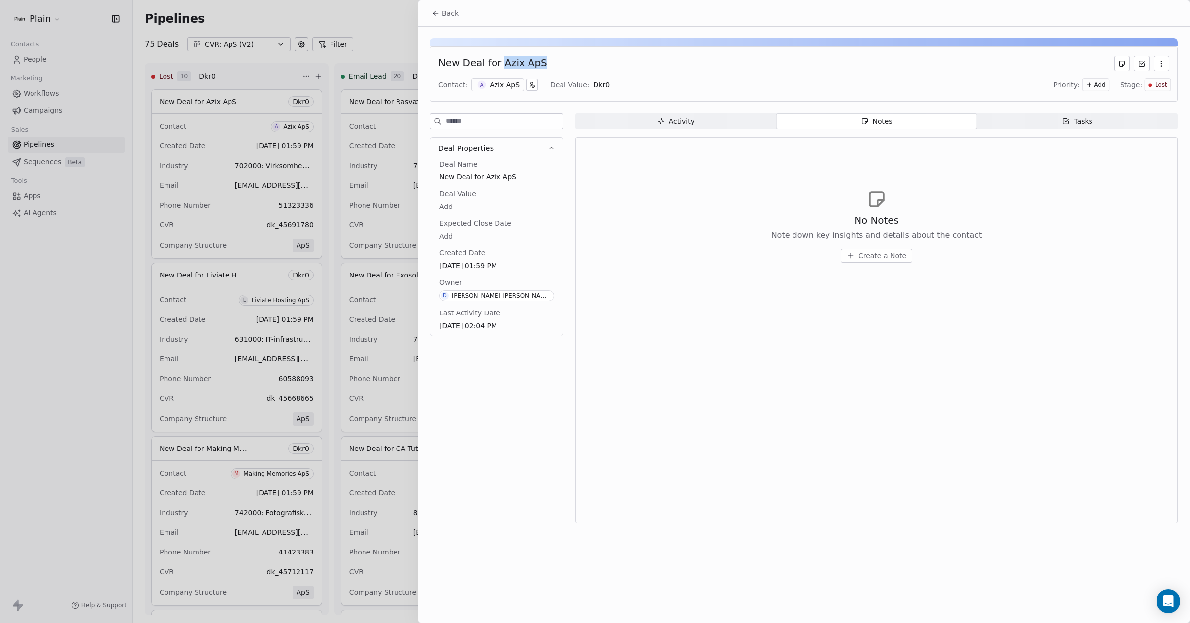
drag, startPoint x: 551, startPoint y: 62, endPoint x: 498, endPoint y: 65, distance: 52.8
click at [498, 65] on div "New Deal for Azix ApS" at bounding box center [803, 64] width 731 height 16
click at [875, 352] on div "No Notes Note down key insights and details about the contact Create a Note" at bounding box center [877, 329] width 586 height 373
click at [876, 258] on span "Create a Note" at bounding box center [882, 256] width 48 height 10
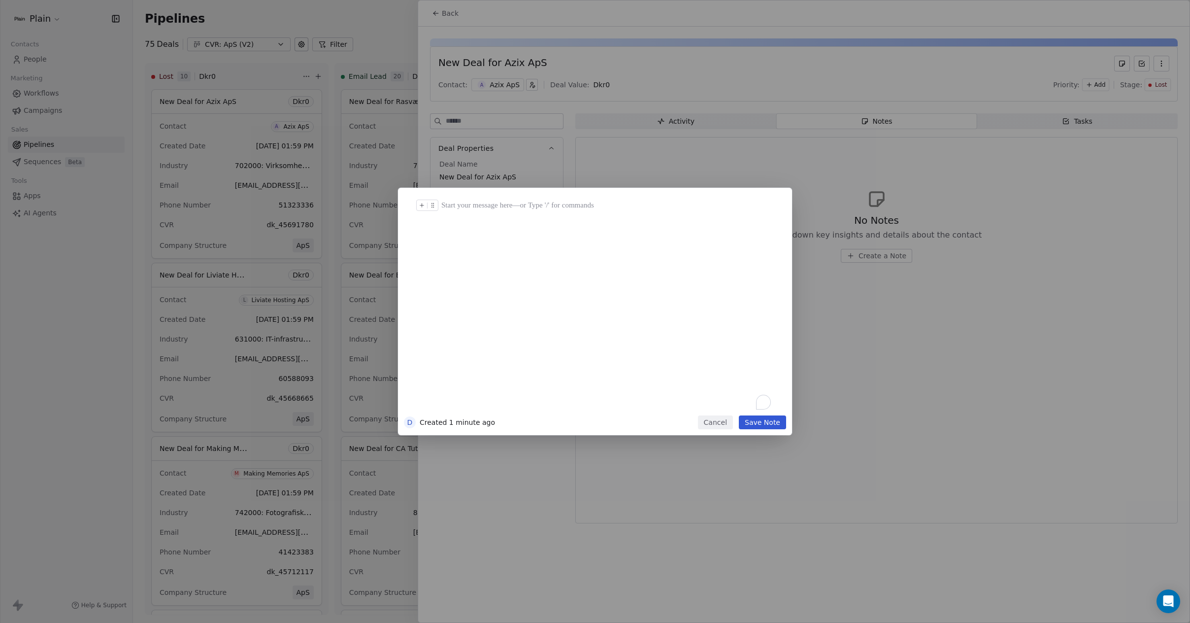
click at [437, 204] on button "To enrich screen reader interactions, please activate Accessibility in Grammarl…" at bounding box center [432, 205] width 10 height 10
click at [424, 205] on icon "To enrich screen reader interactions, please activate Accessibility in Grammarl…" at bounding box center [422, 205] width 6 height 6
click at [616, 229] on div "*" at bounding box center [609, 304] width 337 height 210
click at [707, 423] on button "Cancel" at bounding box center [715, 422] width 35 height 14
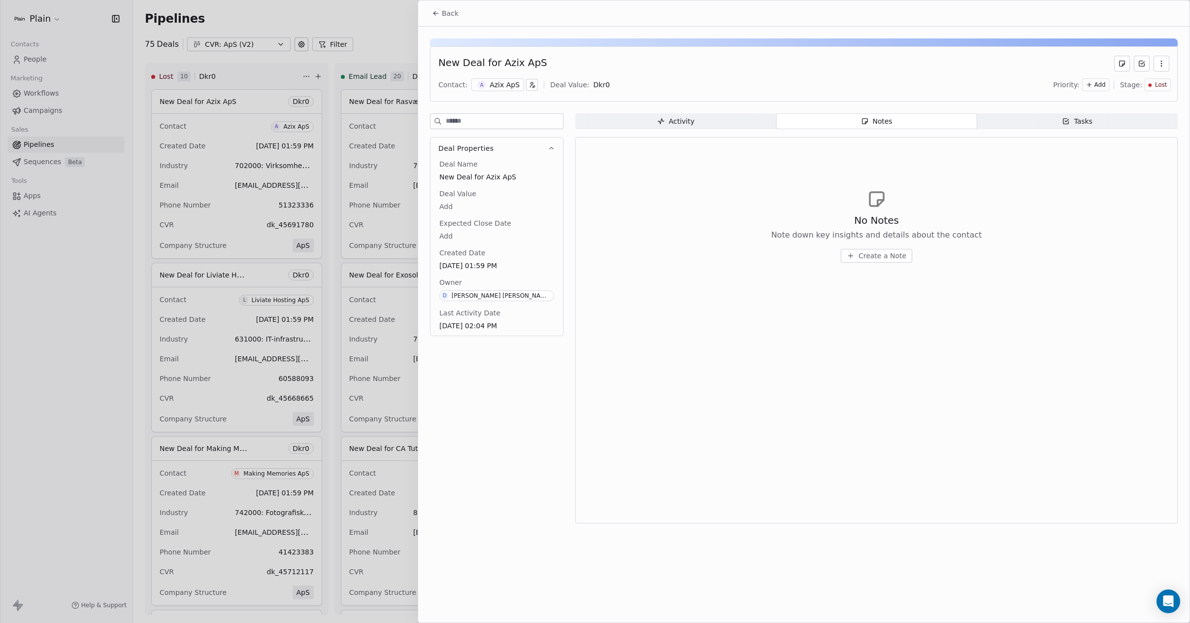
click at [1061, 119] on span "Tasks Tasks" at bounding box center [1077, 121] width 201 height 16
click at [450, 12] on span "Back" at bounding box center [450, 13] width 17 height 10
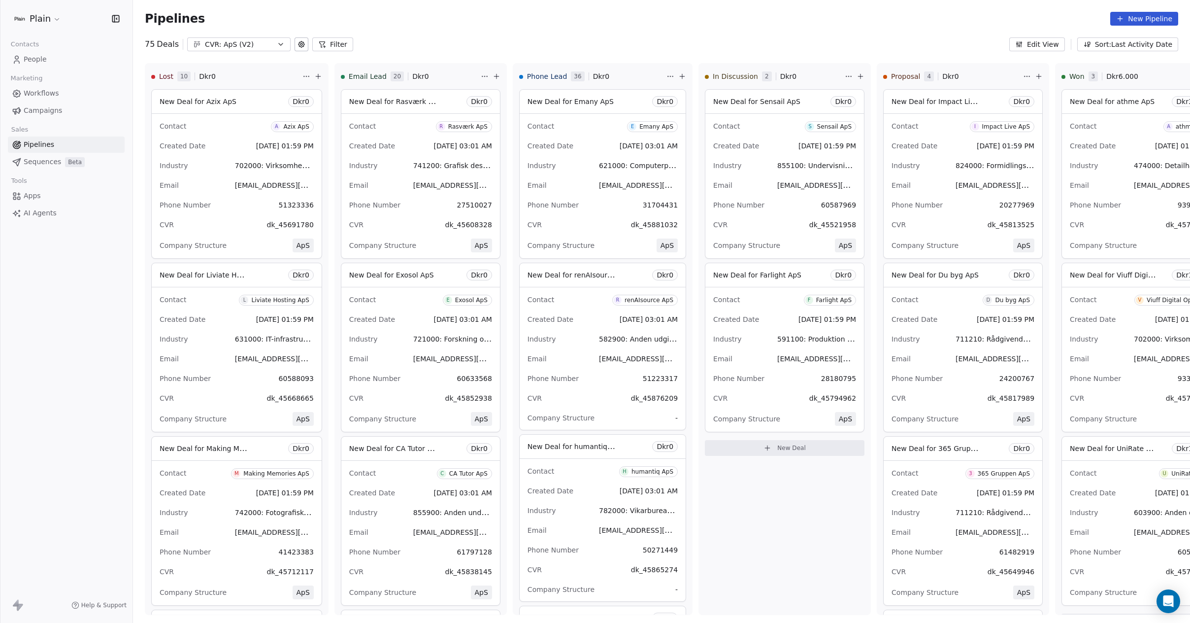
click at [61, 65] on link "People" at bounding box center [66, 59] width 117 height 16
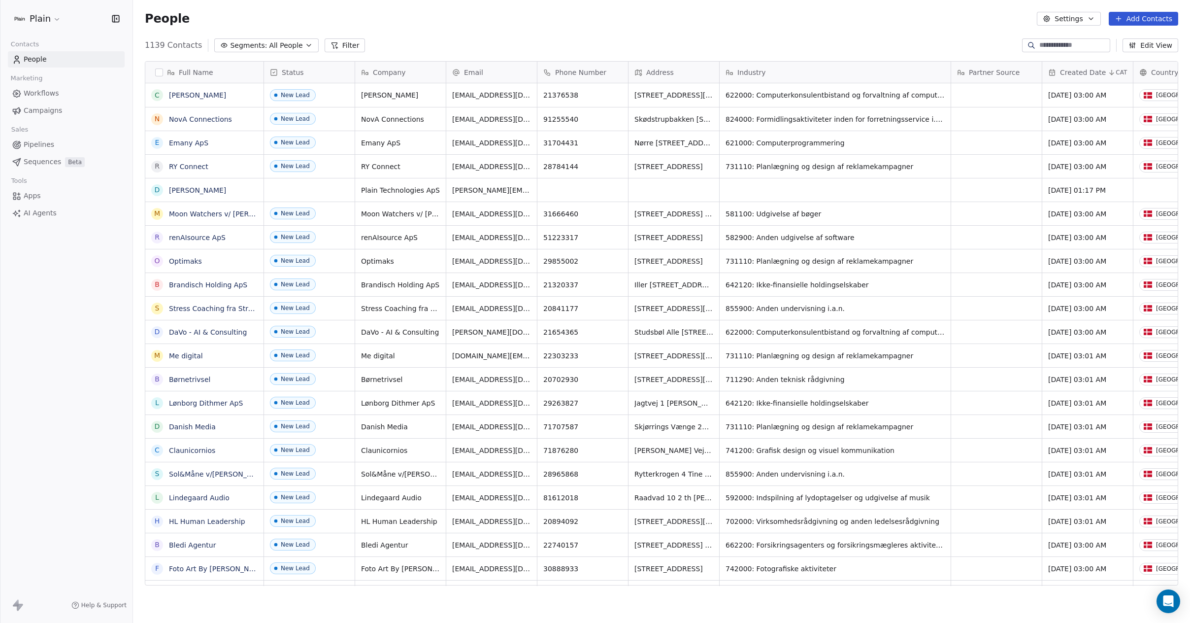
scroll to position [541, 1050]
click at [37, 145] on span "Pipelines" at bounding box center [39, 144] width 31 height 10
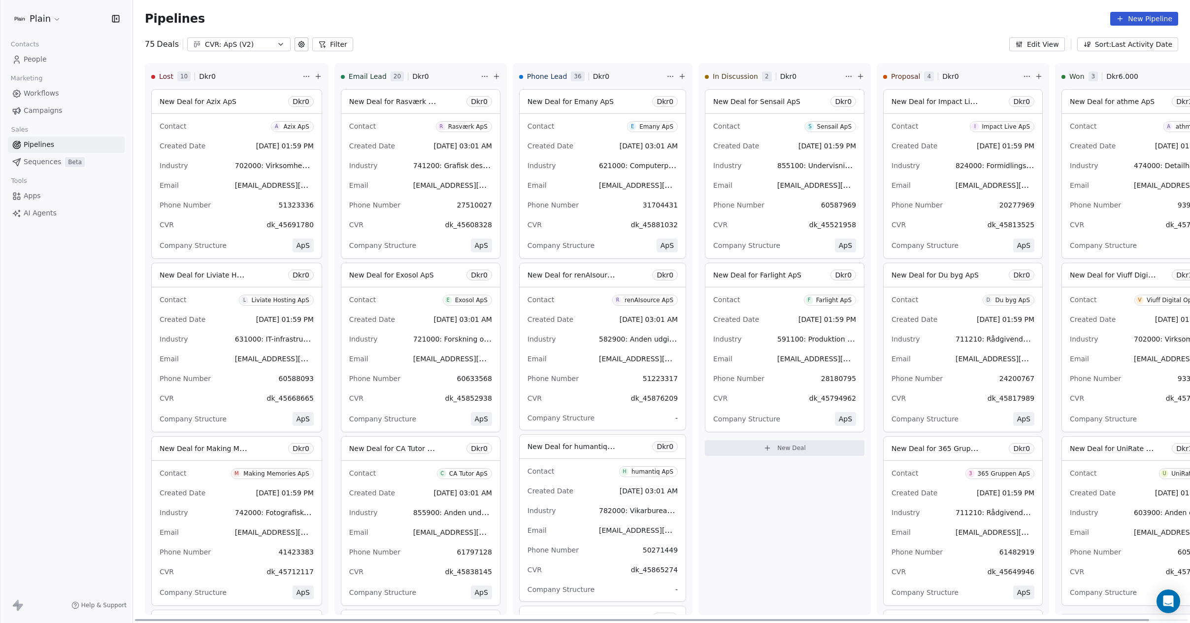
click at [220, 151] on div "Created Date [DATE] 01:59 PM" at bounding box center [237, 146] width 154 height 16
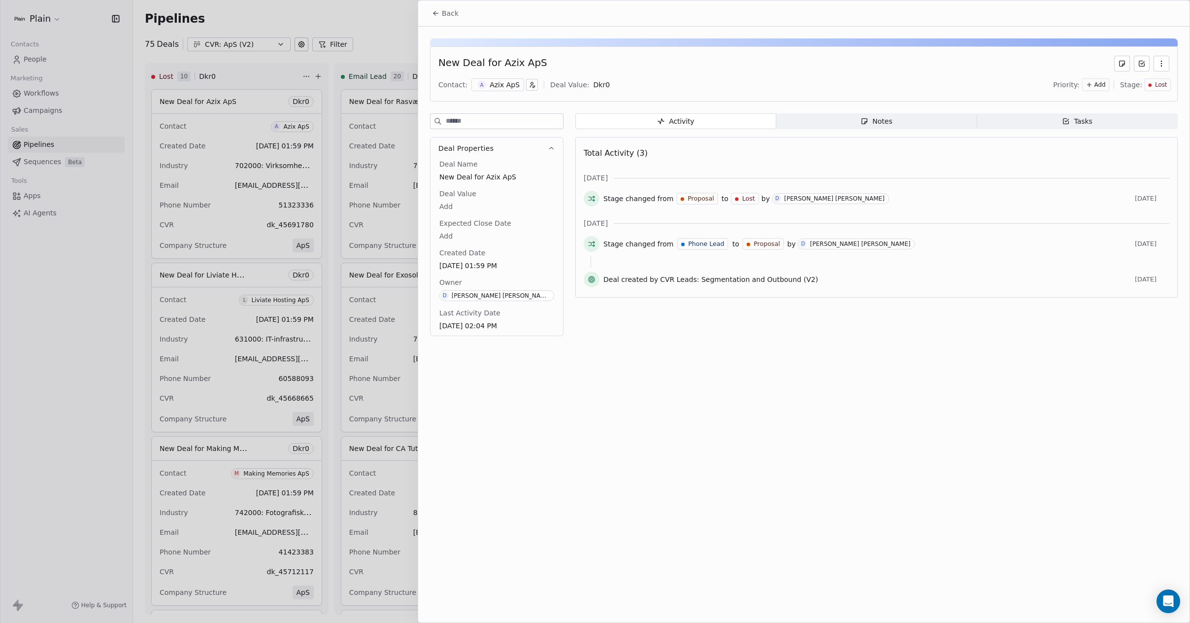
click at [1100, 120] on span "Tasks Tasks" at bounding box center [1077, 121] width 201 height 16
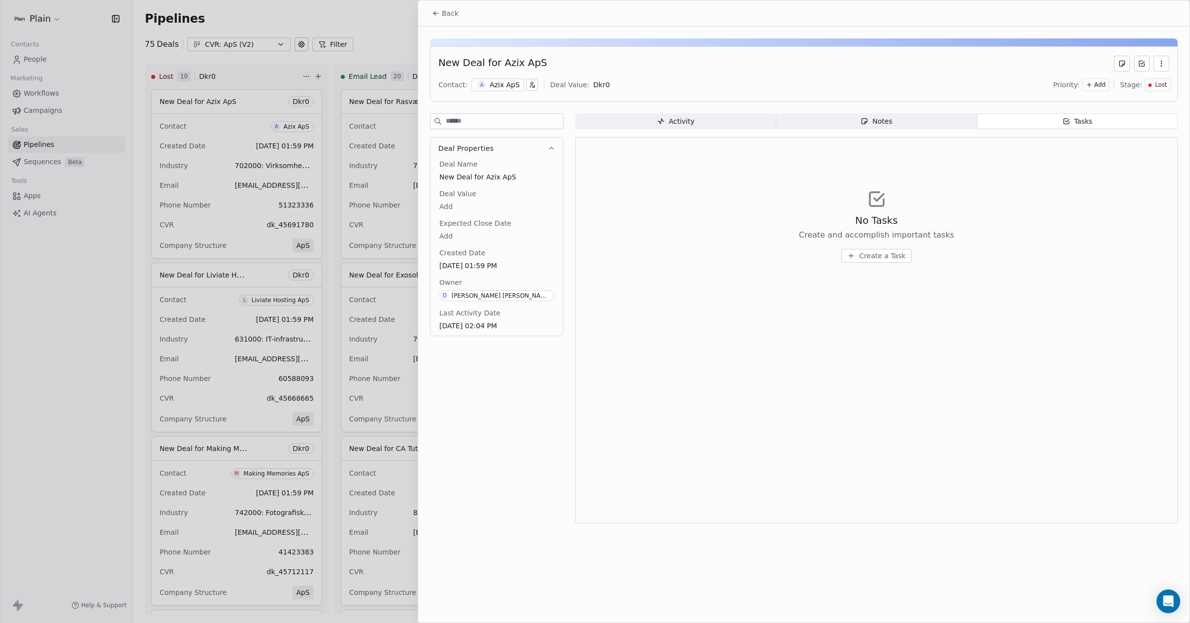
click at [887, 251] on span "Create a Task" at bounding box center [882, 256] width 46 height 10
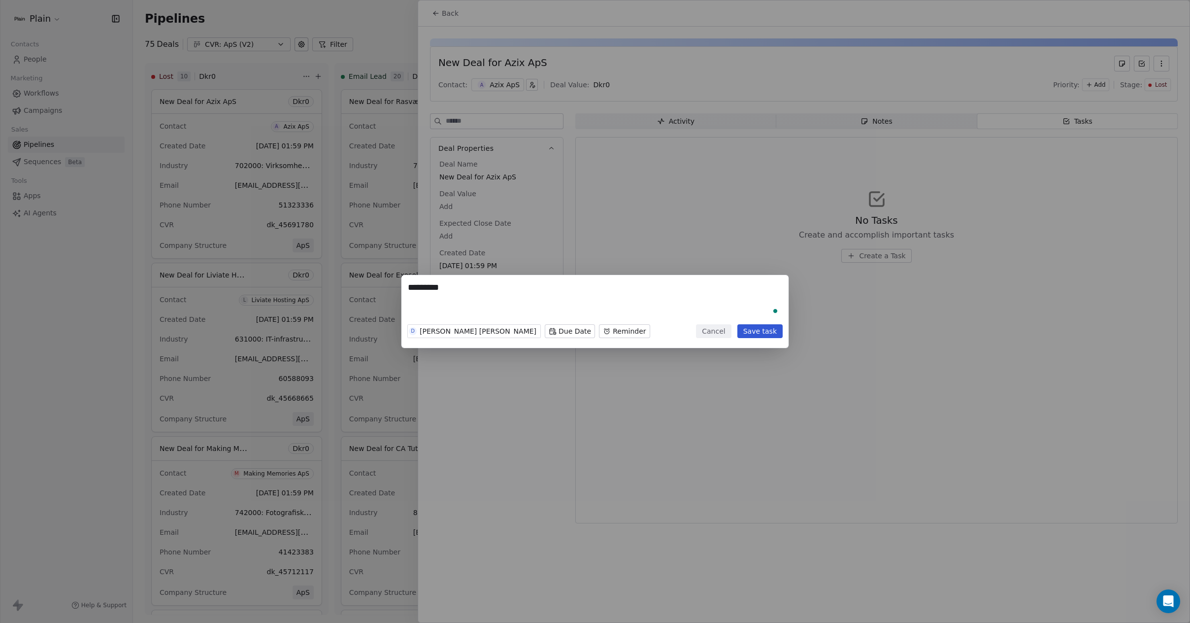
type textarea "*********"
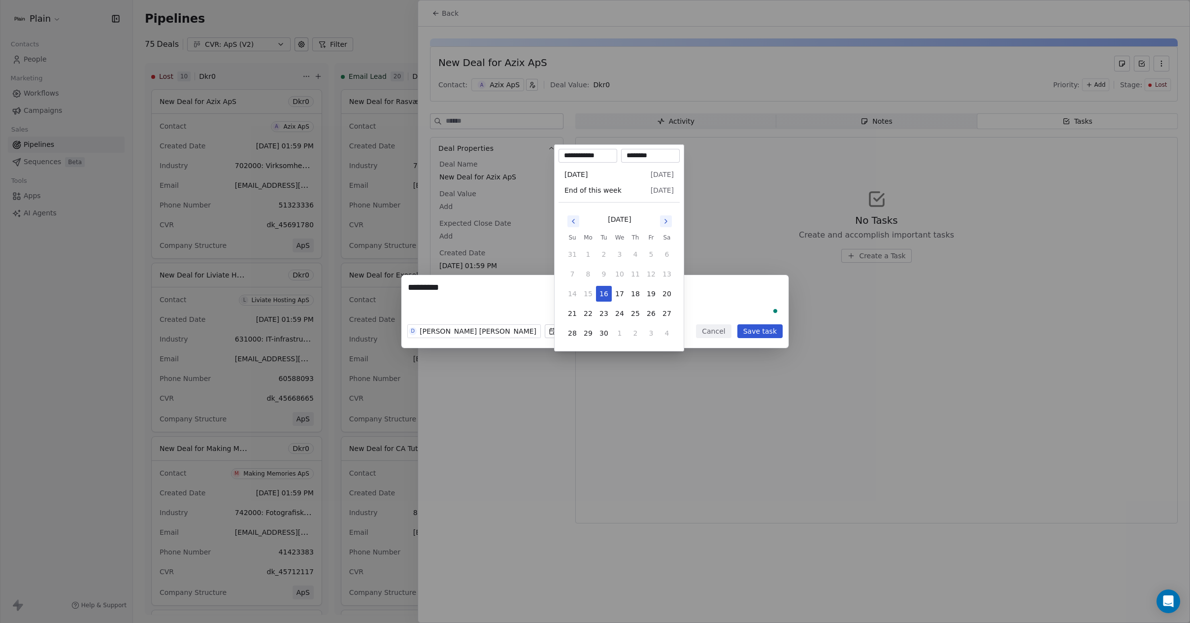
click at [586, 331] on body "Plain Contacts People Marketing Workflows Campaigns Sales Pipelines Sequences B…" at bounding box center [595, 311] width 1190 height 623
click at [638, 154] on input "********" at bounding box center [650, 156] width 55 height 10
click at [642, 156] on input "********" at bounding box center [650, 156] width 55 height 10
type input "********"
click at [721, 298] on div "********* D [PERSON_NAME] [PERSON_NAME] Due Date [DATE] 10:17 AM Cancel Save ta…" at bounding box center [595, 311] width 1190 height 73
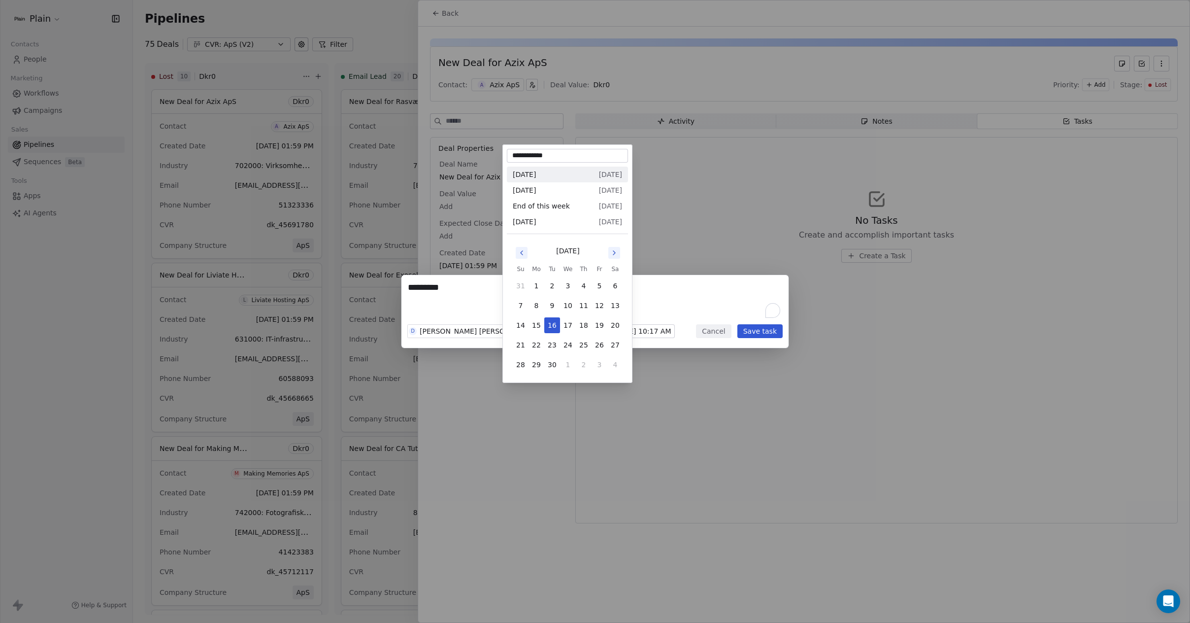
click at [517, 329] on body "Plain Contacts People Marketing Workflows Campaigns Sales Pipelines Sequences B…" at bounding box center [595, 311] width 1190 height 623
click at [572, 190] on div "[DATE] [DATE]" at bounding box center [567, 190] width 109 height 16
type input "**********"
click at [531, 336] on body "Plain Contacts People Marketing Workflows Campaigns Sales Pipelines Sequences B…" at bounding box center [595, 311] width 1190 height 623
drag, startPoint x: 467, startPoint y: 300, endPoint x: 584, endPoint y: 303, distance: 116.3
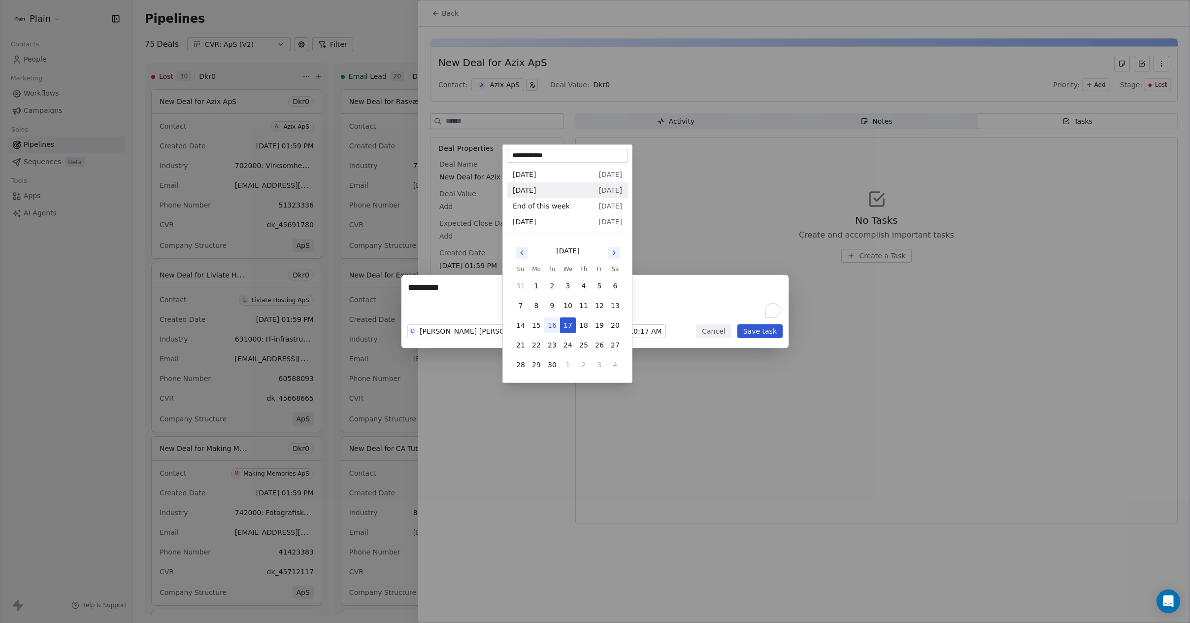
click at [467, 299] on div "********* D [PERSON_NAME] [PERSON_NAME] [DATE] [DATE] 10:17 AM Cancel Save task" at bounding box center [595, 311] width 1190 height 73
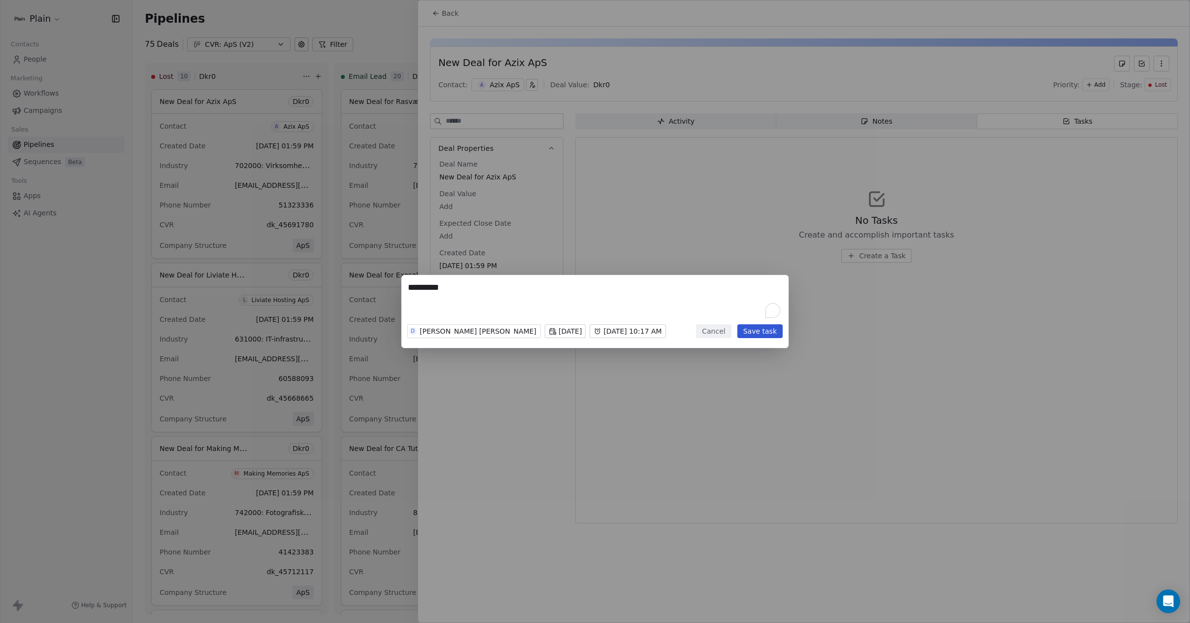
click at [764, 330] on button "Save task" at bounding box center [759, 331] width 45 height 14
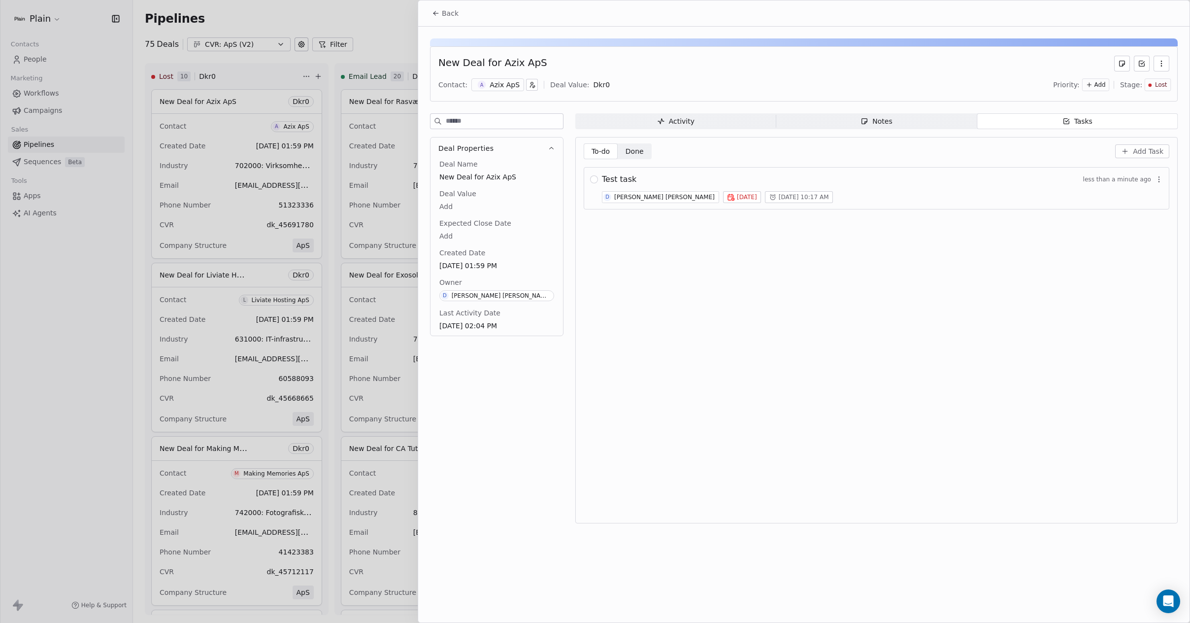
click at [639, 153] on span "Done" at bounding box center [634, 151] width 18 height 10
click at [599, 152] on span "To-do" at bounding box center [601, 151] width 19 height 10
click at [1159, 175] on icon "button" at bounding box center [1159, 179] width 8 height 8
click at [1000, 296] on div "To-do To-do Done Done Add Task Test task less than a minute ago D [PERSON_NAME]…" at bounding box center [877, 329] width 586 height 373
click at [378, 315] on div at bounding box center [595, 311] width 1190 height 623
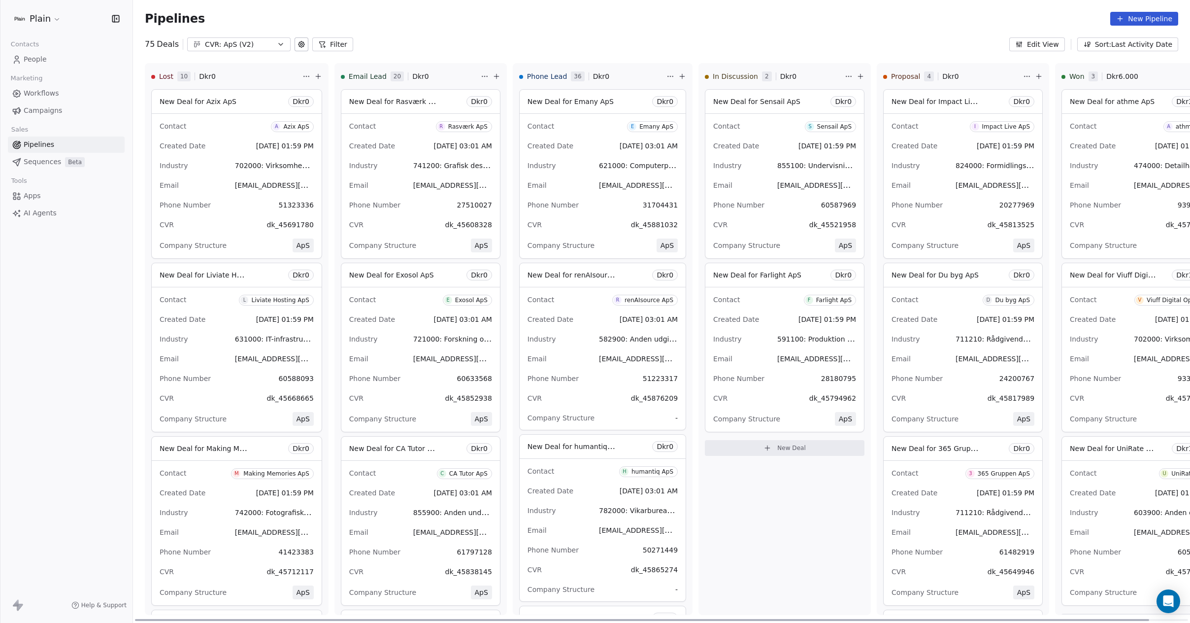
drag, startPoint x: 445, startPoint y: 620, endPoint x: 324, endPoint y: 597, distance: 123.3
click at [329, 619] on div at bounding box center [642, 620] width 1014 height 2
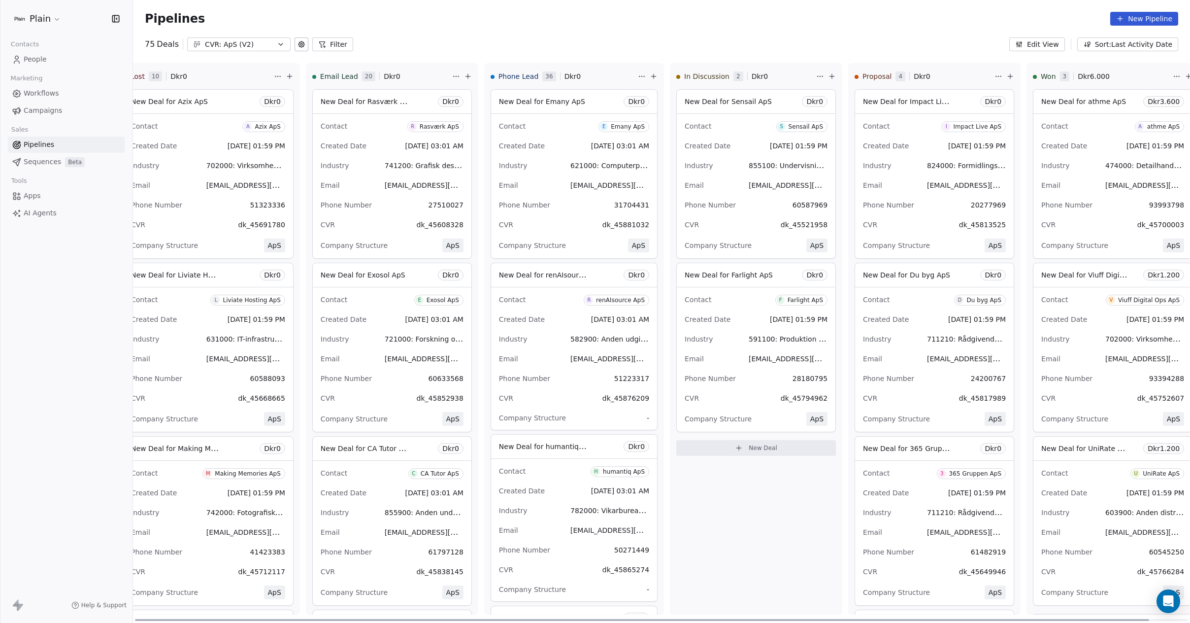
scroll to position [0, 40]
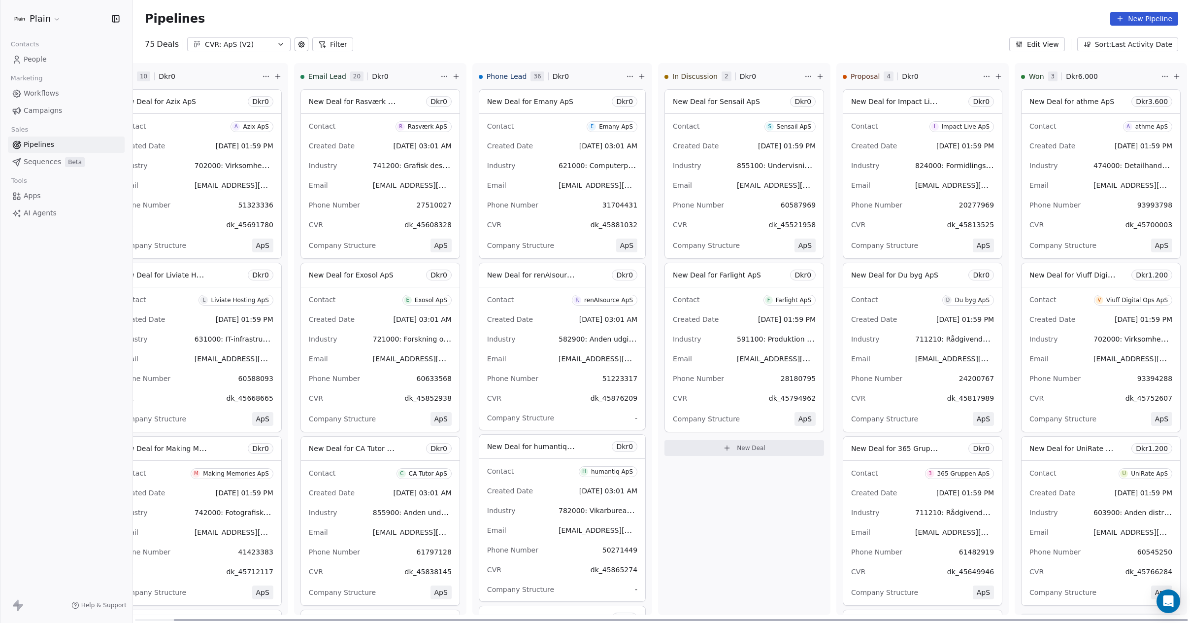
drag, startPoint x: 208, startPoint y: 620, endPoint x: 268, endPoint y: 618, distance: 60.6
click at [268, 620] on div at bounding box center [681, 620] width 1014 height 2
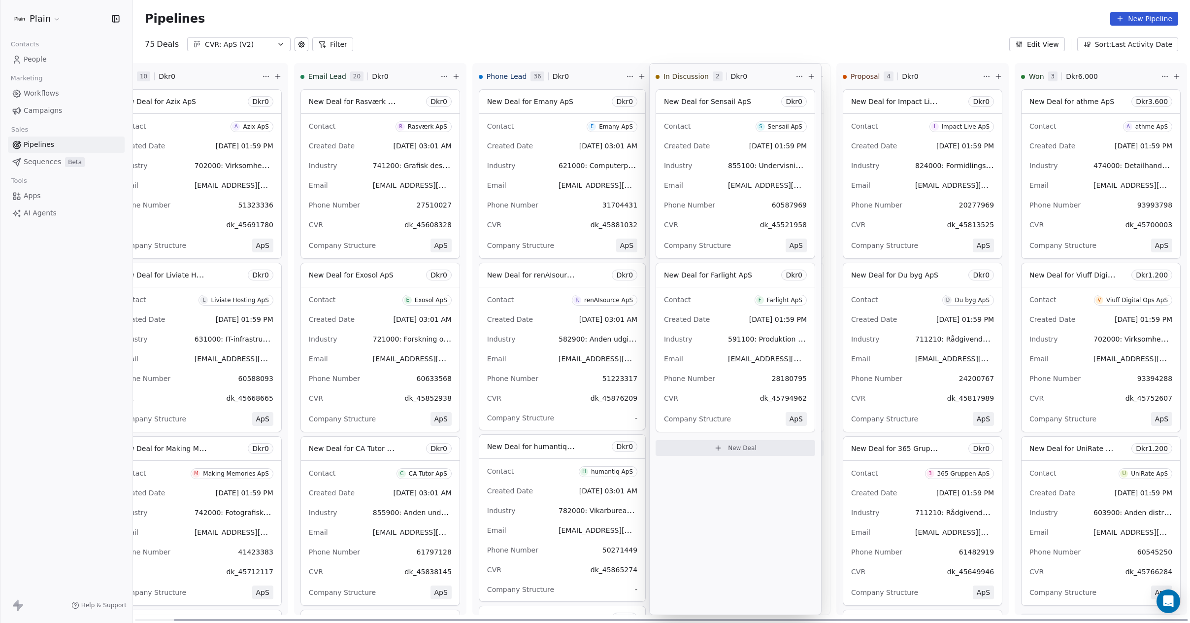
drag, startPoint x: 751, startPoint y: 68, endPoint x: 752, endPoint y: 90, distance: 21.7
click at [752, 90] on div "Lost 10 Dkr 0 New Deal for Azix ApS Dkr 0 Contact A Azix ApS Created Date [DATE…" at bounding box center [621, 342] width 1057 height 559
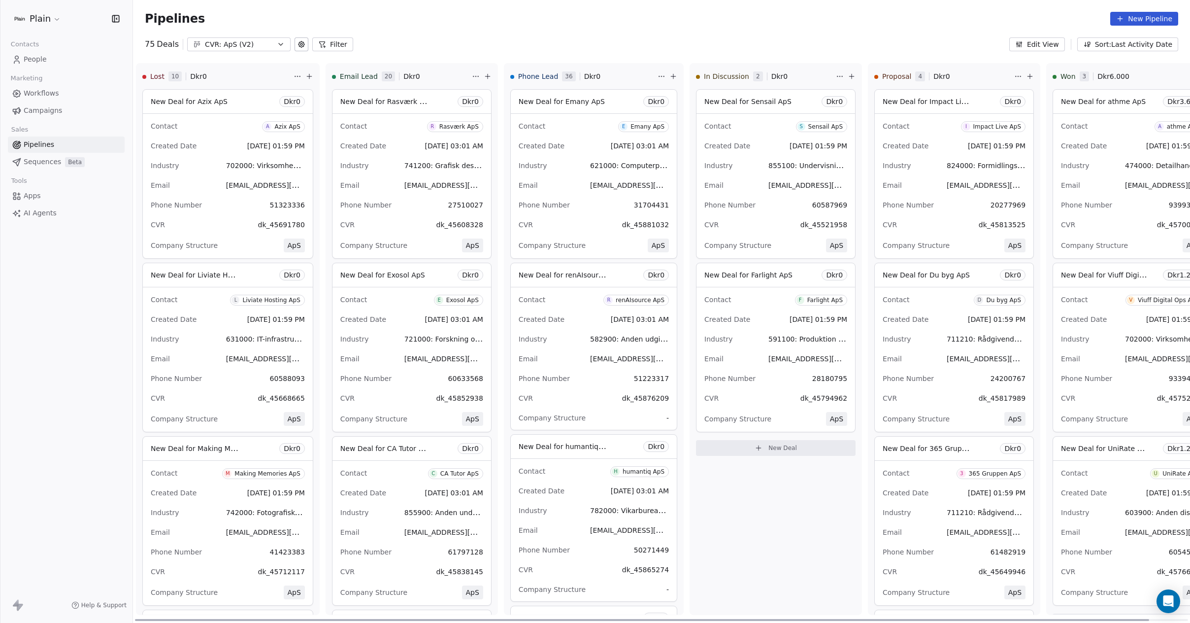
scroll to position [0, 0]
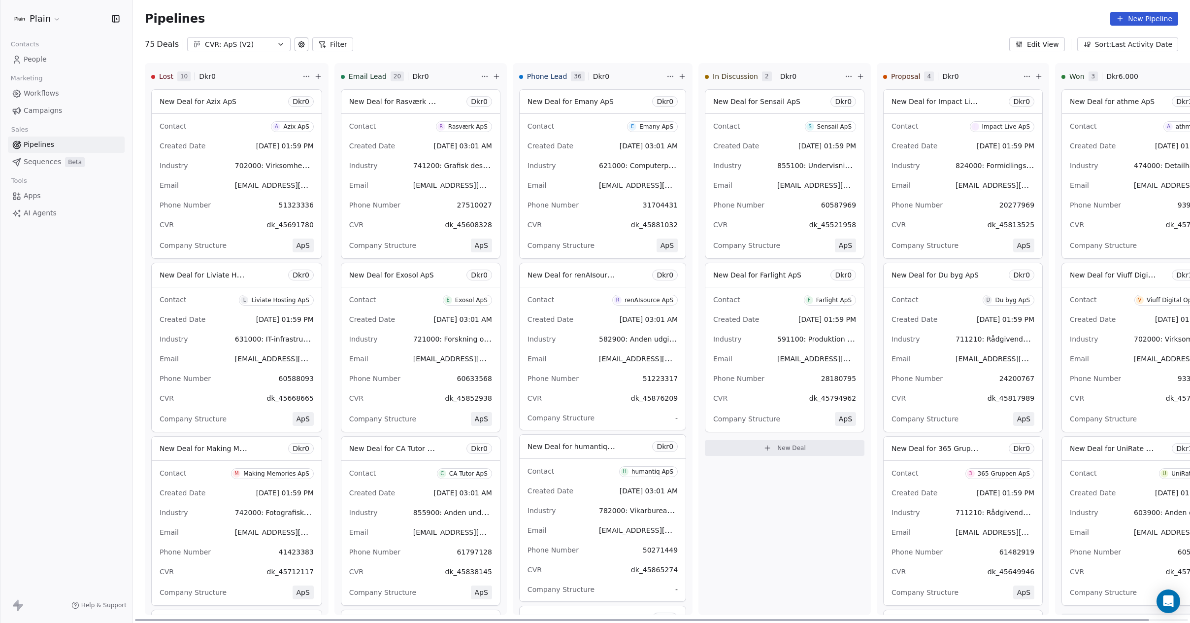
drag, startPoint x: 662, startPoint y: 619, endPoint x: 577, endPoint y: 620, distance: 85.2
click at [577, 620] on div at bounding box center [642, 620] width 1014 height 2
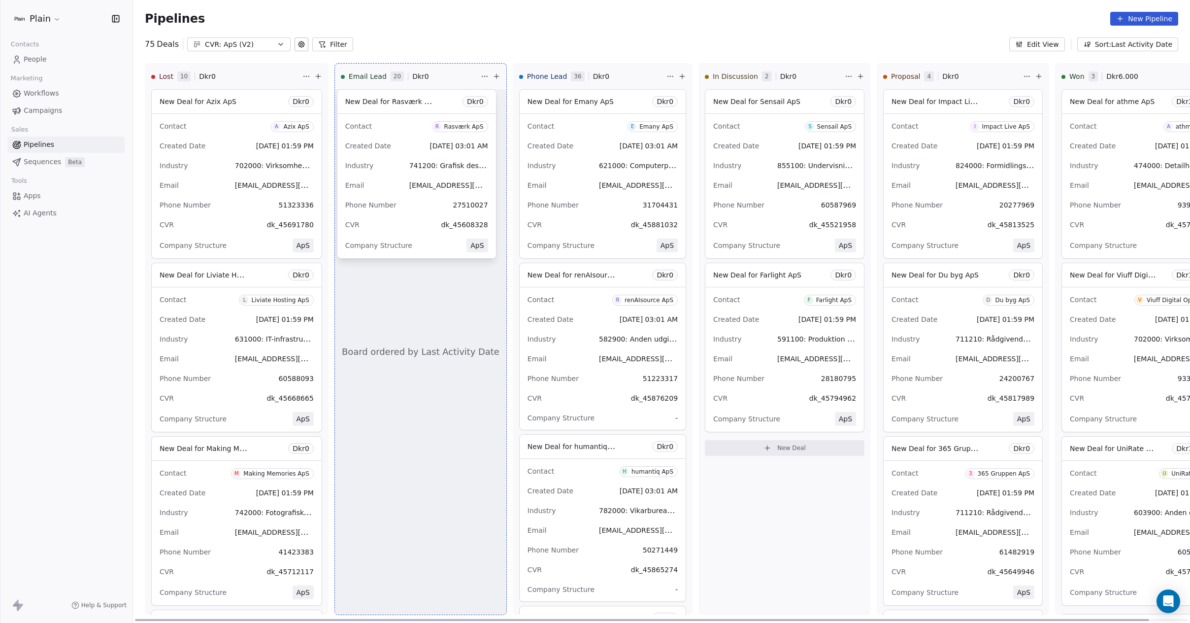
drag, startPoint x: 391, startPoint y: 104, endPoint x: 394, endPoint y: 110, distance: 6.2
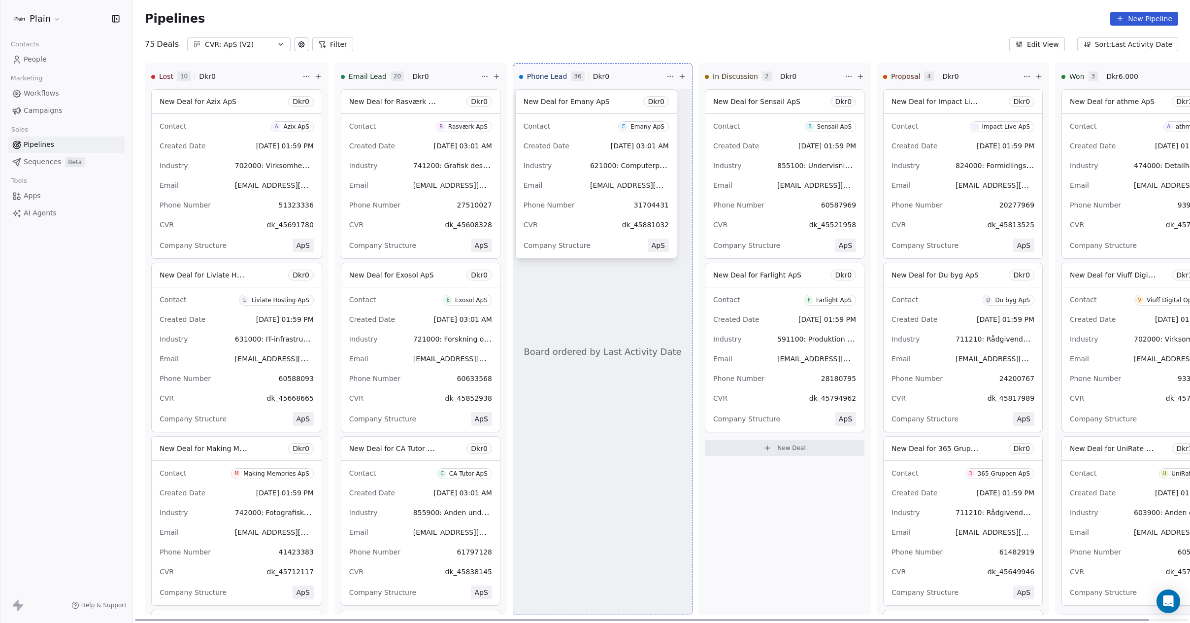
drag, startPoint x: 595, startPoint y: 101, endPoint x: 556, endPoint y: 130, distance: 48.3
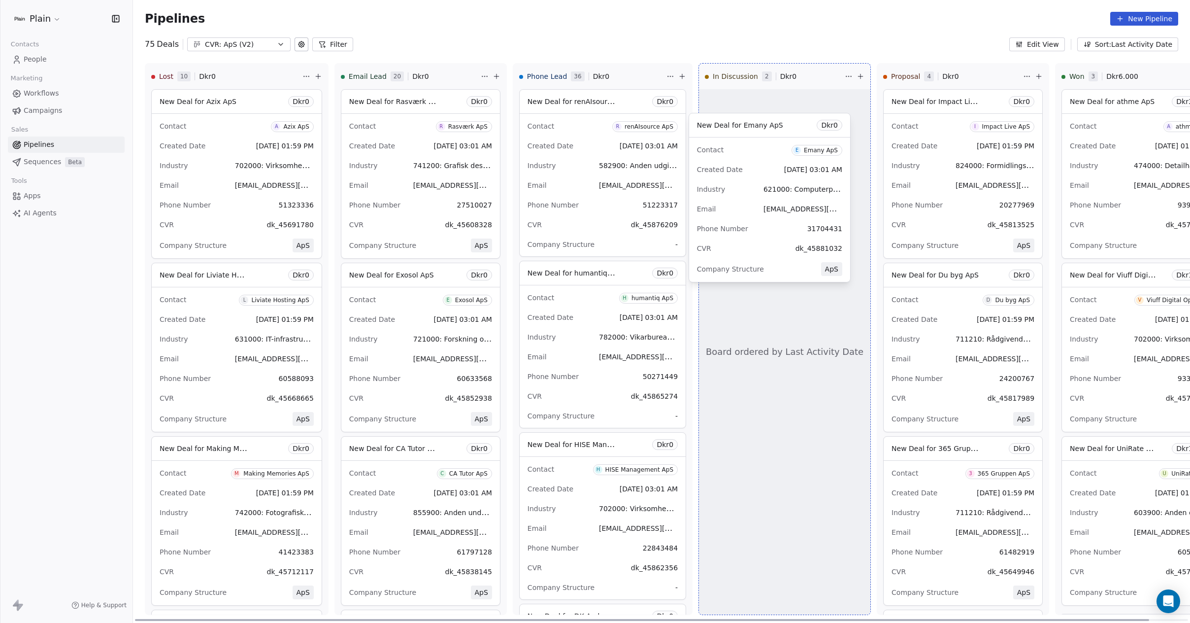
drag, startPoint x: 608, startPoint y: 100, endPoint x: 782, endPoint y: 124, distance: 175.0
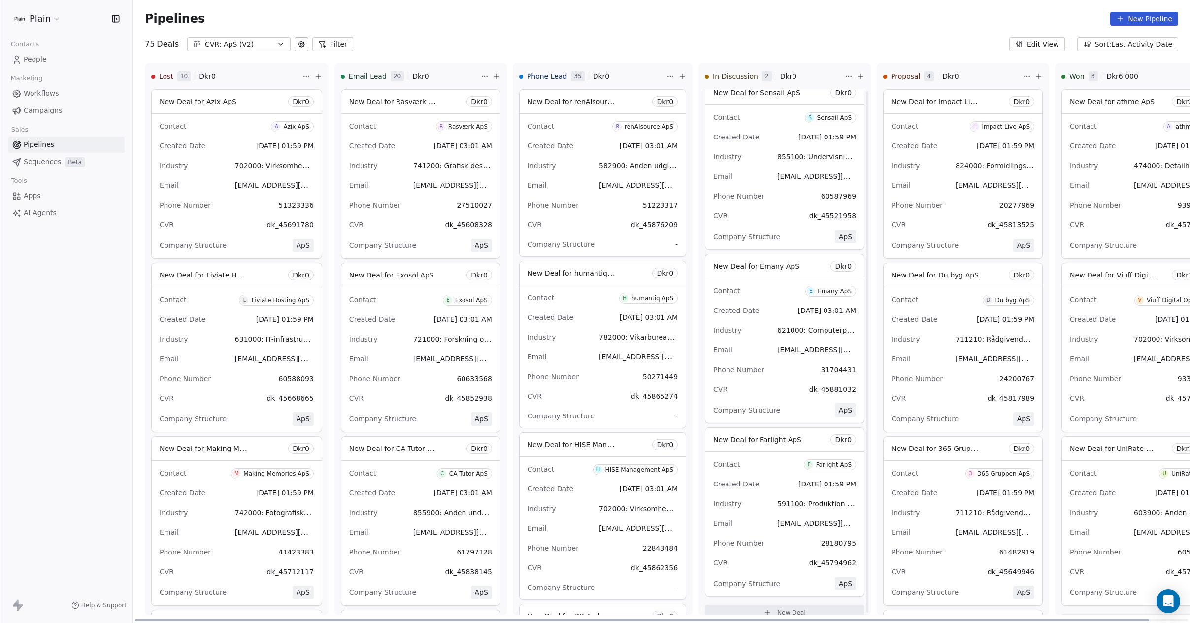
scroll to position [18, 0]
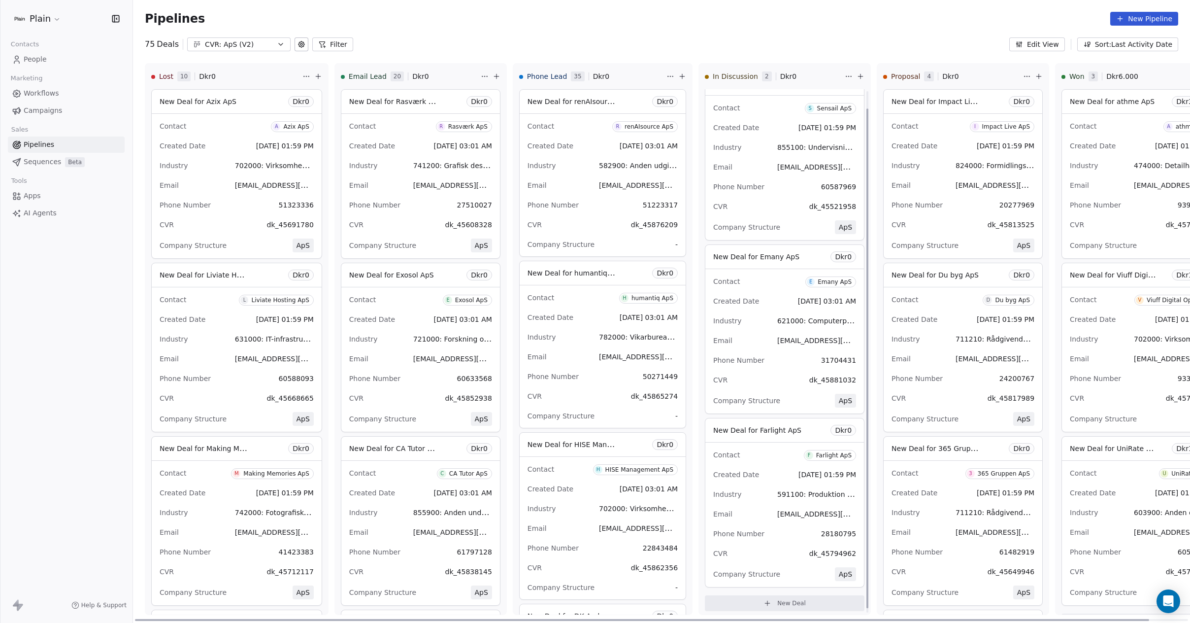
click at [786, 256] on div "New Deal for Emany ApS Dkr 0" at bounding box center [784, 257] width 159 height 24
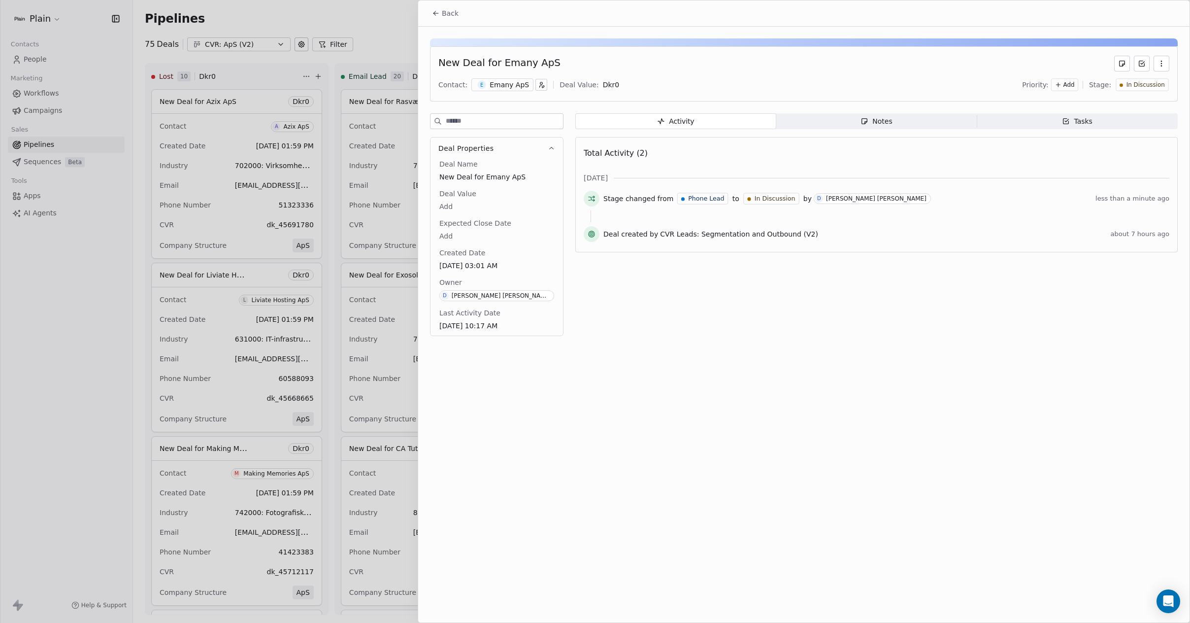
click at [445, 15] on span "Back" at bounding box center [450, 13] width 17 height 10
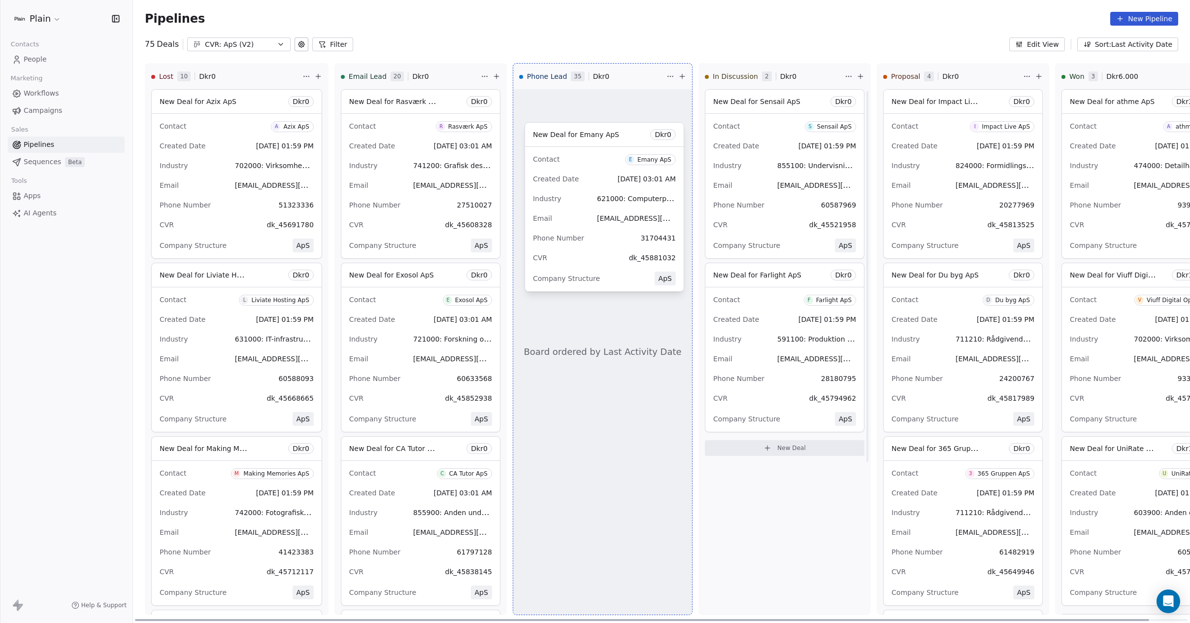
drag, startPoint x: 792, startPoint y: 263, endPoint x: 618, endPoint y: 138, distance: 214.6
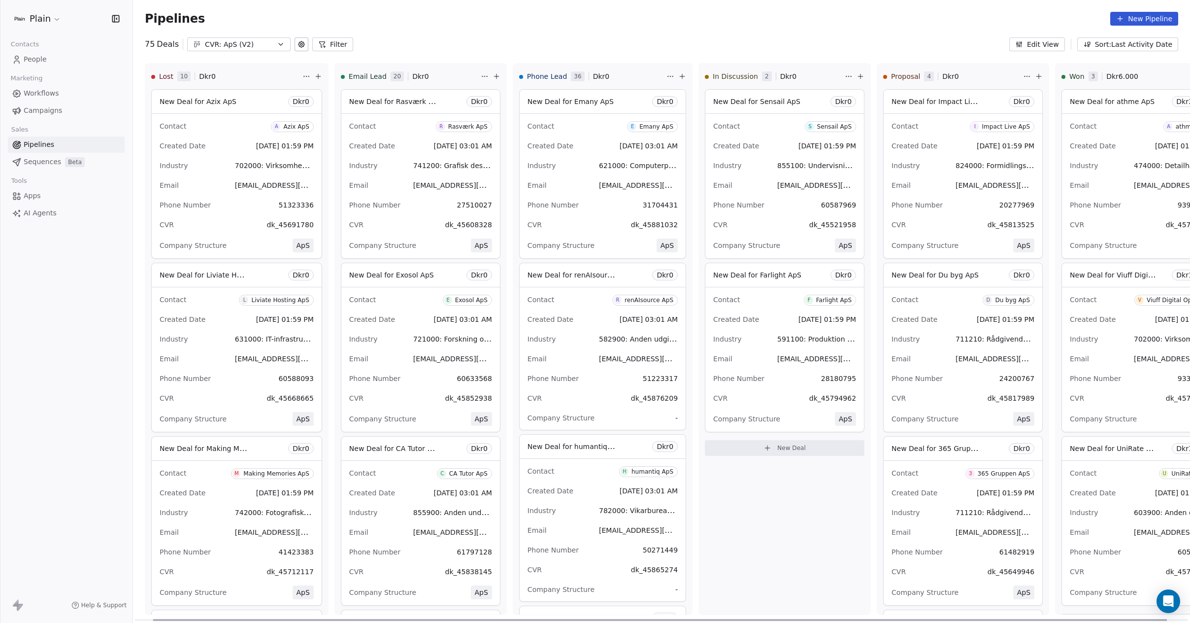
scroll to position [0, 40]
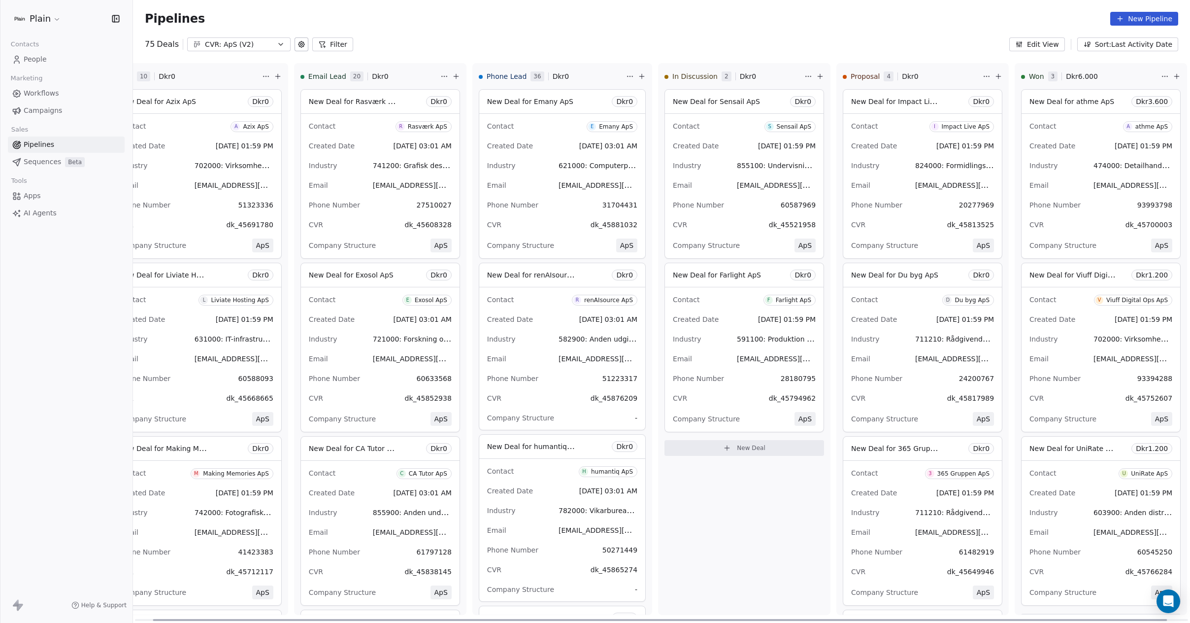
drag, startPoint x: 835, startPoint y: 619, endPoint x: 975, endPoint y: 621, distance: 139.9
click at [970, 621] on div at bounding box center [660, 620] width 1014 height 2
click at [1053, 356] on div "Email [EMAIL_ADDRESS][DOMAIN_NAME]" at bounding box center [1100, 359] width 143 height 16
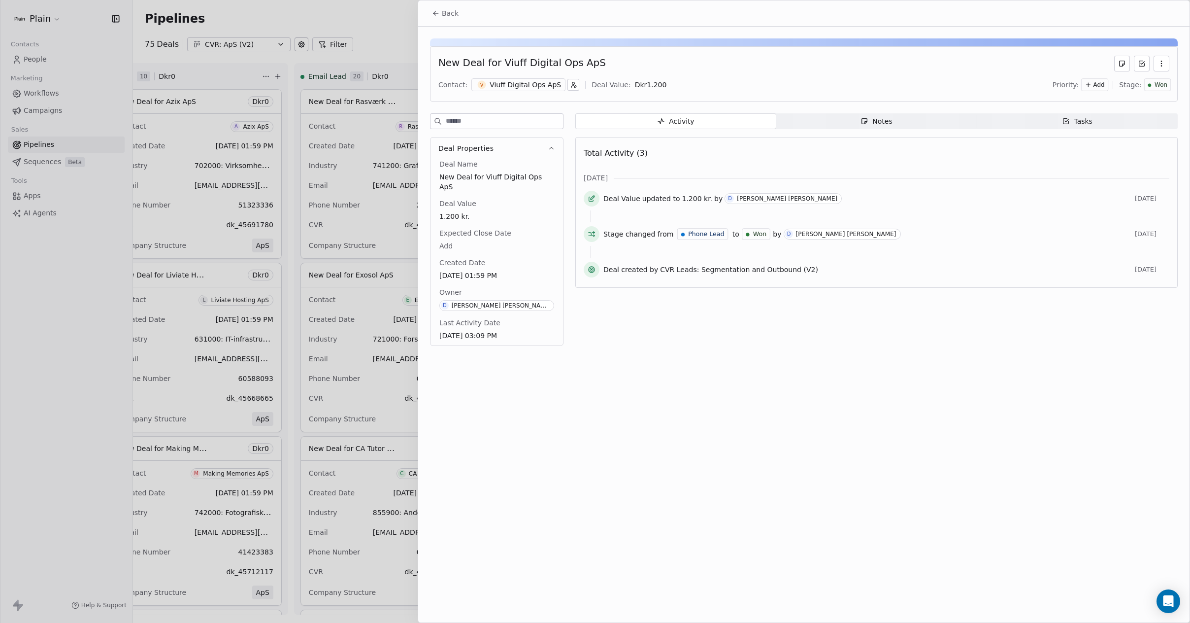
click at [633, 87] on body "Plain Contacts People Marketing Workflows Campaigns Sales Pipelines Sequences B…" at bounding box center [595, 311] width 1190 height 623
click at [634, 84] on span "Dkr" at bounding box center [636, 84] width 12 height 10
click at [657, 84] on input "*****" at bounding box center [679, 83] width 73 height 7
click at [673, 84] on input "*****" at bounding box center [679, 83] width 73 height 7
click at [659, 86] on input "*****" at bounding box center [679, 83] width 73 height 7
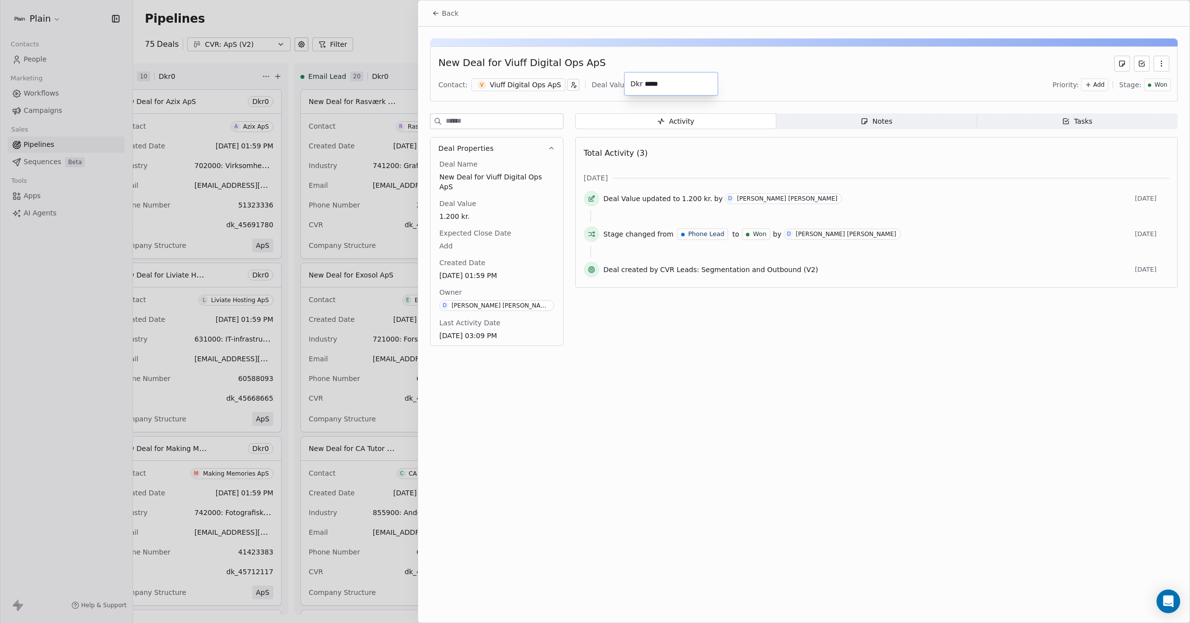
drag, startPoint x: 657, startPoint y: 83, endPoint x: 652, endPoint y: 88, distance: 7.3
click at [657, 83] on input "*****" at bounding box center [679, 83] width 73 height 7
click at [649, 81] on input "*****" at bounding box center [679, 83] width 73 height 7
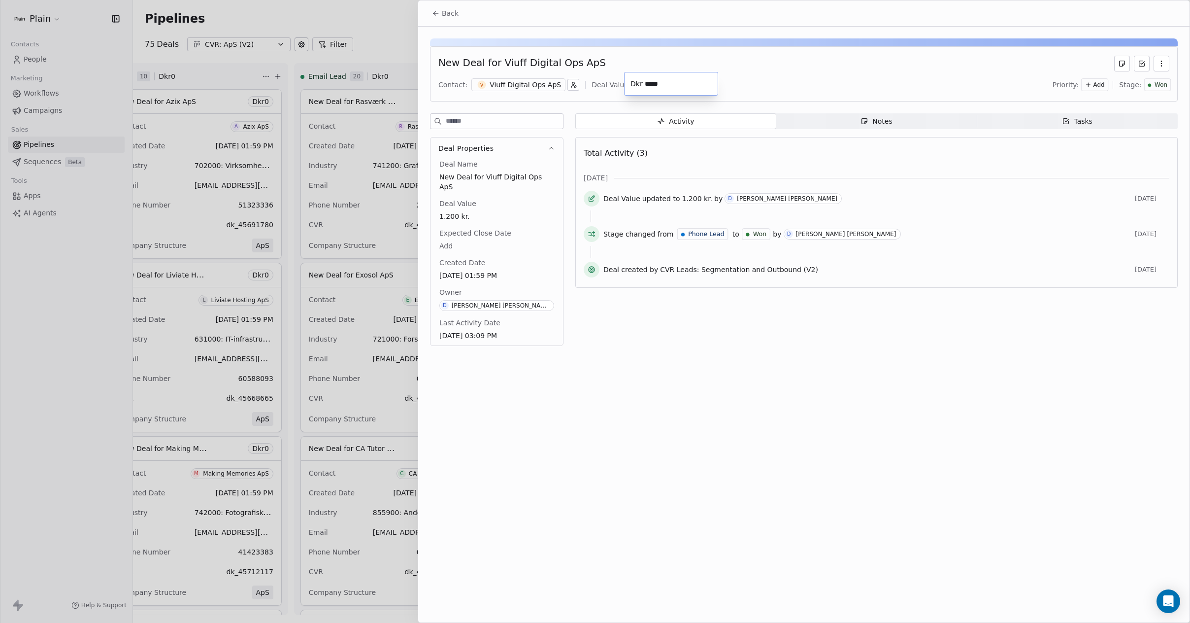
click at [652, 83] on input "*****" at bounding box center [679, 83] width 73 height 7
click at [753, 401] on html "Plain Contacts People Marketing Workflows Campaigns Sales Pipelines Sequences B…" at bounding box center [595, 311] width 1190 height 623
click at [446, 14] on span "Back" at bounding box center [450, 13] width 17 height 10
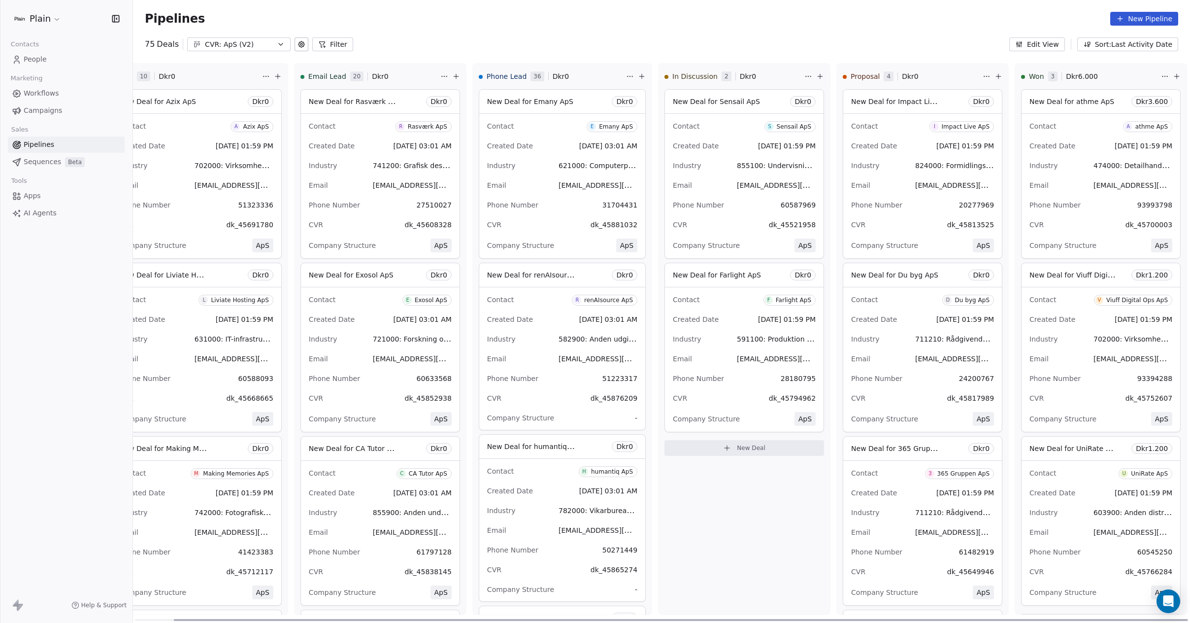
click at [897, 307] on div "Contact D Du byg ApS Created Date [DATE] 01:59 PM Industry 711210: Rådgivende i…" at bounding box center [922, 359] width 159 height 144
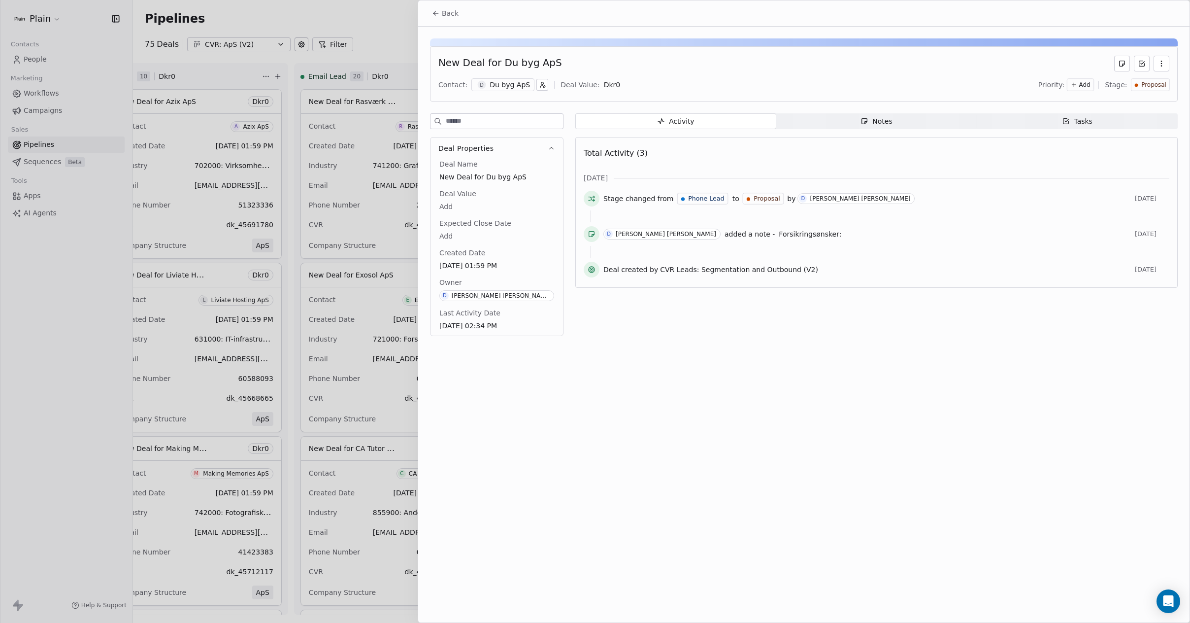
click at [598, 83] on body "Plain Contacts People Marketing Workflows Campaigns Sales Pipelines Sequences B…" at bounding box center [595, 311] width 1190 height 623
click at [875, 115] on html "Plain Contacts People Marketing Workflows Campaigns Sales Pipelines Sequences B…" at bounding box center [595, 311] width 1190 height 623
click at [877, 124] on div "Notes" at bounding box center [876, 121] width 32 height 10
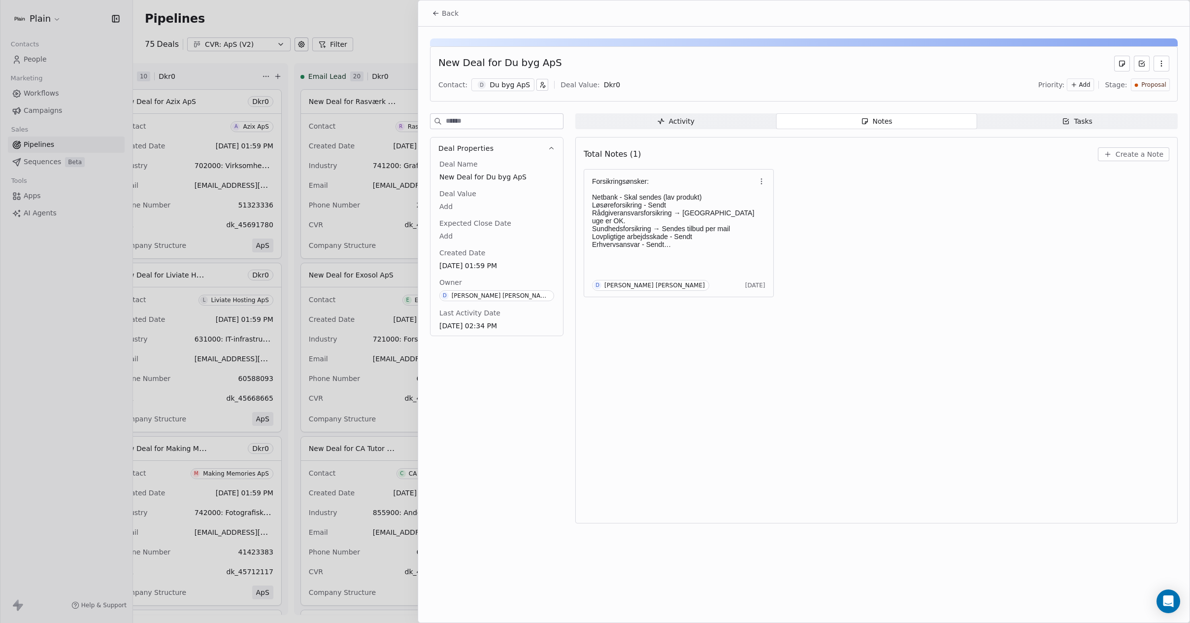
click at [379, 233] on div at bounding box center [595, 311] width 1190 height 623
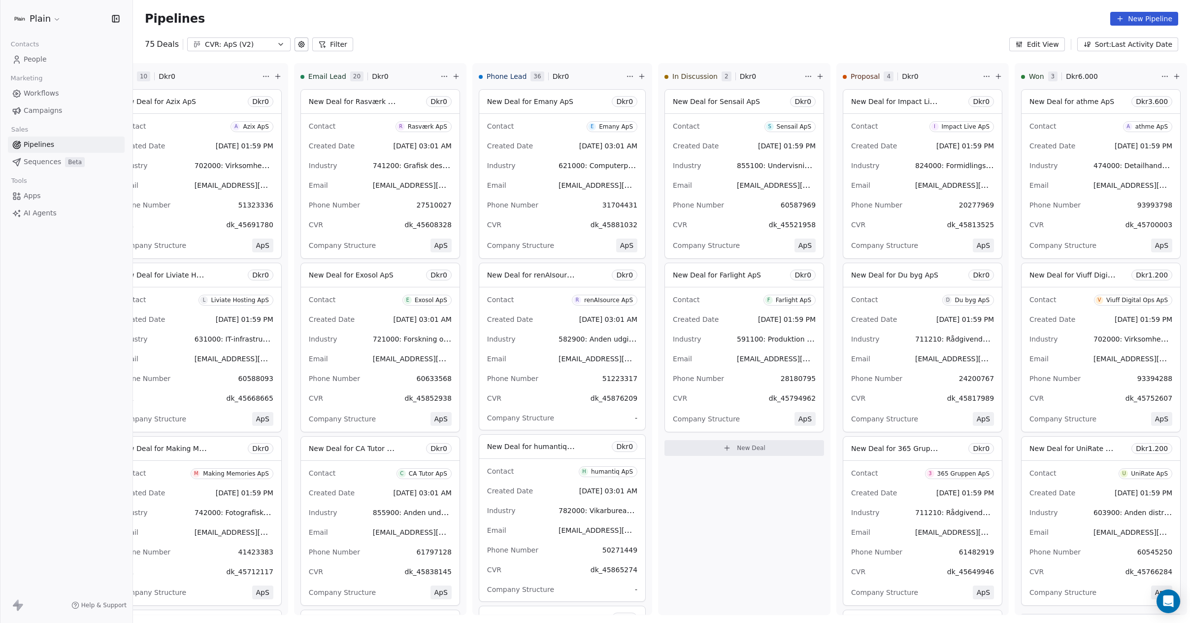
click at [232, 47] on div "CVR: ApS (V2)" at bounding box center [239, 44] width 68 height 10
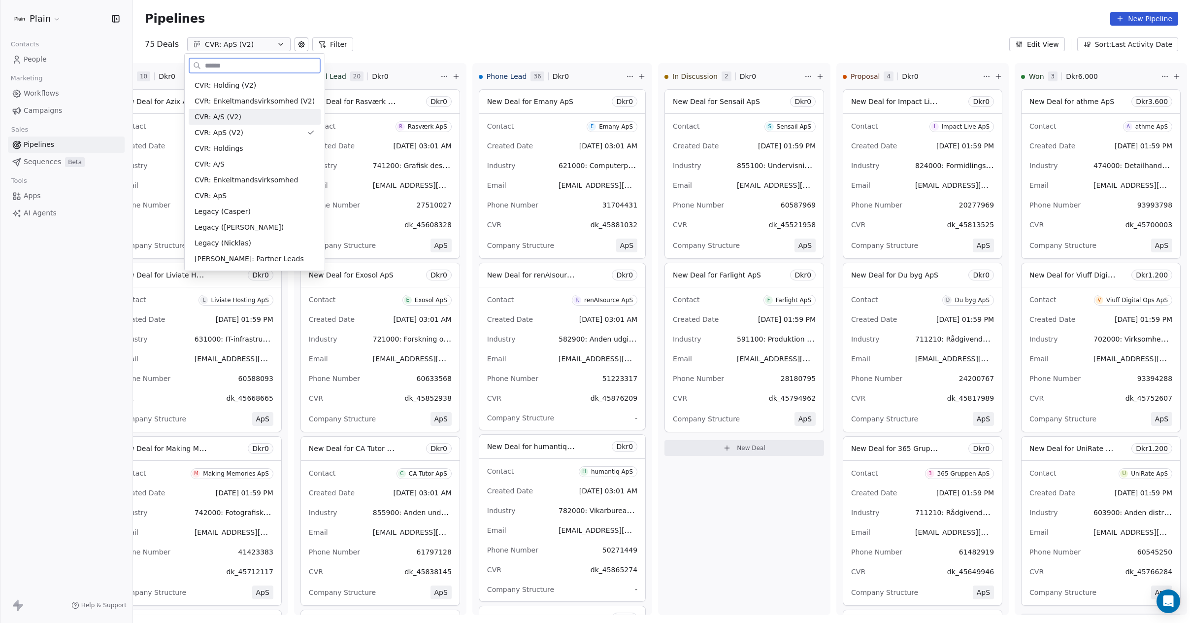
click at [229, 114] on span "CVR: A/S (V2)" at bounding box center [218, 117] width 47 height 10
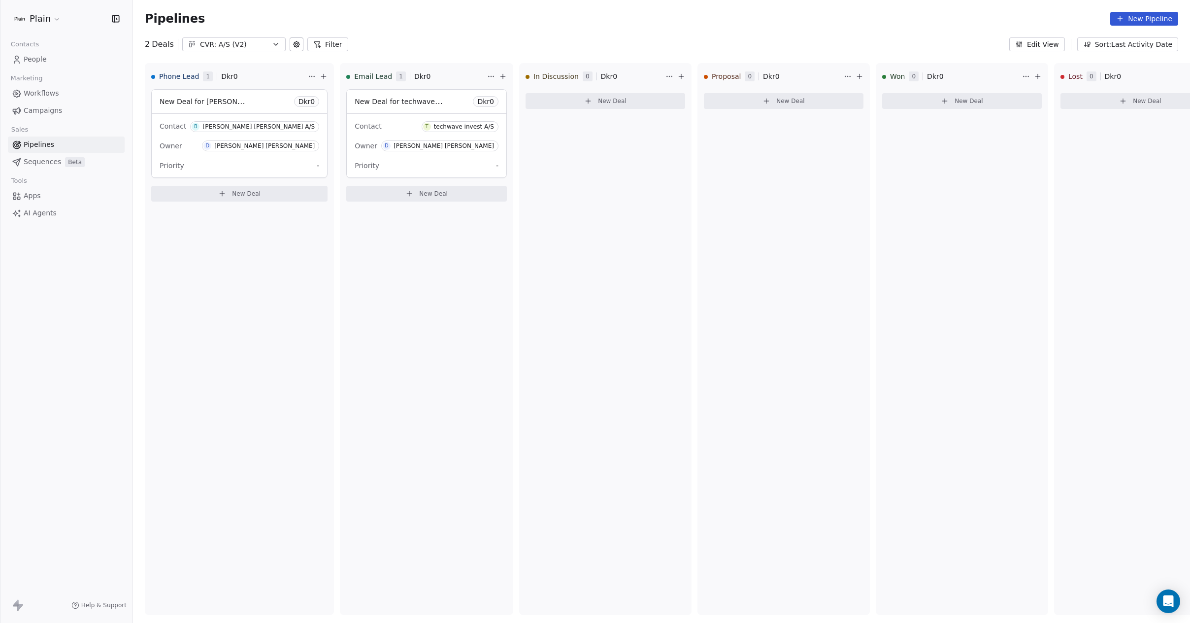
click at [249, 43] on div "CVR: A/S (V2)" at bounding box center [234, 44] width 68 height 10
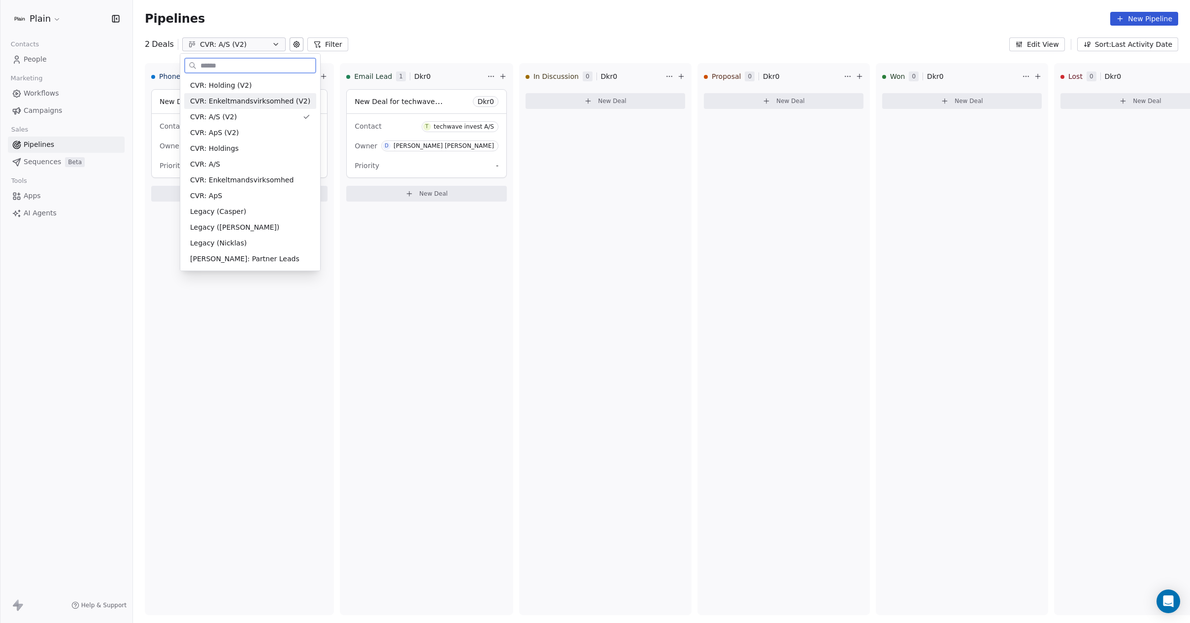
click at [253, 99] on span "CVR: Enkeltmandsvirksomhed (V2)" at bounding box center [250, 101] width 120 height 10
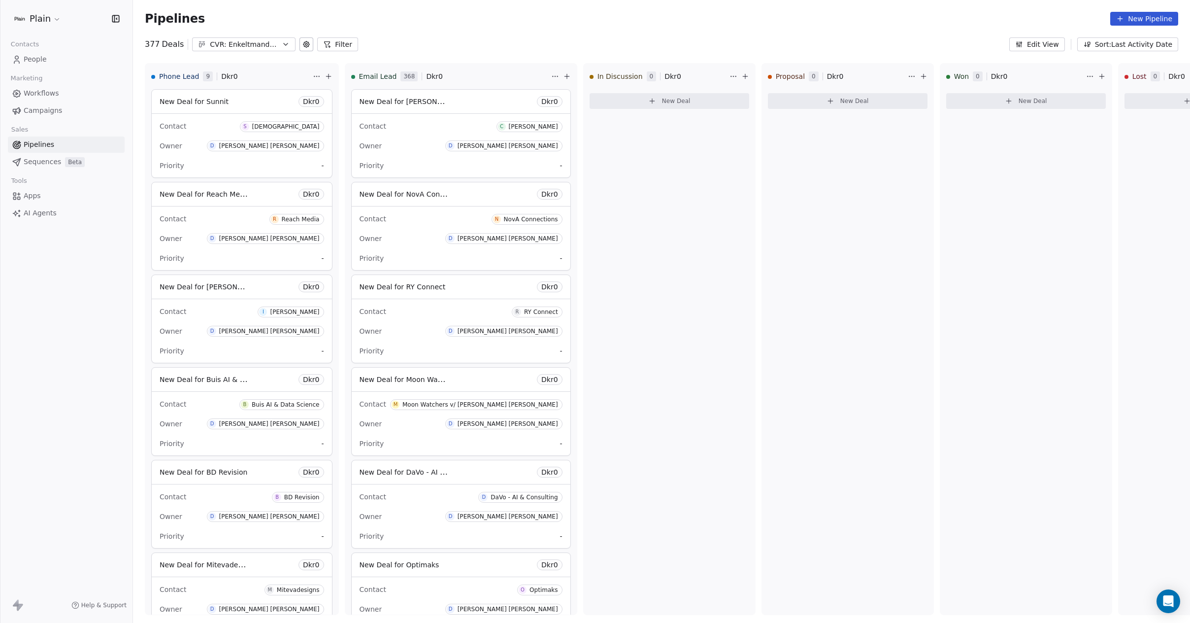
click at [257, 44] on div "CVR: Enkeltmandsvirksomhed (V2)" at bounding box center [244, 44] width 68 height 10
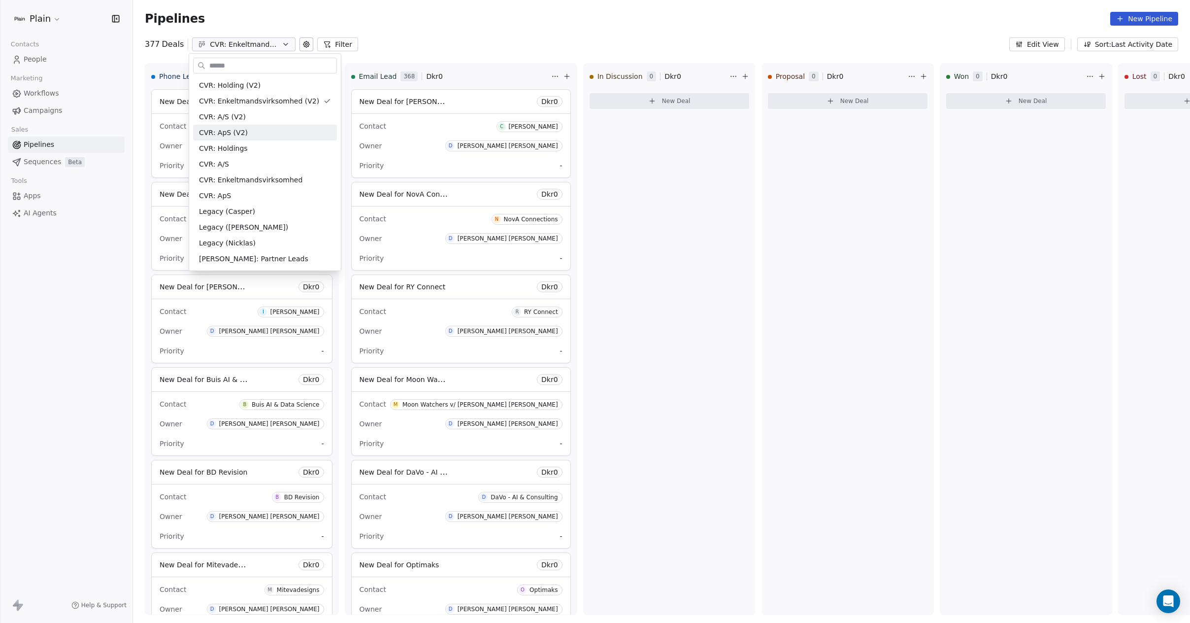
click at [603, 189] on html "Plain Contacts People Marketing Workflows Campaigns Sales Pipelines Sequences B…" at bounding box center [595, 311] width 1190 height 623
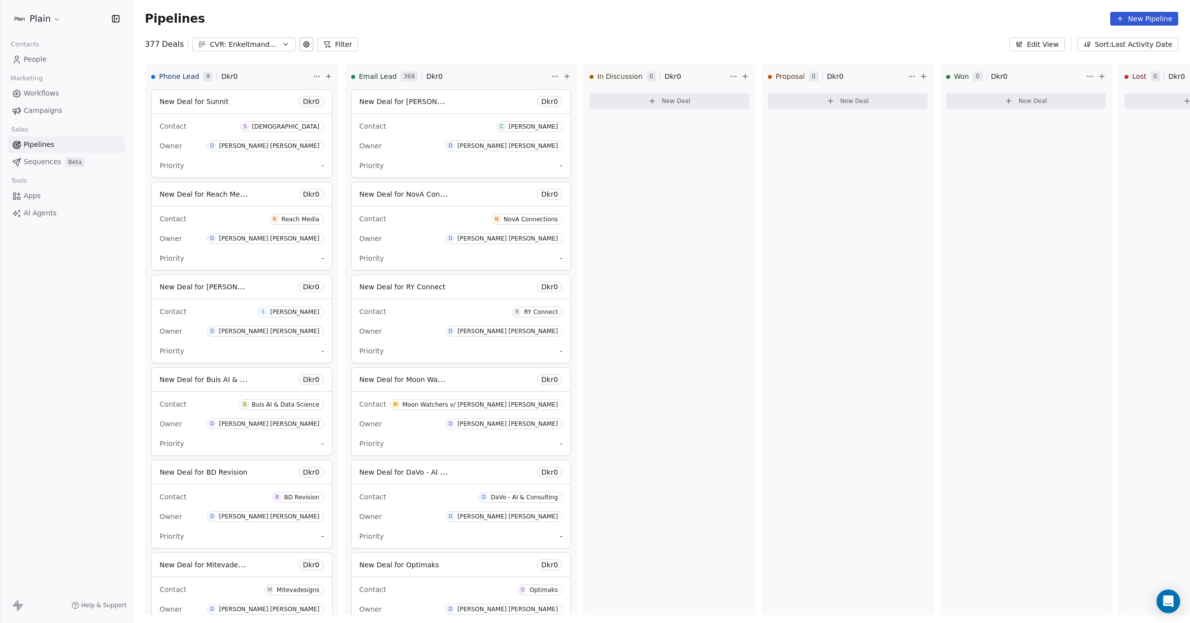
click at [244, 45] on div "CVR: Enkeltmandsvirksomhed (V2)" at bounding box center [244, 44] width 68 height 10
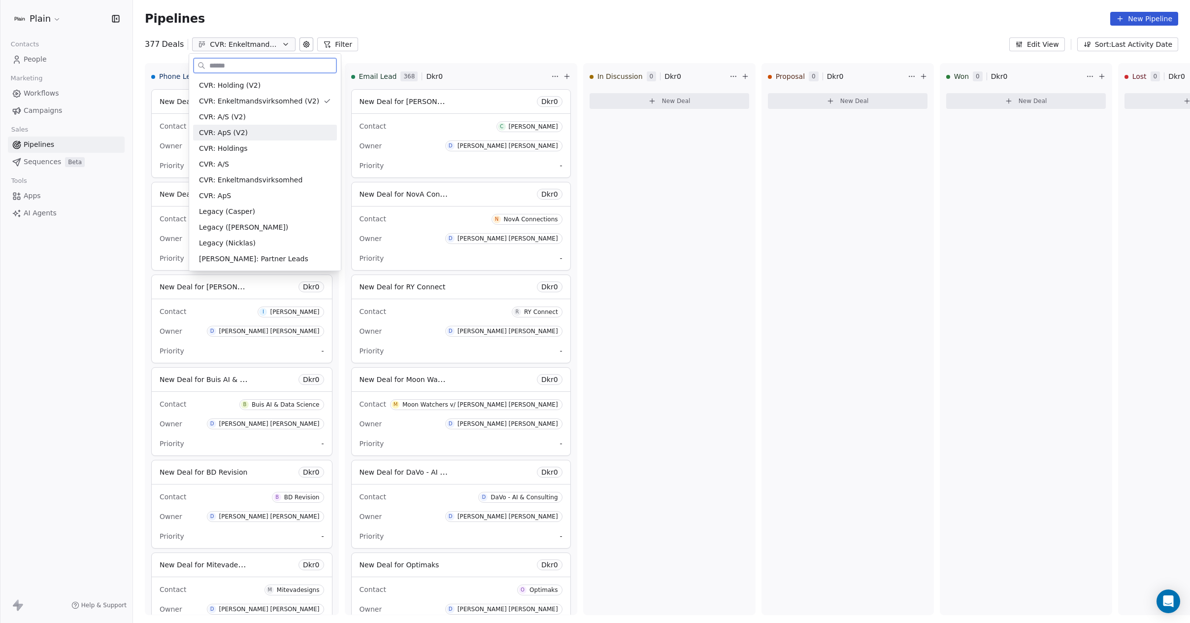
click at [264, 130] on div "CVR: ApS (V2)" at bounding box center [265, 133] width 132 height 10
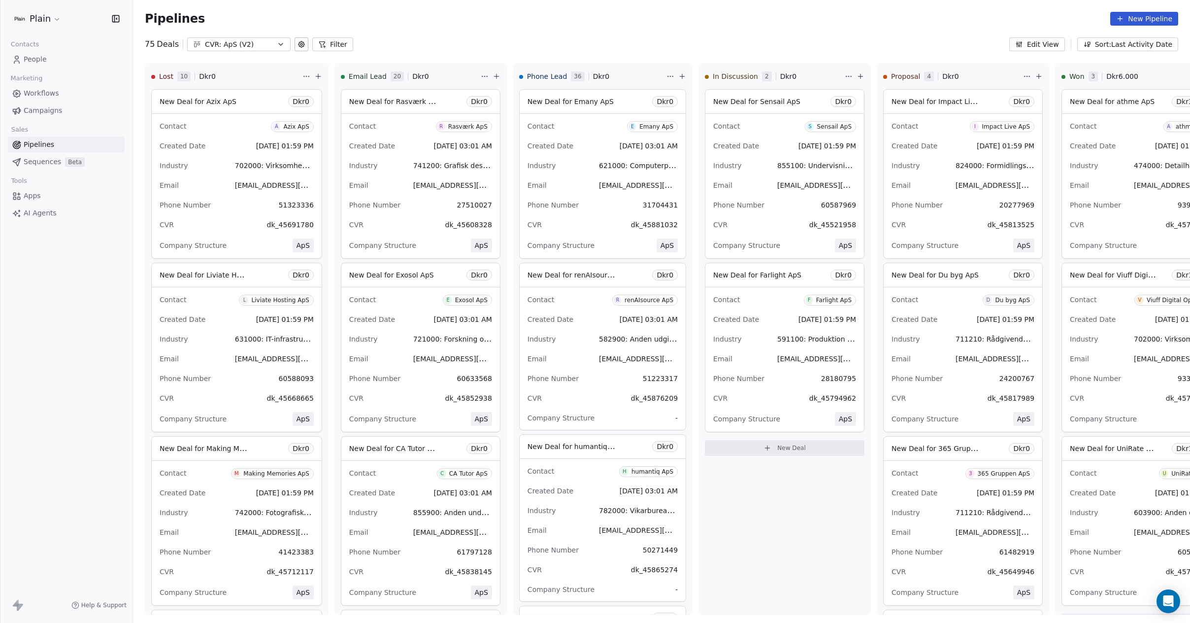
click at [221, 45] on div "CVR: ApS (V2)" at bounding box center [239, 44] width 68 height 10
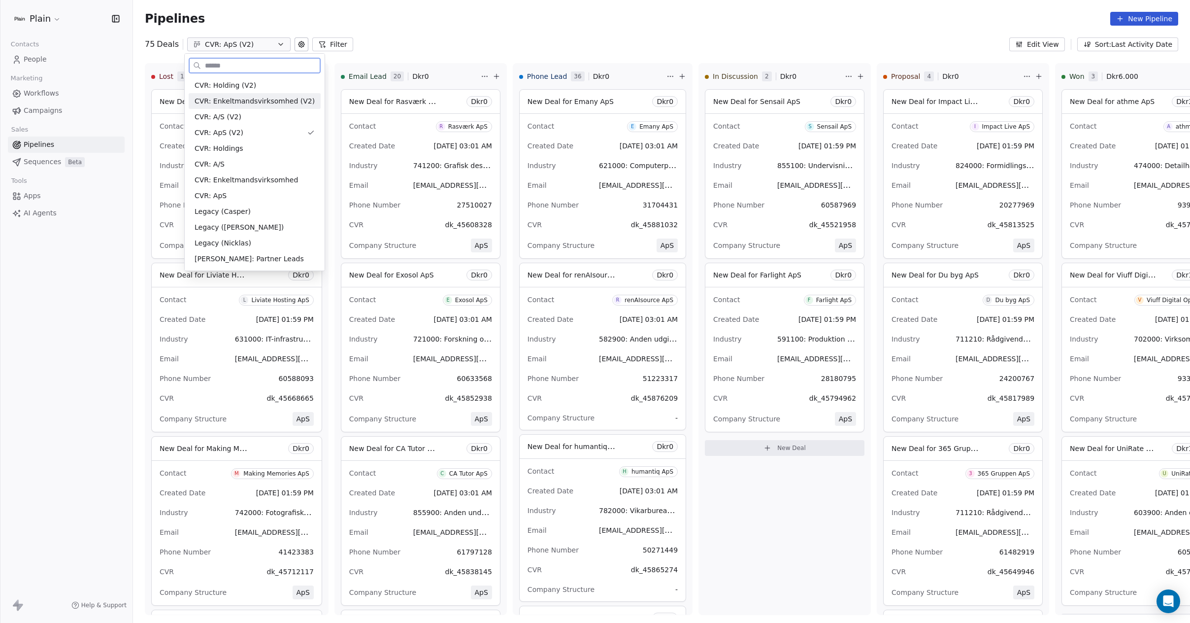
click at [231, 103] on span "CVR: Enkeltmandsvirksomhed (V2)" at bounding box center [255, 101] width 120 height 10
